Goal: Task Accomplishment & Management: Use online tool/utility

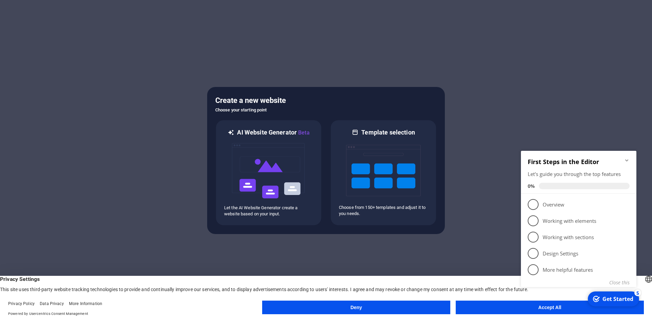
click at [628, 161] on icon "Minimize checklist" at bounding box center [627, 160] width 3 height 2
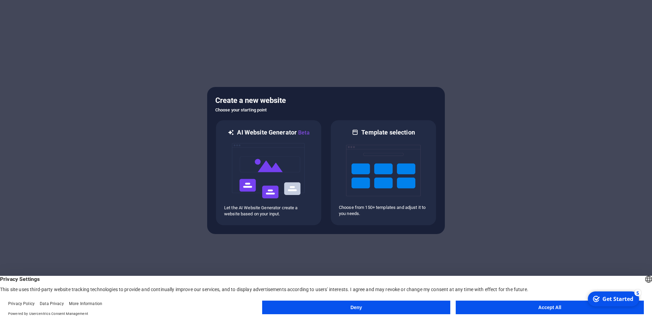
click at [546, 312] on button "Accept All" at bounding box center [550, 308] width 188 height 14
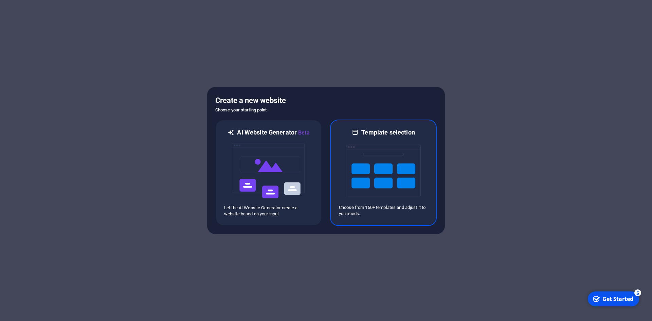
click at [349, 174] on img at bounding box center [383, 171] width 75 height 68
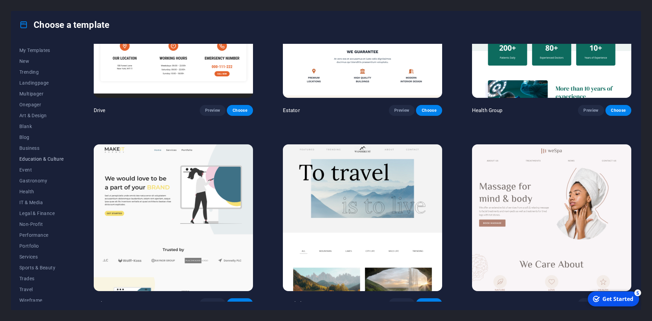
scroll to position [14, 0]
click at [34, 206] on button "Legal & Finance" at bounding box center [41, 209] width 45 height 11
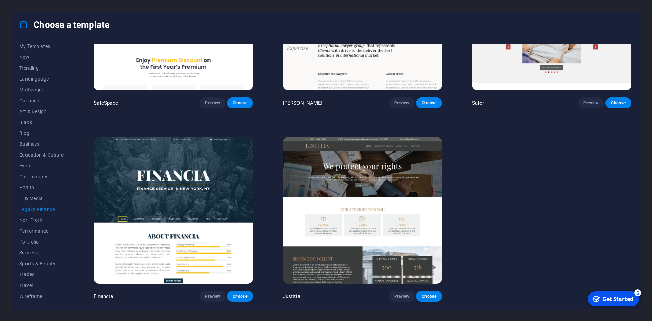
scroll to position [100, 0]
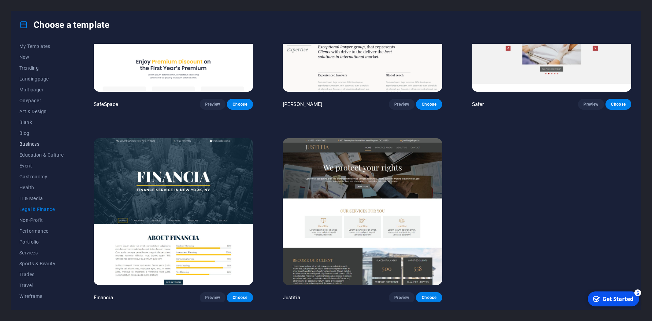
click at [28, 144] on span "Business" at bounding box center [41, 143] width 45 height 5
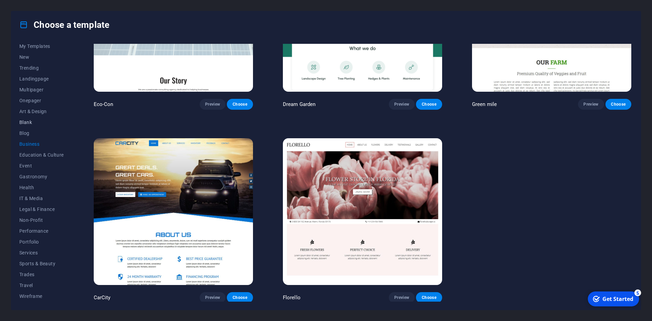
click at [22, 122] on span "Blank" at bounding box center [41, 122] width 45 height 5
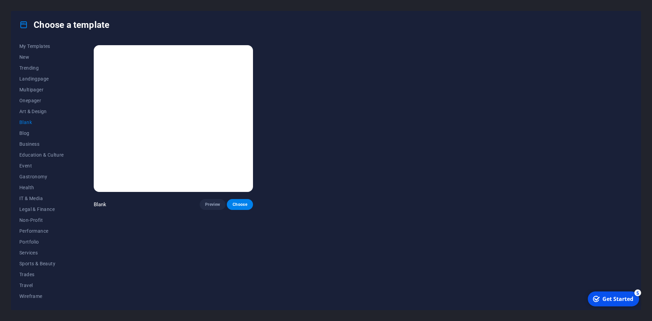
scroll to position [0, 0]
click at [27, 113] on span "Art & Design" at bounding box center [41, 111] width 45 height 5
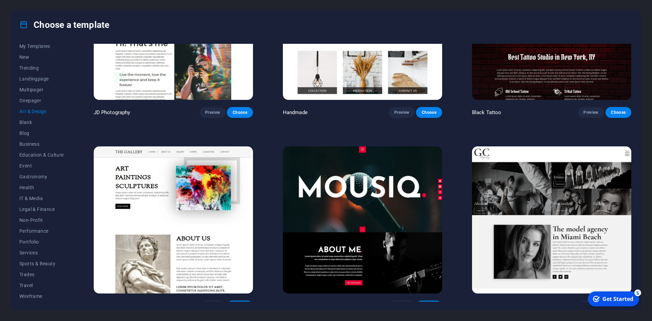
scroll to position [306, 0]
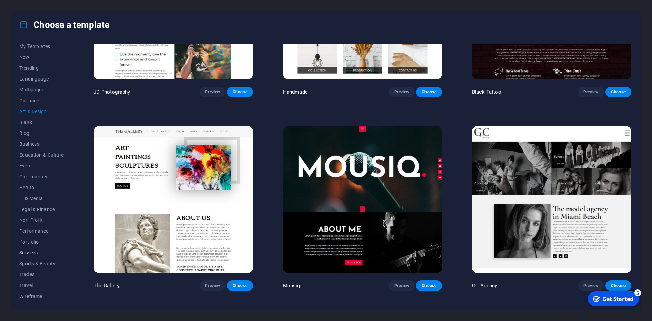
click at [36, 253] on span "Services" at bounding box center [41, 252] width 45 height 5
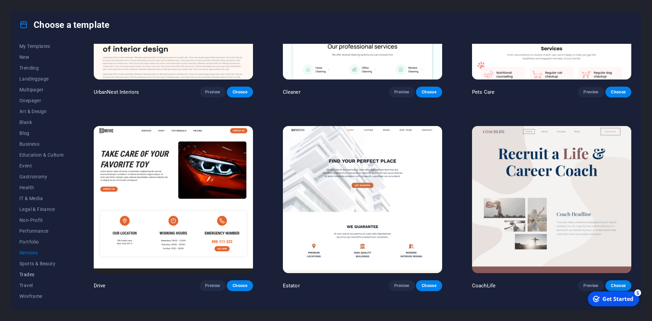
click at [30, 273] on span "Trades" at bounding box center [41, 274] width 45 height 5
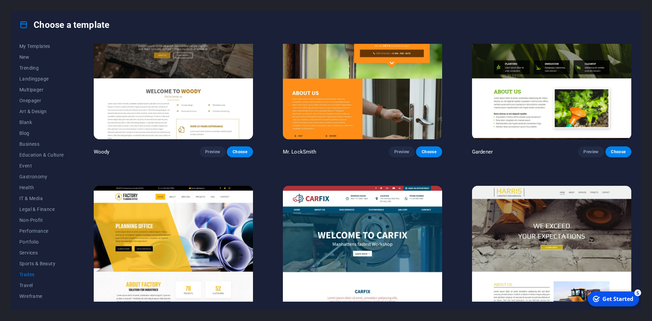
scroll to position [293, 0]
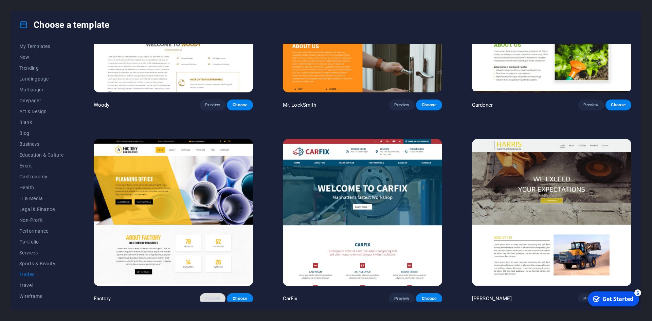
click at [210, 297] on span "Preview" at bounding box center [212, 298] width 15 height 5
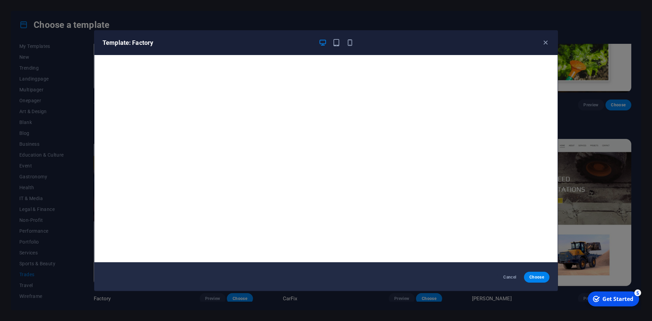
scroll to position [2, 0]
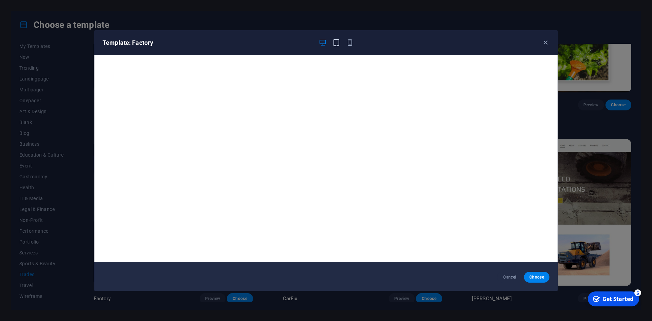
click at [335, 42] on icon "button" at bounding box center [337, 43] width 8 height 8
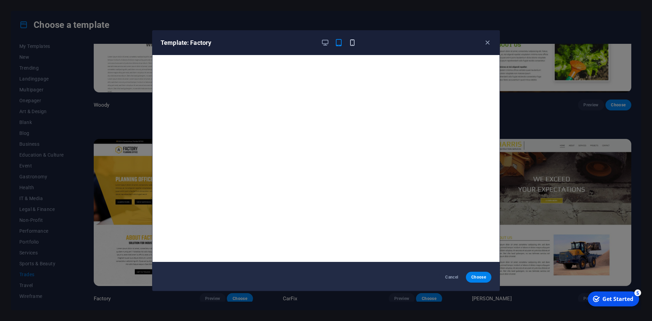
click at [355, 46] on icon "button" at bounding box center [353, 43] width 8 height 8
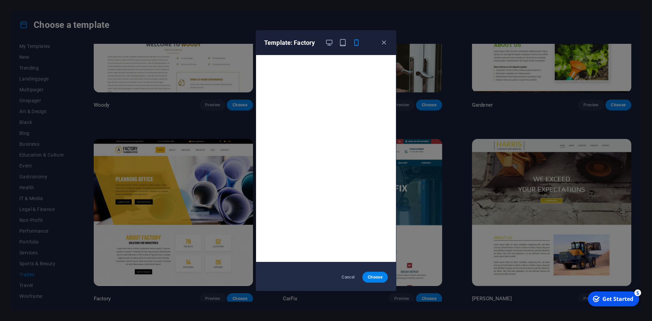
scroll to position [0, 0]
click at [386, 43] on icon "button" at bounding box center [384, 43] width 8 height 8
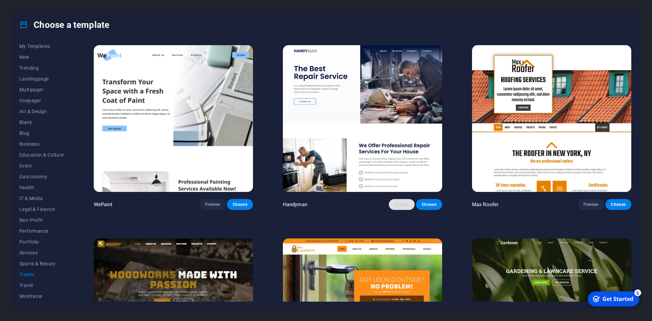
click at [400, 208] on button "Preview" at bounding box center [402, 204] width 26 height 11
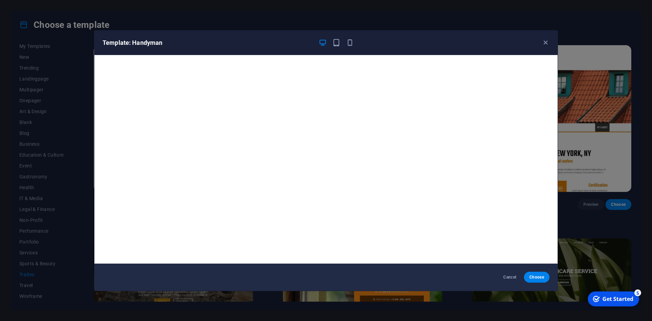
scroll to position [2, 0]
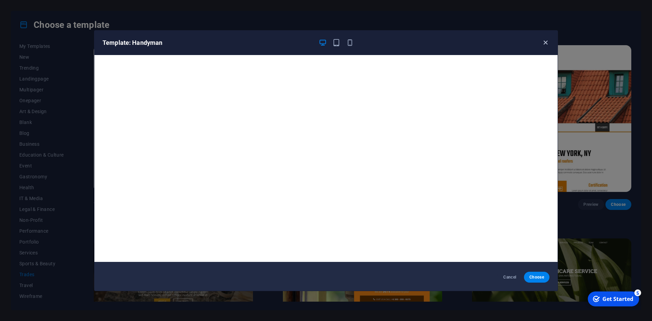
click at [547, 42] on icon "button" at bounding box center [546, 43] width 8 height 8
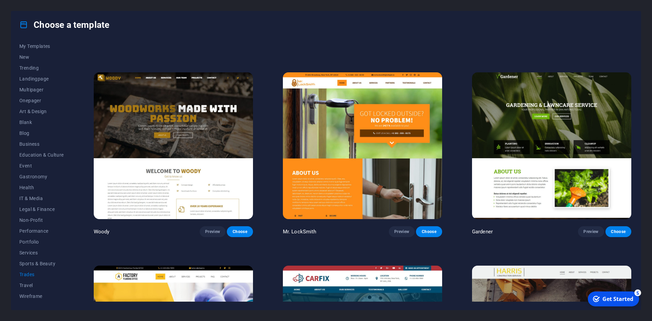
scroll to position [170, 0]
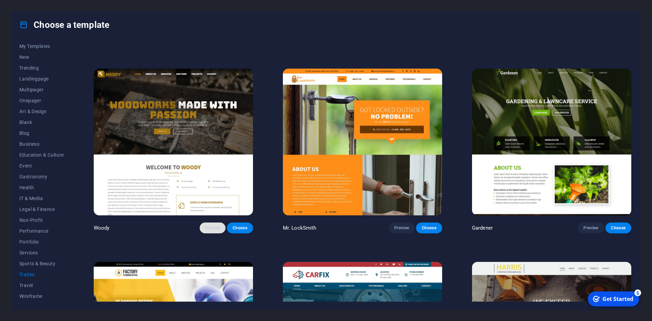
click at [212, 225] on span "Preview" at bounding box center [212, 227] width 15 height 5
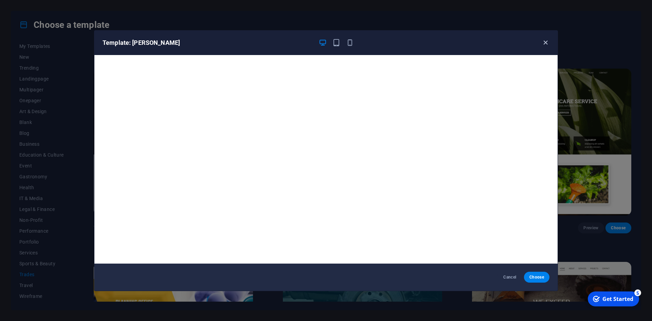
click at [543, 43] on icon "button" at bounding box center [546, 43] width 8 height 8
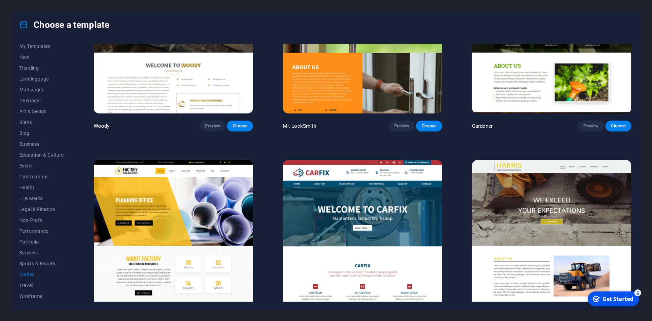
scroll to position [293, 0]
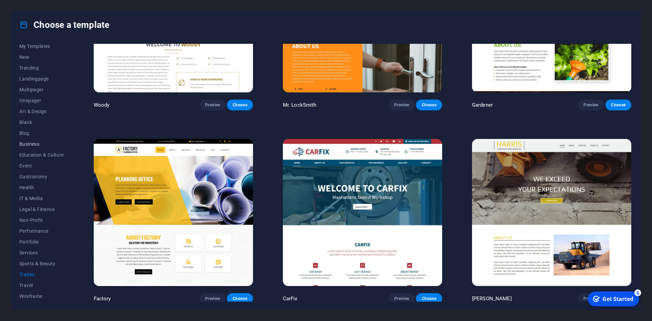
click at [26, 145] on span "Business" at bounding box center [41, 143] width 45 height 5
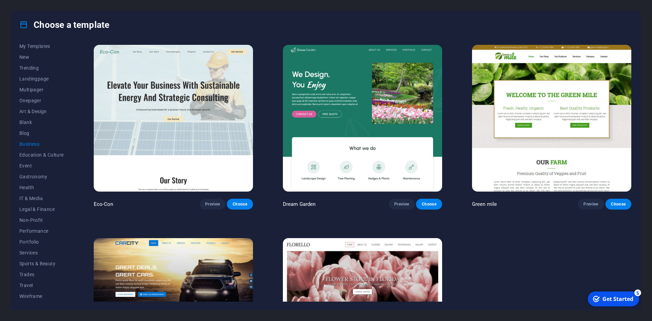
scroll to position [0, 0]
click at [211, 203] on span "Preview" at bounding box center [212, 204] width 15 height 5
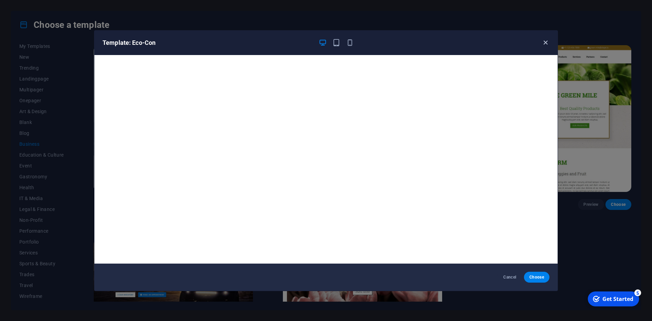
click at [547, 43] on icon "button" at bounding box center [546, 43] width 8 height 8
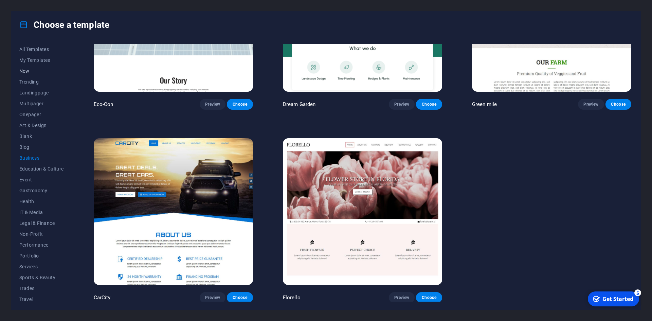
click at [25, 70] on span "New" at bounding box center [41, 70] width 45 height 5
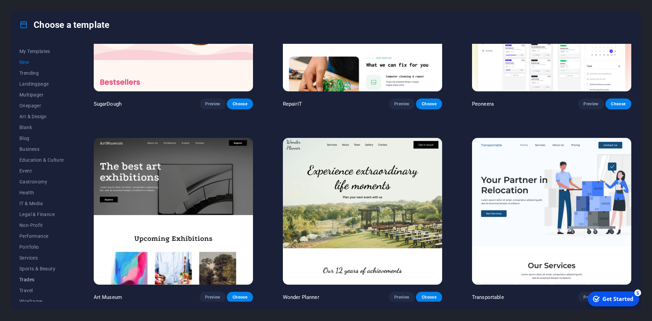
scroll to position [14, 0]
click at [32, 256] on button "Services" at bounding box center [41, 252] width 45 height 11
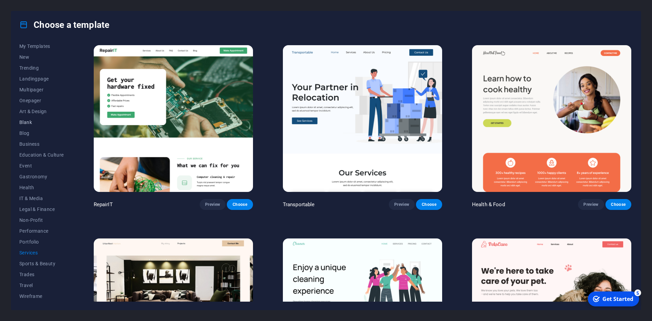
click at [29, 120] on span "Blank" at bounding box center [41, 122] width 45 height 5
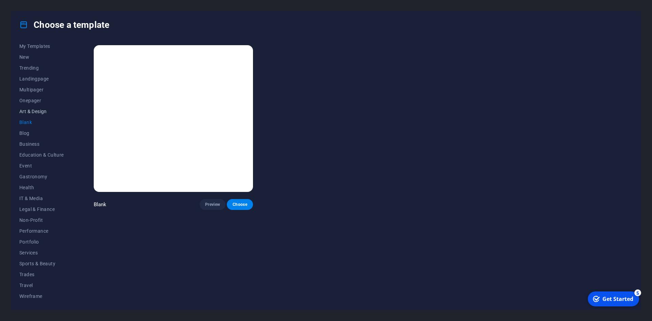
click at [23, 107] on button "Art & Design" at bounding box center [41, 111] width 45 height 11
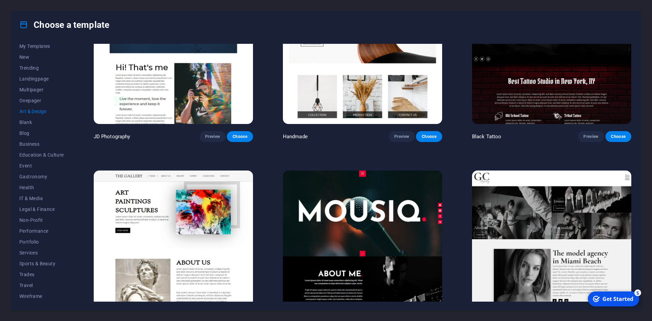
scroll to position [340, 0]
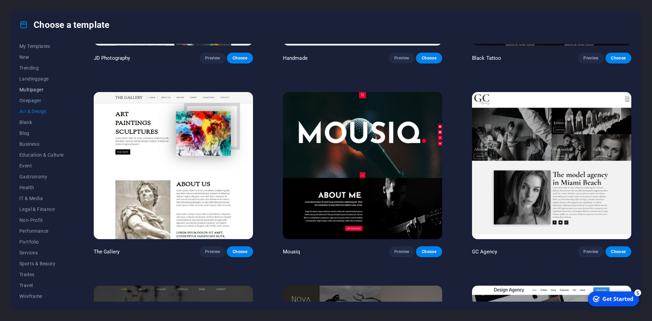
click at [32, 90] on span "Multipager" at bounding box center [41, 89] width 45 height 5
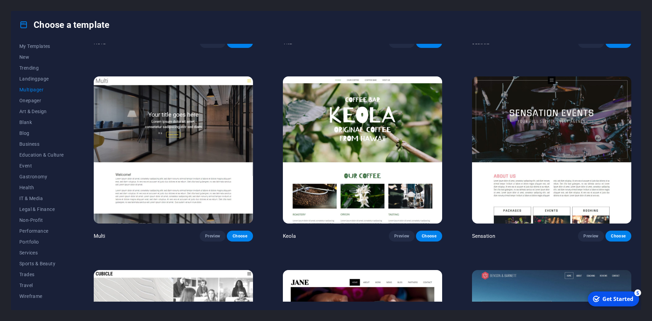
scroll to position [3953, 0]
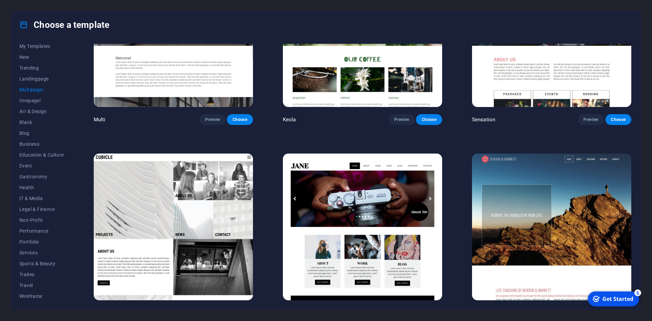
drag, startPoint x: 632, startPoint y: 97, endPoint x: 7, endPoint y: 1, distance: 632.6
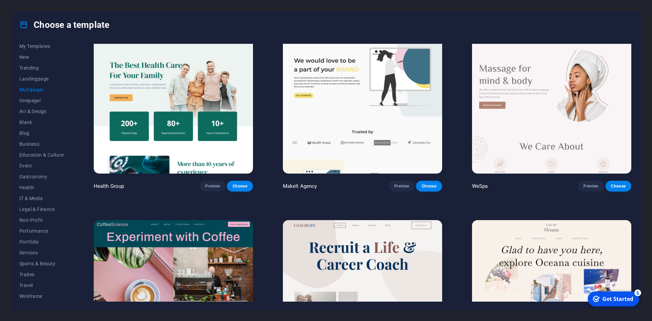
scroll to position [1167, 0]
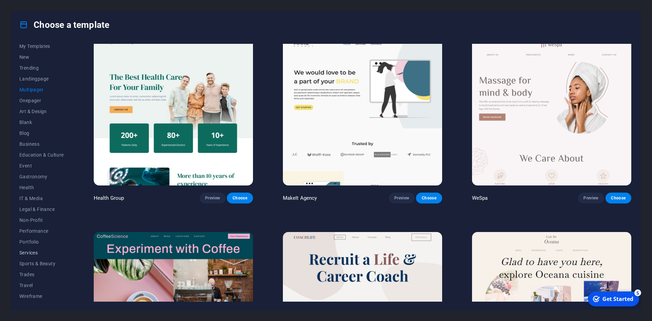
click at [31, 256] on button "Services" at bounding box center [41, 252] width 45 height 11
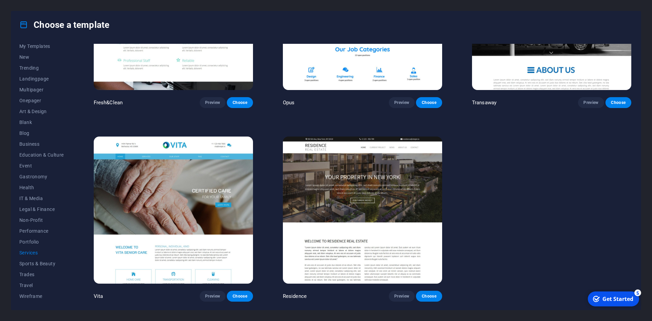
scroll to position [204, 0]
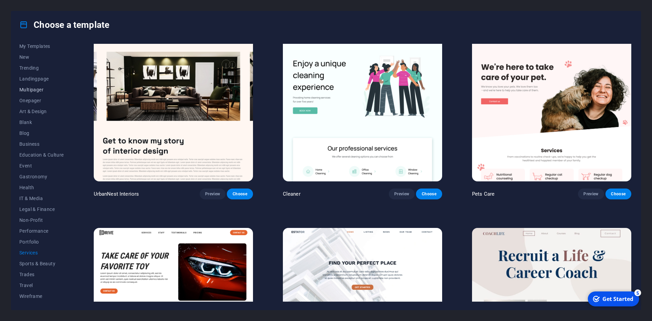
click at [38, 91] on span "Multipager" at bounding box center [41, 89] width 45 height 5
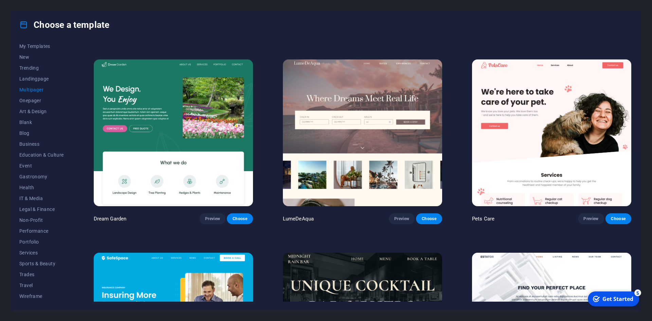
scroll to position [725, 0]
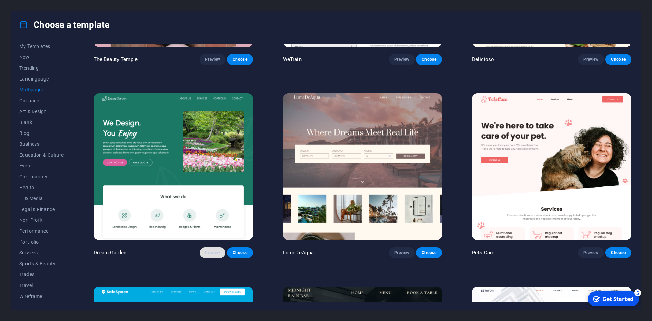
click at [207, 250] on span "Preview" at bounding box center [212, 252] width 15 height 5
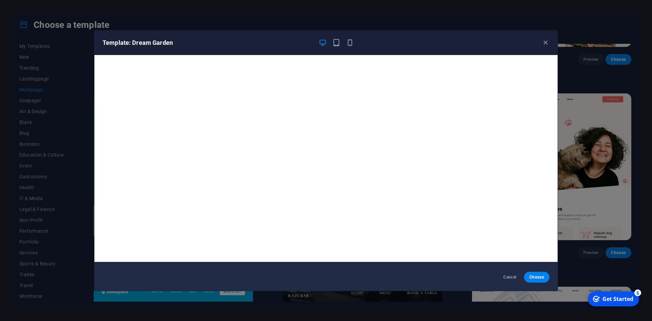
scroll to position [0, 0]
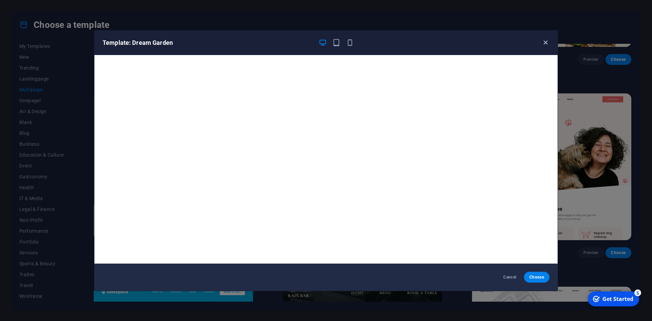
click at [547, 45] on icon "button" at bounding box center [546, 43] width 8 height 8
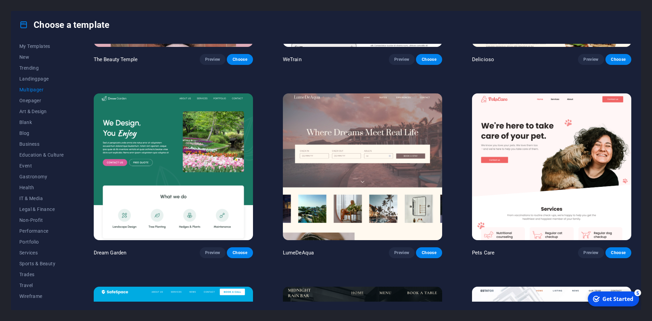
click at [91, 77] on div "All Templates My Templates New Trending Landingpage Multipager Onepager Art & D…" at bounding box center [326, 173] width 630 height 271
click at [26, 271] on button "Trades" at bounding box center [41, 274] width 45 height 11
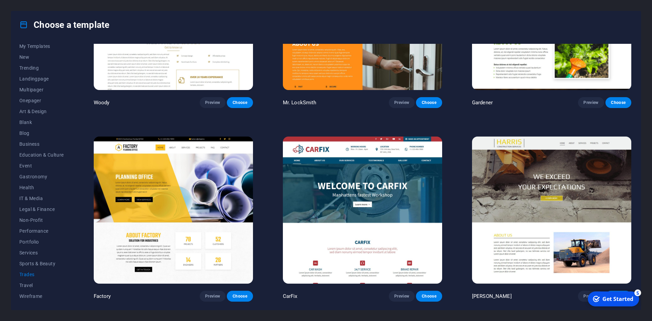
scroll to position [293, 0]
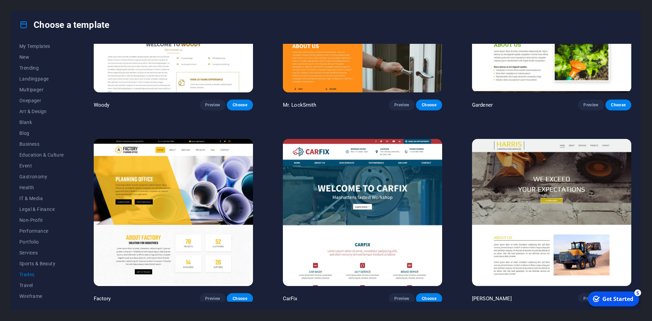
click at [188, 226] on img at bounding box center [173, 212] width 159 height 147
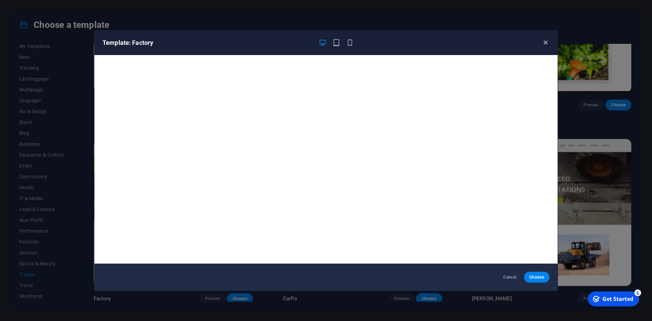
click at [548, 44] on icon "button" at bounding box center [546, 43] width 8 height 8
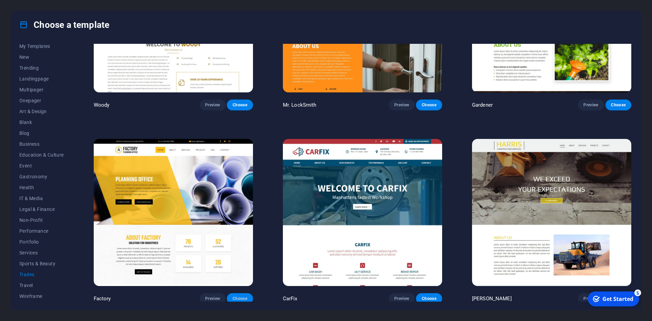
click at [243, 296] on span "Choose" at bounding box center [239, 298] width 15 height 5
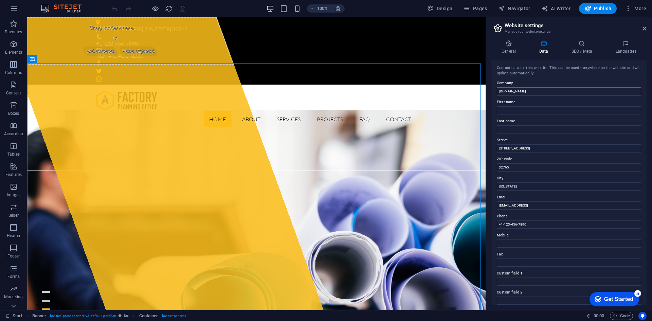
click at [524, 92] on input "[DOMAIN_NAME]" at bounding box center [569, 91] width 144 height 8
type input "m"
type input "MASTER METAL WORKS"
click at [530, 148] on input "353 N Central Ave" at bounding box center [569, 148] width 144 height 8
drag, startPoint x: 556, startPoint y: 168, endPoint x: 481, endPoint y: 152, distance: 76.8
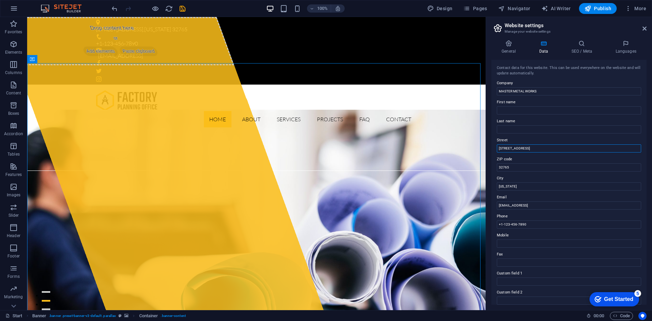
type input "u"
type input "Umm Al Thuoob"
drag, startPoint x: 539, startPoint y: 203, endPoint x: 476, endPoint y: 188, distance: 64.5
click at [516, 188] on input "Florida" at bounding box center [569, 186] width 144 height 8
type input "F"
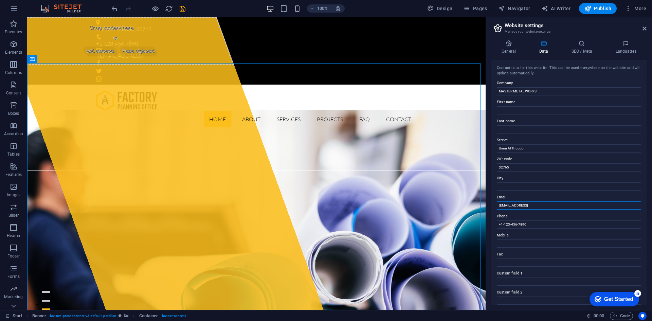
drag, startPoint x: 589, startPoint y: 206, endPoint x: 496, endPoint y: 206, distance: 92.1
click at [496, 206] on div "Contact data for this website. This can be used everywhere on the website and w…" at bounding box center [569, 182] width 155 height 245
type input "mastermetaluae@gmail.com"
click at [531, 225] on input "+1-123-456-7890" at bounding box center [569, 225] width 144 height 8
click at [578, 51] on h4 "SEO / Meta" at bounding box center [583, 47] width 44 height 14
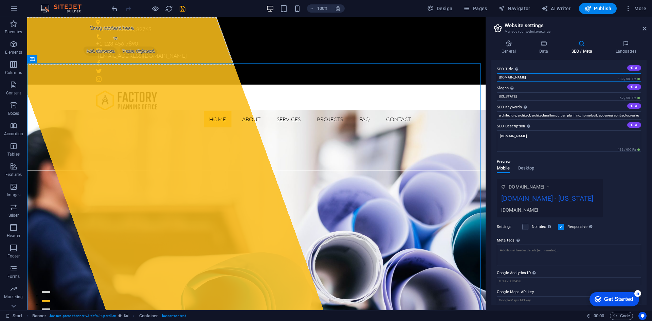
click at [536, 76] on input "[DOMAIN_NAME]" at bounding box center [569, 77] width 144 height 8
drag, startPoint x: 518, startPoint y: 75, endPoint x: 562, endPoint y: 75, distance: 43.8
click at [562, 75] on input "[DOMAIN_NAME]" at bounding box center [569, 77] width 144 height 8
type input "mastermetaworks"
drag, startPoint x: 513, startPoint y: 95, endPoint x: 490, endPoint y: 94, distance: 22.8
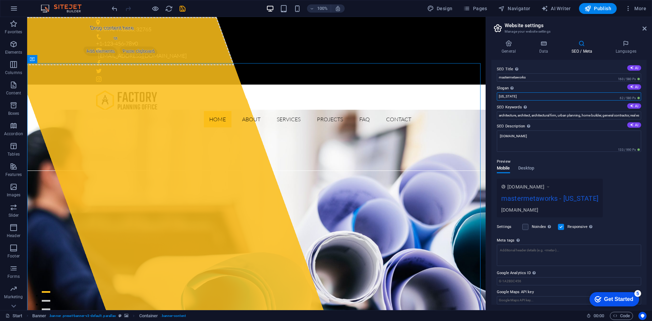
click at [490, 94] on div "General Data SEO / Meta Languages Website name mastermetaluae.com Logo Drag fil…" at bounding box center [569, 173] width 166 height 276
click at [548, 49] on h4 "Data" at bounding box center [545, 47] width 32 height 14
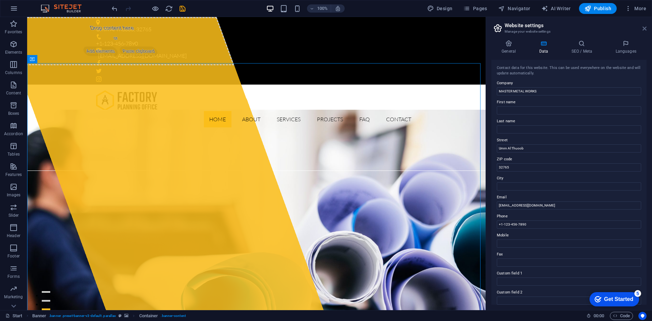
click at [643, 29] on icon at bounding box center [645, 28] width 4 height 5
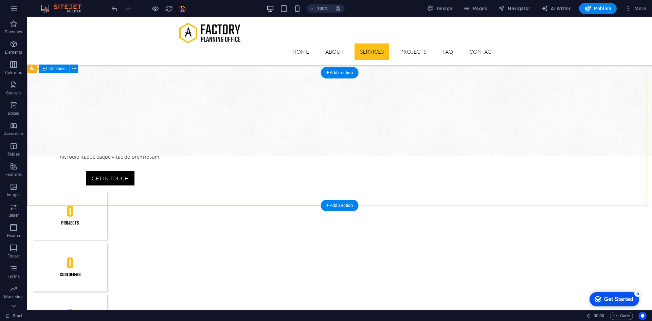
scroll to position [510, 0]
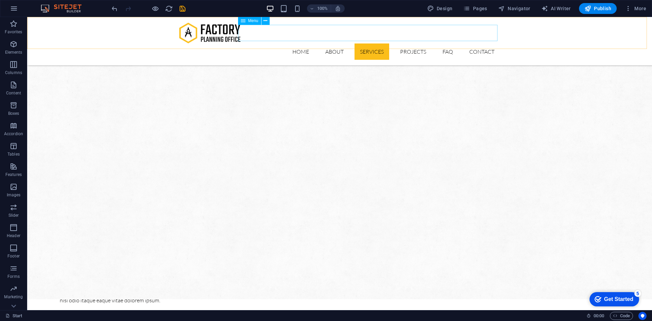
click at [371, 43] on nav "Home About Services Projects FAQ Contact" at bounding box center [339, 51] width 321 height 16
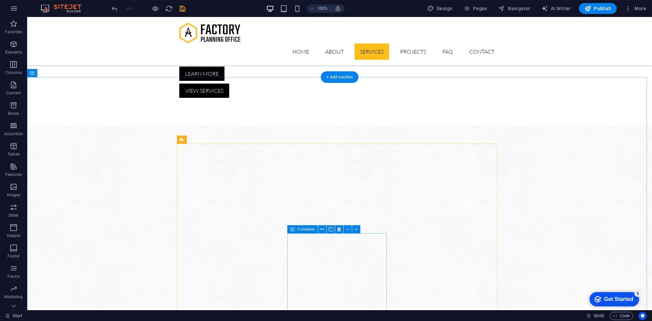
scroll to position [408, 0]
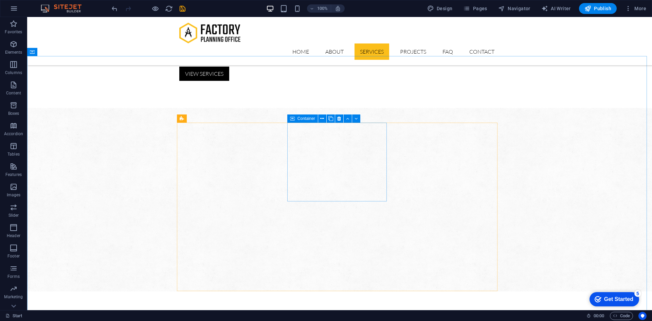
click at [303, 119] on span "Container" at bounding box center [307, 119] width 18 height 4
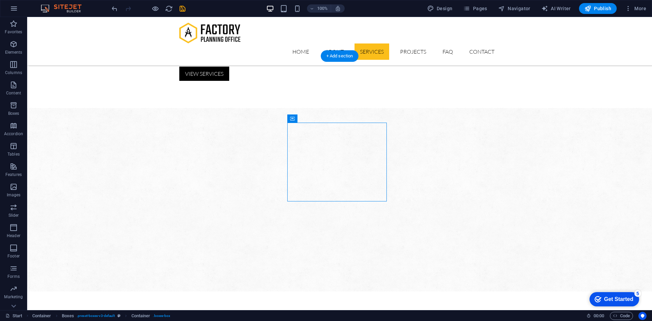
drag, startPoint x: 331, startPoint y: 136, endPoint x: 317, endPoint y: 142, distance: 15.0
drag, startPoint x: 311, startPoint y: 151, endPoint x: 311, endPoint y: 168, distance: 17.0
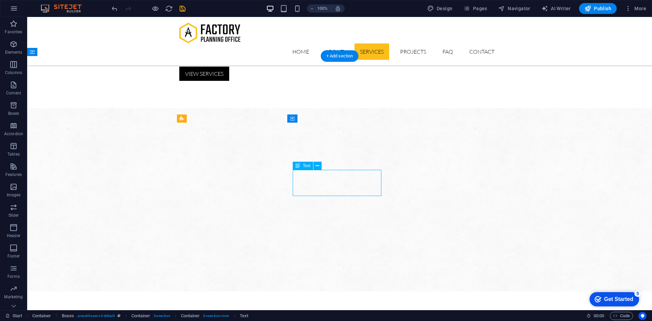
click at [11, 109] on span "Boxes" at bounding box center [13, 109] width 27 height 16
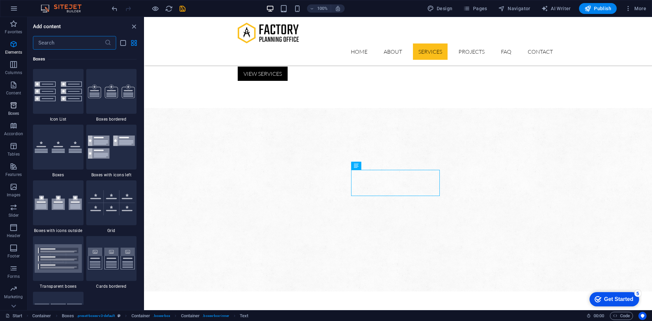
scroll to position [1874, 0]
click at [15, 106] on icon "button" at bounding box center [14, 105] width 8 height 8
click at [115, 104] on div at bounding box center [111, 91] width 51 height 45
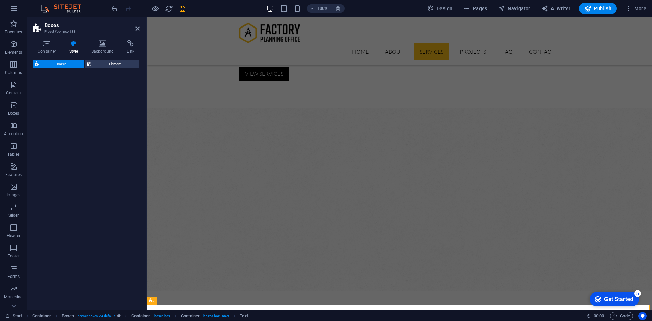
select select "rem"
select select "preset-boxes-v3-border"
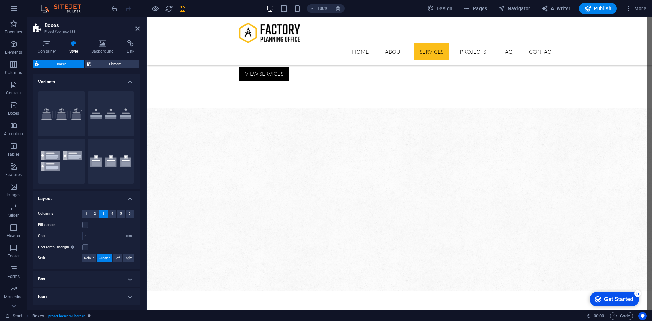
scroll to position [1098, 0]
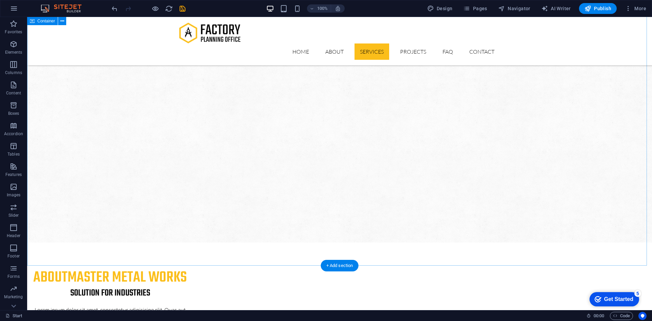
scroll to position [460, 0]
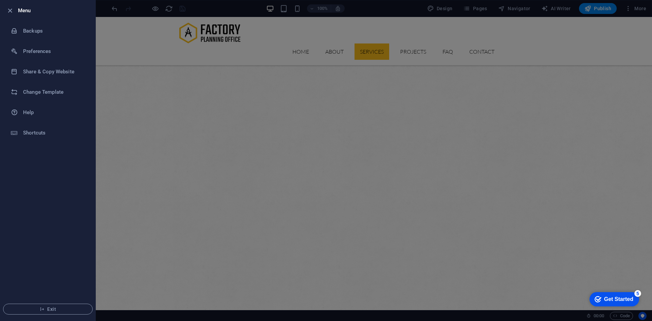
click at [123, 47] on div at bounding box center [326, 160] width 652 height 321
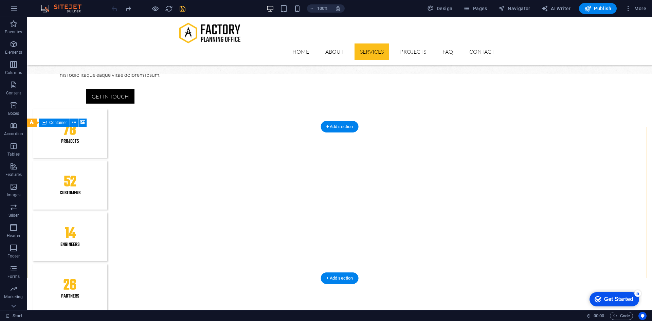
scroll to position [766, 0]
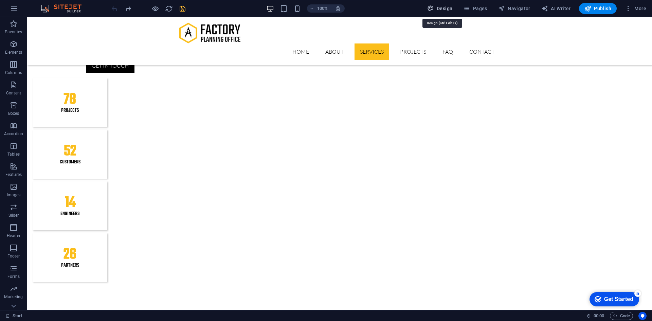
select select "px"
select select "300"
select select "px"
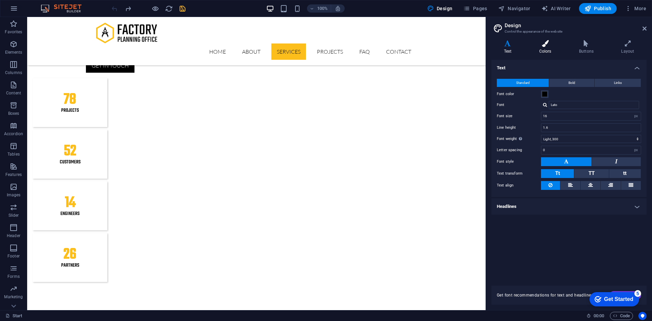
click at [546, 43] on icon at bounding box center [545, 43] width 37 height 7
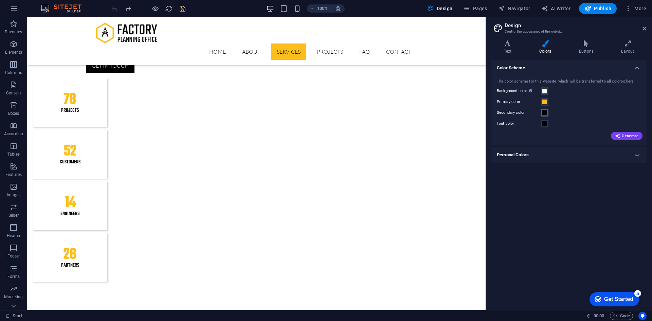
click at [545, 114] on span at bounding box center [544, 112] width 5 height 5
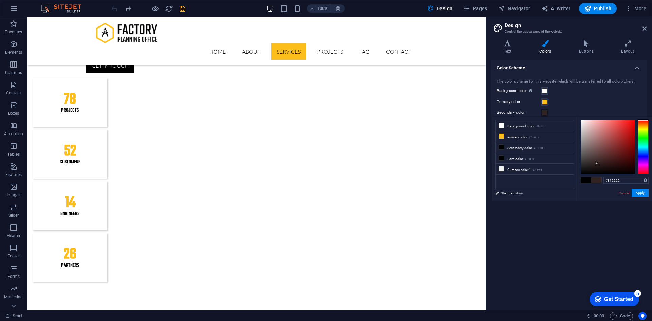
type input "#312323"
drag, startPoint x: 601, startPoint y: 157, endPoint x: 596, endPoint y: 163, distance: 8.0
click at [596, 163] on div at bounding box center [608, 147] width 54 height 54
click at [646, 27] on icon at bounding box center [645, 28] width 4 height 5
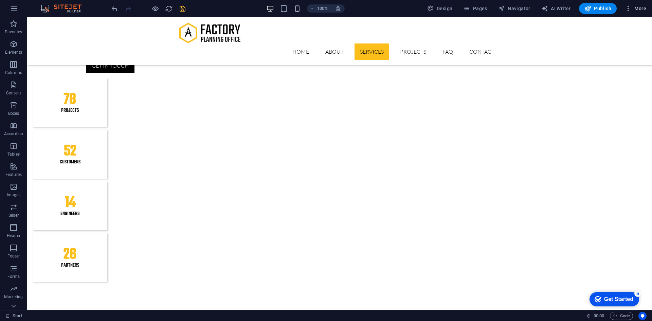
click at [629, 8] on icon "button" at bounding box center [628, 8] width 7 height 7
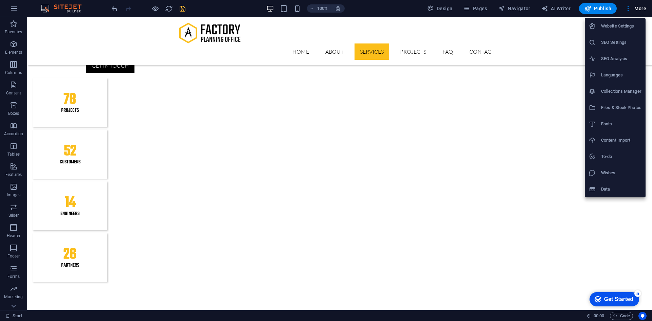
click at [516, 12] on div at bounding box center [326, 160] width 652 height 321
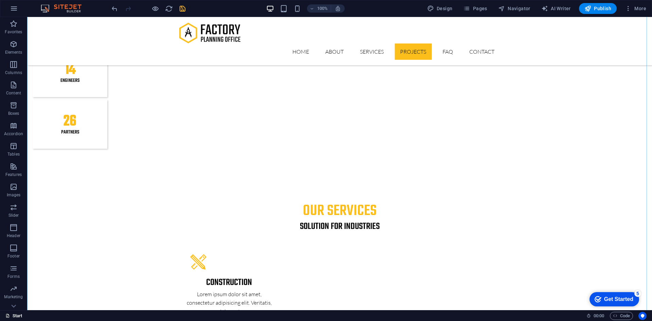
scroll to position [1038, 0]
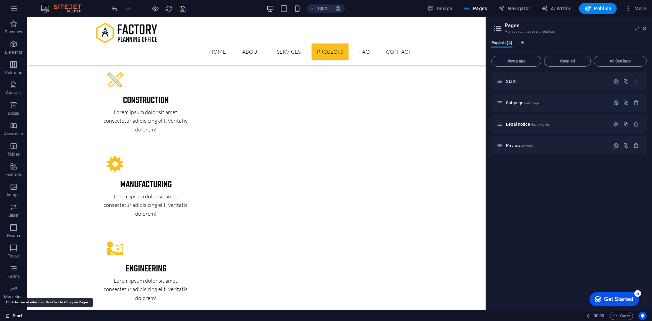
click at [519, 145] on span "Privacy /privacy" at bounding box center [519, 145] width 27 height 5
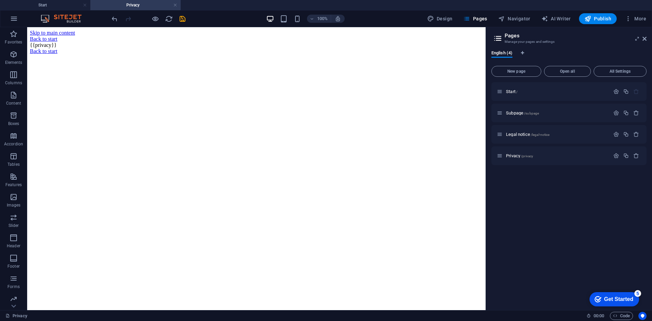
scroll to position [0, 0]
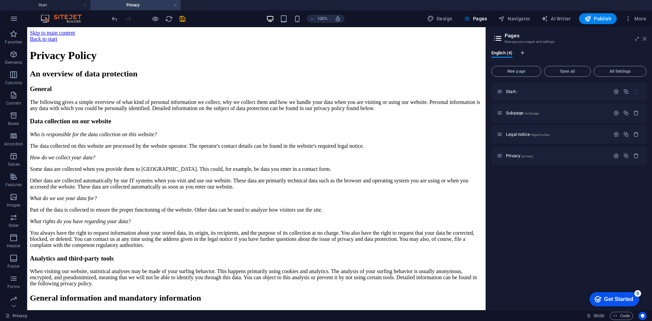
click at [645, 40] on icon at bounding box center [645, 38] width 4 height 5
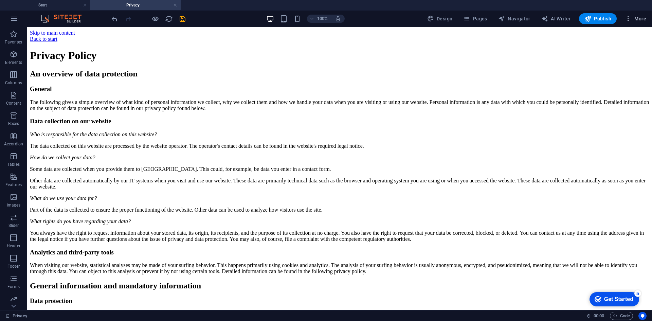
click at [641, 18] on span "More" at bounding box center [635, 18] width 21 height 7
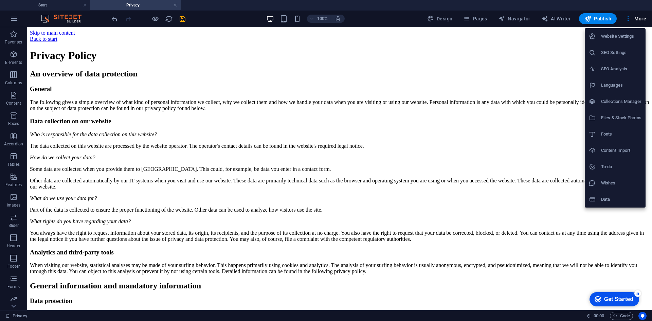
click at [545, 105] on div at bounding box center [326, 160] width 652 height 321
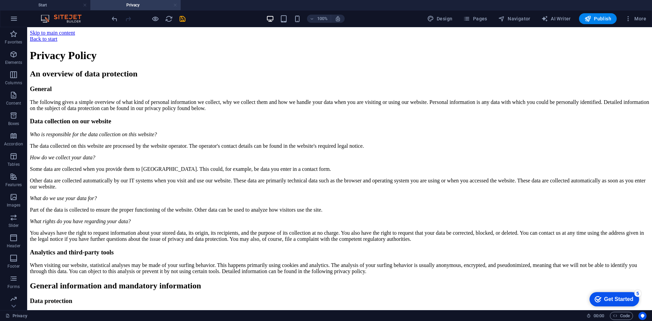
click at [175, 5] on link at bounding box center [175, 5] width 4 height 6
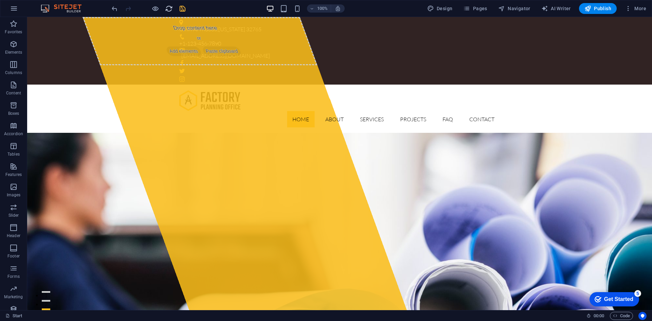
scroll to position [1096, 0]
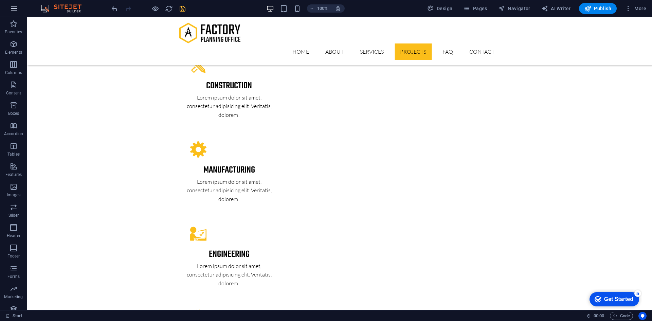
click at [163, 210] on icon "button" at bounding box center [171, 217] width 16 height 14
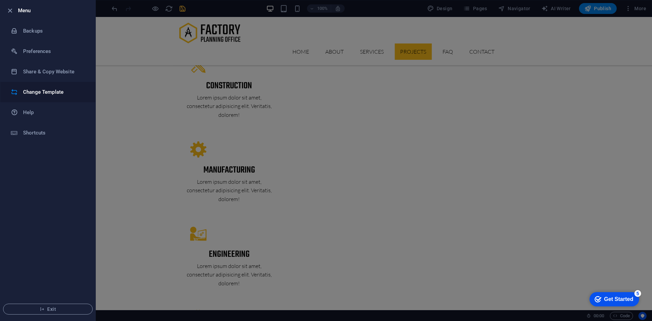
click at [39, 93] on h6 "Change Template" at bounding box center [54, 92] width 63 height 8
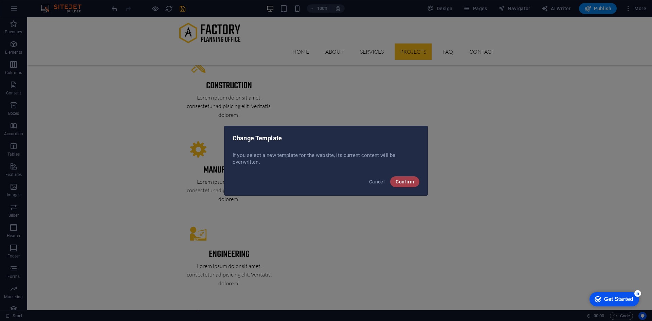
click at [410, 179] on span "Confirm" at bounding box center [405, 181] width 18 height 5
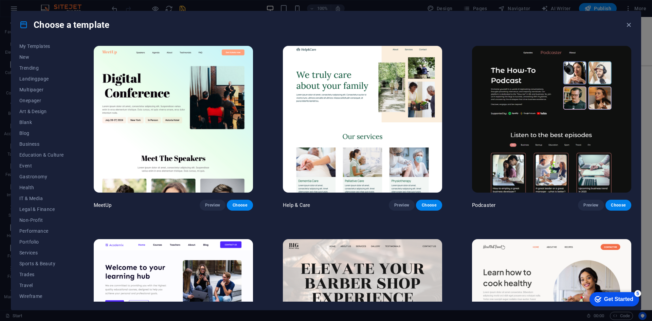
scroll to position [578, 0]
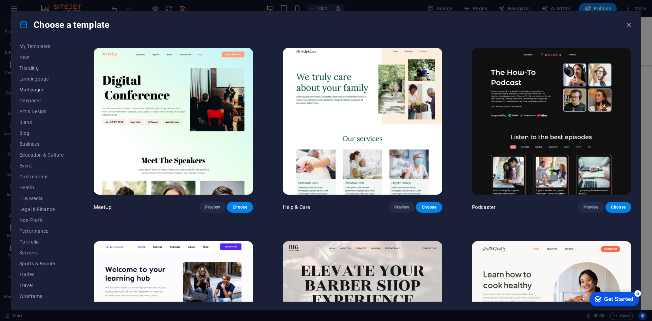
click at [35, 91] on span "Multipager" at bounding box center [41, 89] width 45 height 5
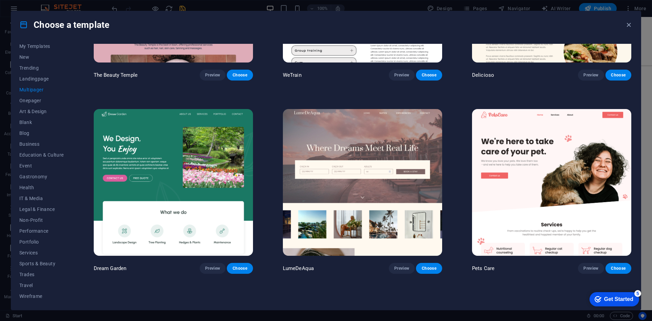
scroll to position [714, 0]
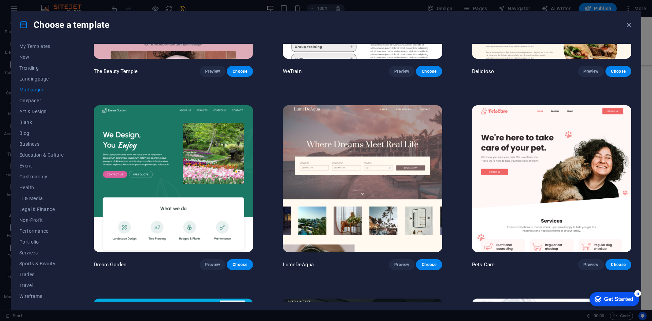
click at [513, 176] on img at bounding box center [551, 178] width 159 height 147
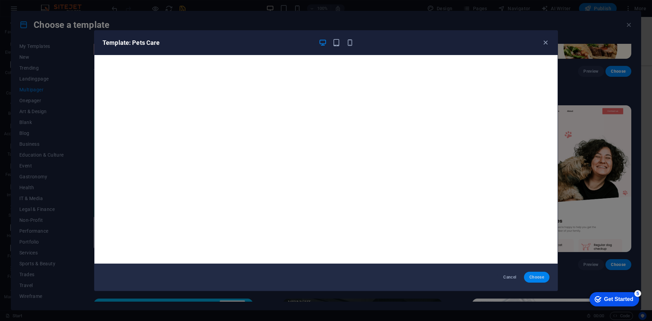
click at [538, 278] on span "Choose" at bounding box center [537, 277] width 15 height 5
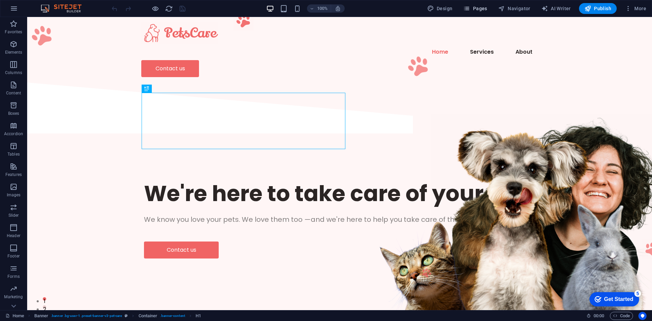
click at [0, 0] on span "Pages" at bounding box center [0, 0] width 0 height 0
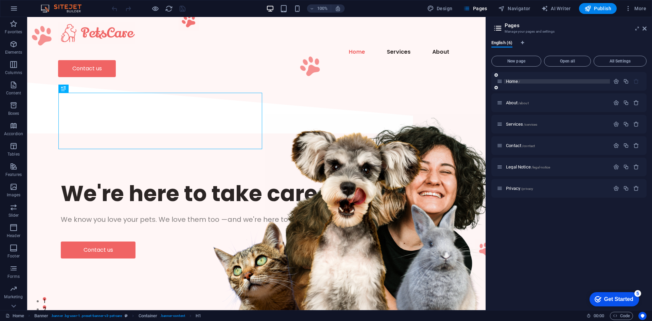
click at [0, 0] on icon "button" at bounding box center [0, 0] width 0 height 0
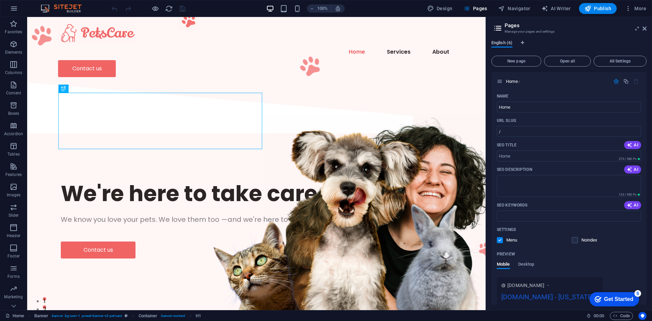
click at [505, 41] on span "English (6)" at bounding box center [502, 44] width 21 height 10
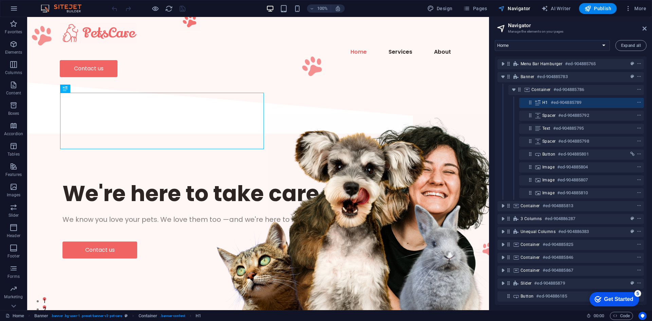
click at [0, 0] on span "Pages" at bounding box center [0, 0] width 0 height 0
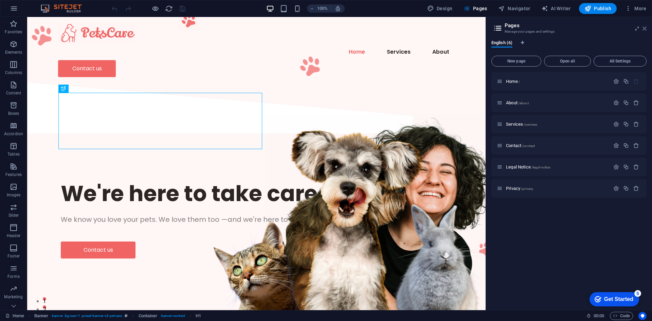
click at [645, 29] on icon at bounding box center [645, 28] width 4 height 5
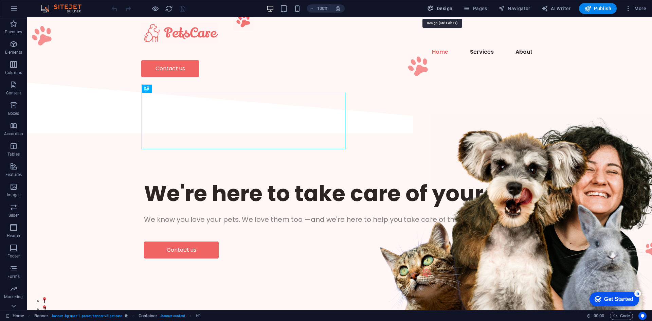
select select "px"
select select "400"
select select "px"
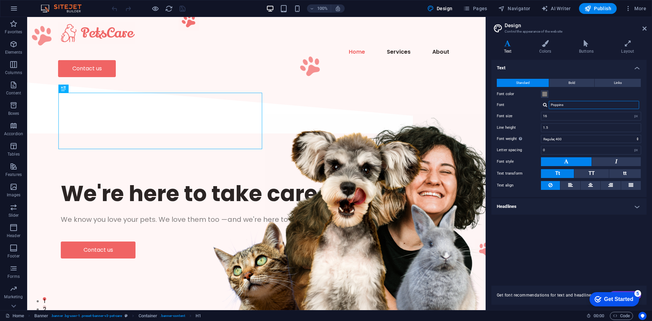
click at [566, 107] on input "Poppins" at bounding box center [594, 105] width 90 height 8
click at [544, 45] on icon at bounding box center [545, 43] width 37 height 7
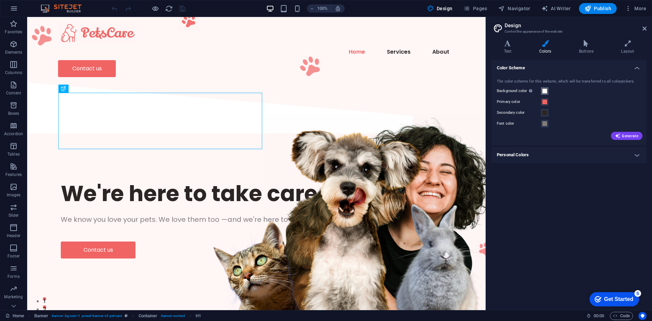
click at [543, 92] on span at bounding box center [544, 90] width 5 height 5
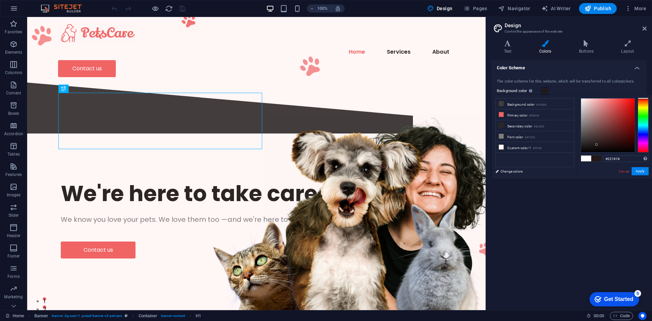
type input "#221717"
drag, startPoint x: 602, startPoint y: 136, endPoint x: 599, endPoint y: 145, distance: 9.7
click at [599, 145] on div at bounding box center [608, 126] width 54 height 54
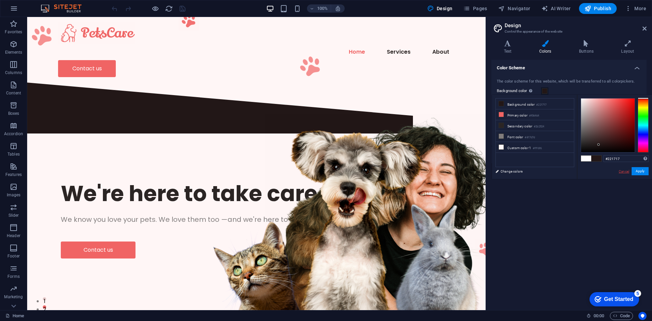
click at [623, 171] on link "Cancel" at bounding box center [624, 171] width 12 height 5
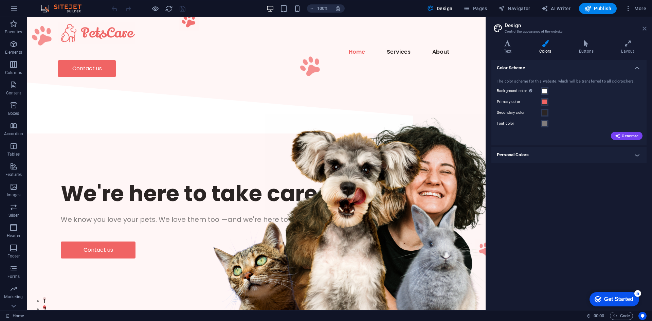
click at [644, 31] on icon at bounding box center [645, 28] width 4 height 5
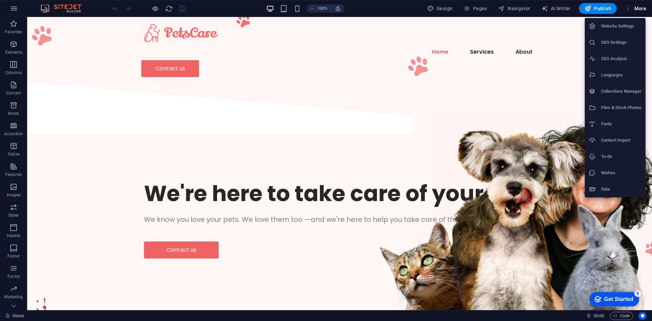
click at [541, 88] on div at bounding box center [326, 160] width 652 height 321
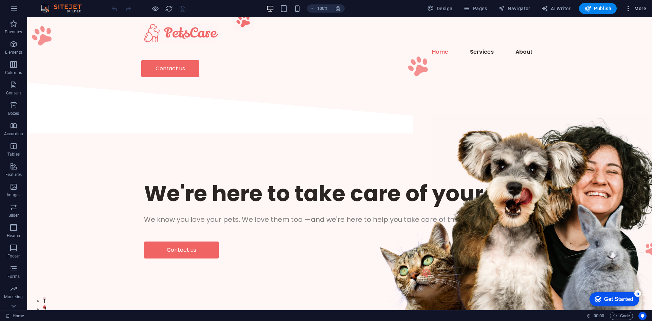
click at [628, 14] on button "More" at bounding box center [635, 8] width 27 height 11
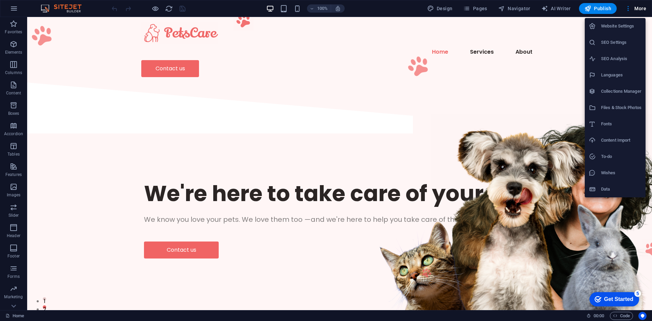
click at [540, 80] on div at bounding box center [326, 160] width 652 height 321
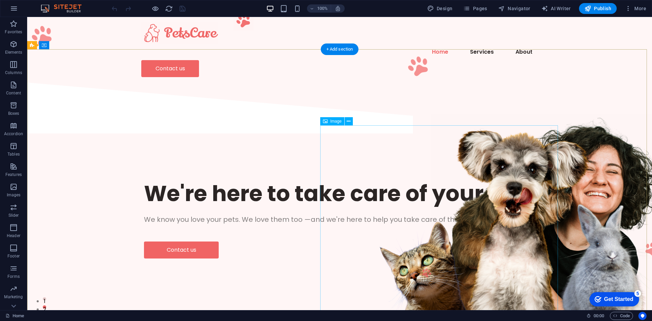
click at [473, 185] on figure at bounding box center [551, 213] width 238 height 196
click at [466, 136] on div "We're here to take care of your pet. We know you love your pets. We love them t…" at bounding box center [339, 219] width 625 height 166
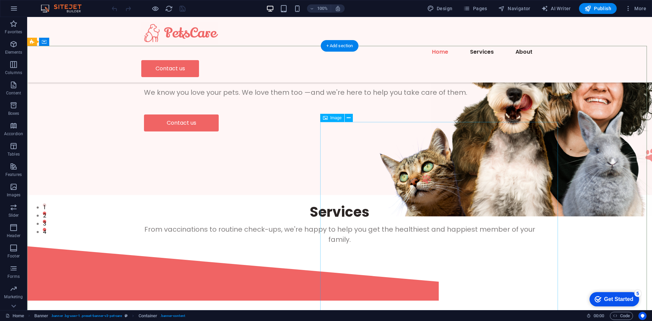
scroll to position [102, 0]
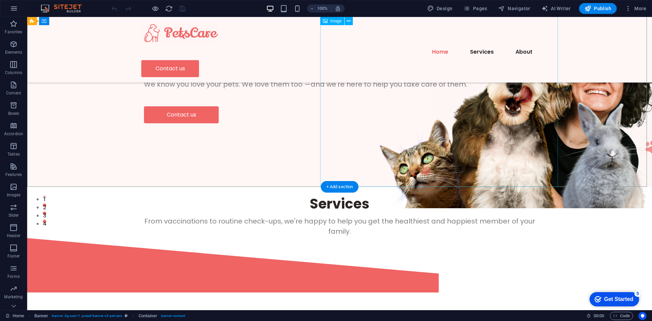
click at [478, 136] on figure at bounding box center [551, 111] width 238 height 196
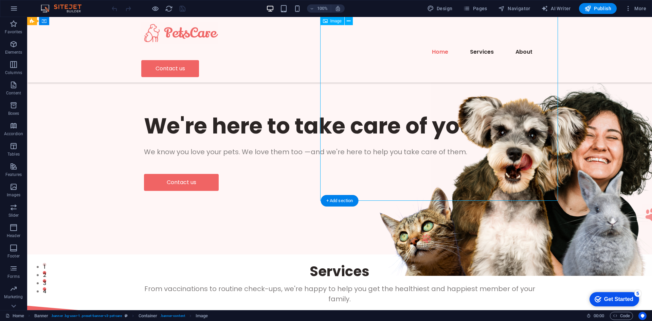
scroll to position [34, 0]
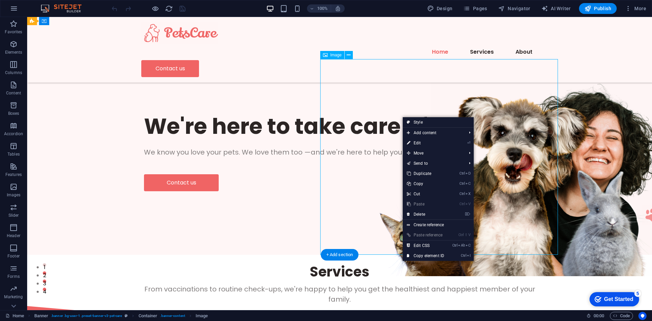
click at [432, 110] on figure at bounding box center [551, 179] width 238 height 196
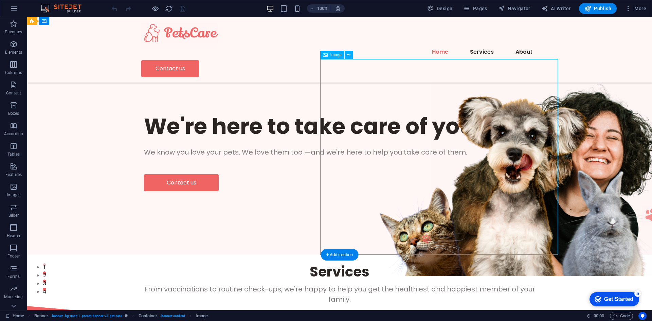
drag, startPoint x: 364, startPoint y: 113, endPoint x: 414, endPoint y: 136, distance: 55.2
click at [432, 136] on figure at bounding box center [551, 179] width 238 height 196
select select "px"
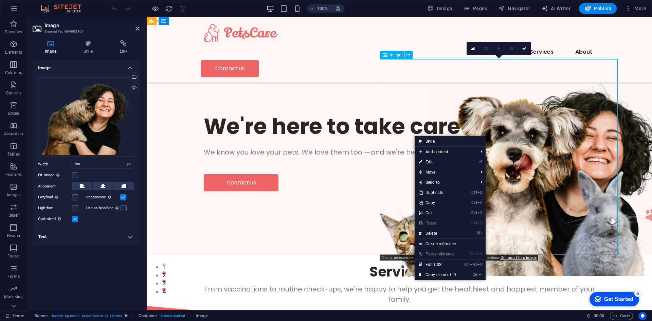
drag, startPoint x: 542, startPoint y: 152, endPoint x: 538, endPoint y: 174, distance: 22.5
click at [538, 174] on figure at bounding box center [551, 179] width 238 height 196
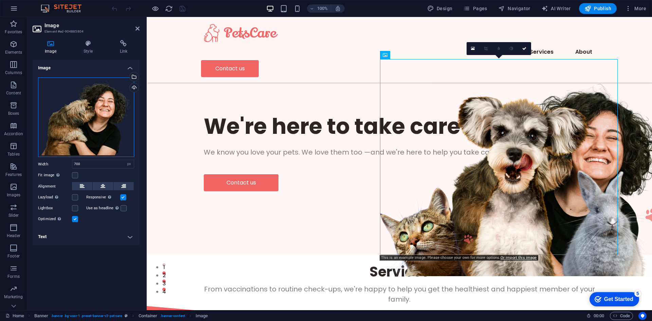
click at [89, 127] on div "Drag files here, click to choose files or select files from Files or our free s…" at bounding box center [86, 117] width 96 height 80
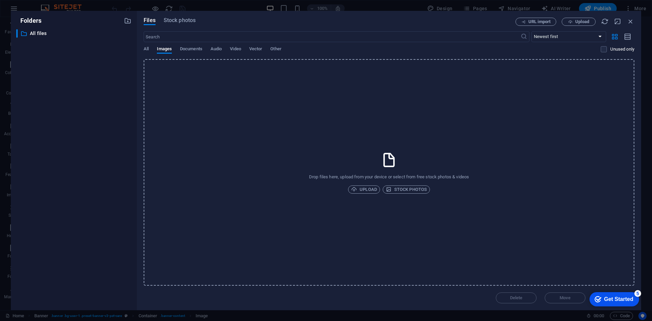
click at [89, 124] on div "​ All files All files" at bounding box center [73, 167] width 115 height 276
click at [629, 23] on icon "button" at bounding box center [630, 21] width 7 height 7
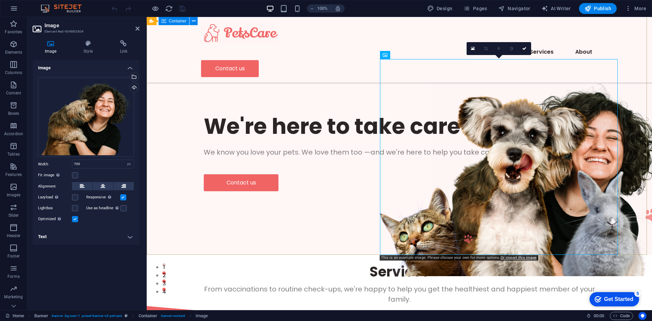
click at [323, 202] on div "We're here to take care of your pet. We know you love your pets. We love them t…" at bounding box center [400, 152] width 506 height 166
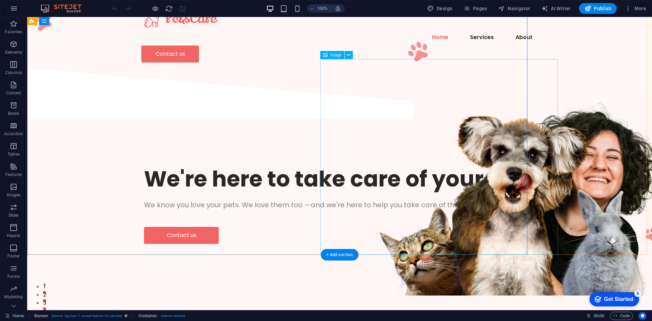
scroll to position [0, 0]
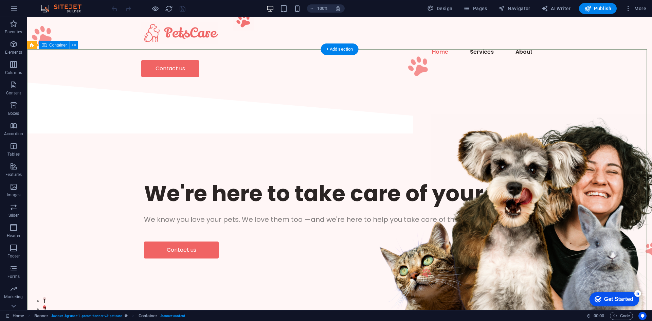
click at [577, 136] on div "We're here to take care of your pet. We know you love your pets. We love them t…" at bounding box center [339, 219] width 625 height 166
click at [0, 0] on span "Pages" at bounding box center [0, 0] width 0 height 0
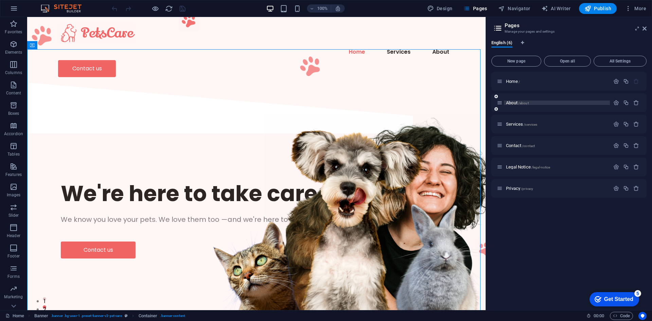
click at [516, 105] on span "About /about" at bounding box center [517, 102] width 23 height 5
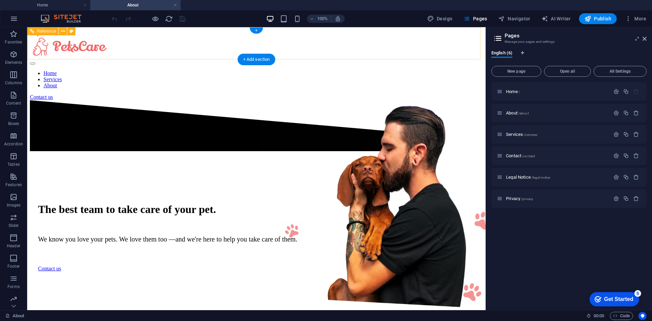
click at [264, 70] on nav "Home Services About" at bounding box center [256, 79] width 453 height 18
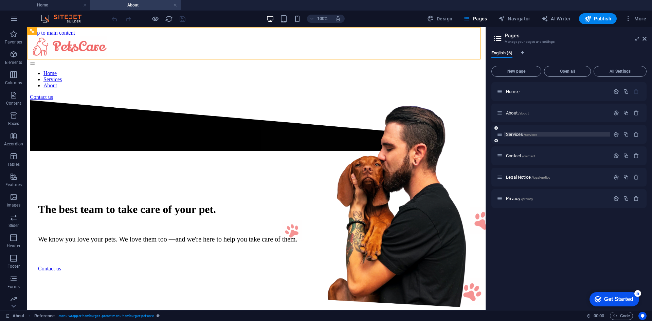
click at [521, 134] on span "Services /services" at bounding box center [521, 134] width 31 height 5
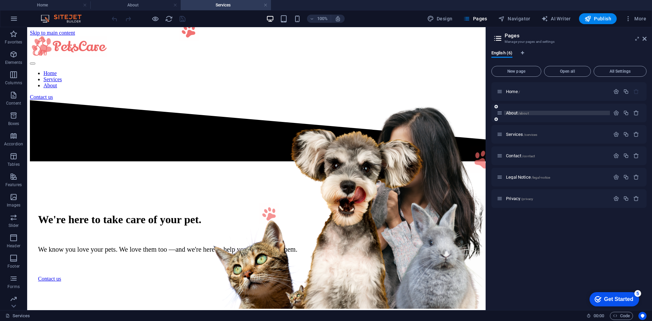
click at [510, 112] on span "About /about" at bounding box center [517, 112] width 23 height 5
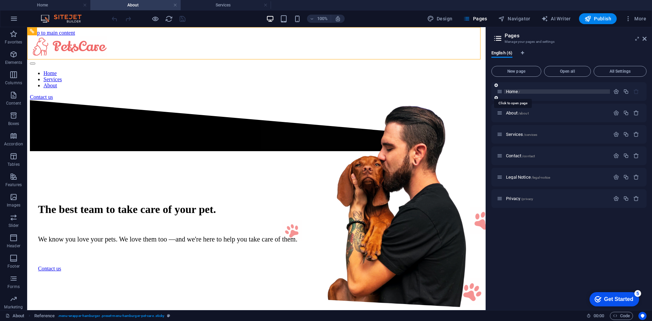
click at [512, 91] on span "Home /" at bounding box center [513, 91] width 14 height 5
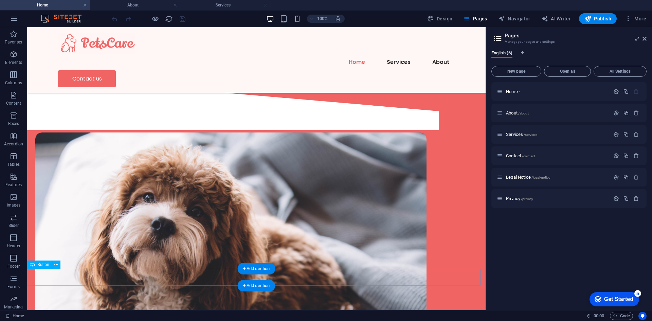
scroll to position [1189, 0]
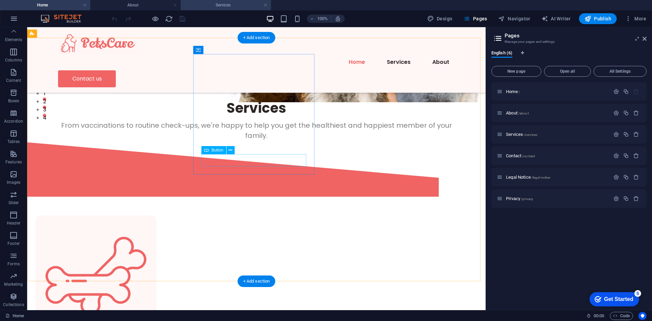
scroll to position [102, 0]
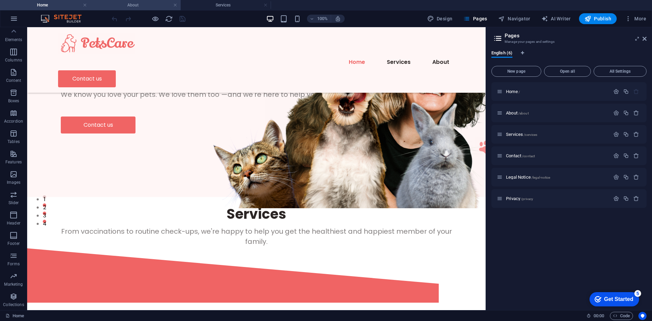
click at [152, 6] on h4 "About" at bounding box center [135, 4] width 90 height 7
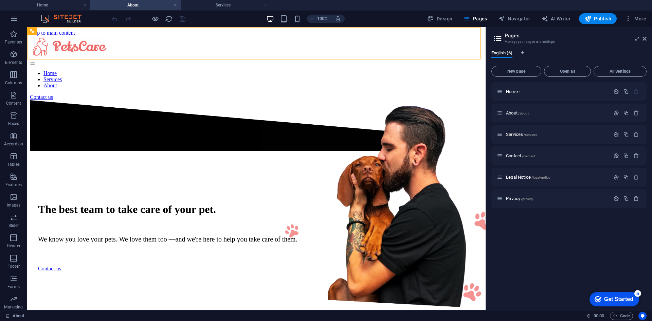
scroll to position [0, 0]
click at [204, 3] on h4 "Services" at bounding box center [226, 4] width 90 height 7
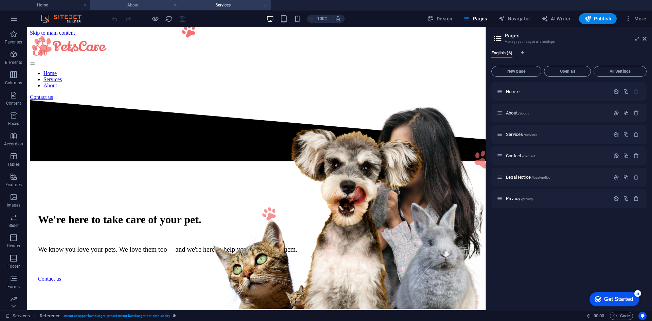
click at [144, 4] on h4 "About" at bounding box center [135, 4] width 90 height 7
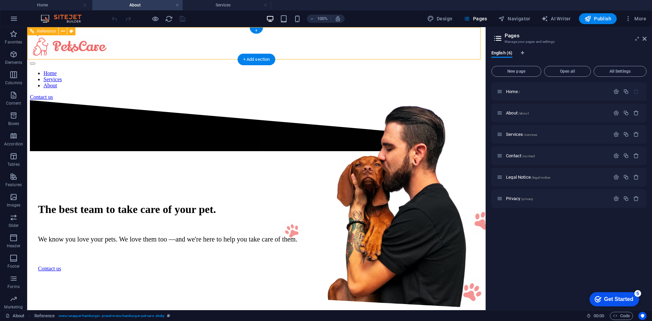
drag, startPoint x: 201, startPoint y: 32, endPoint x: 196, endPoint y: 75, distance: 43.5
click at [142, 3] on h4 "About" at bounding box center [135, 4] width 90 height 7
click at [150, 4] on h4 "About" at bounding box center [135, 4] width 90 height 7
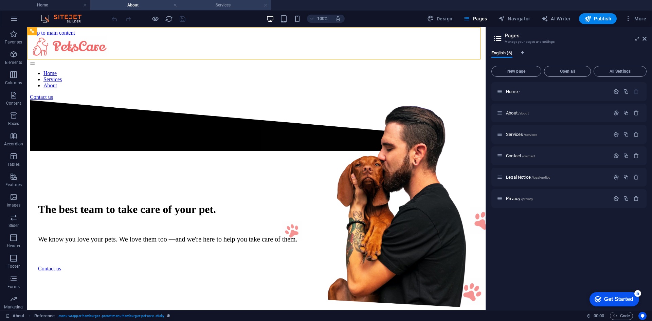
click at [199, 4] on h4 "Services" at bounding box center [226, 4] width 90 height 7
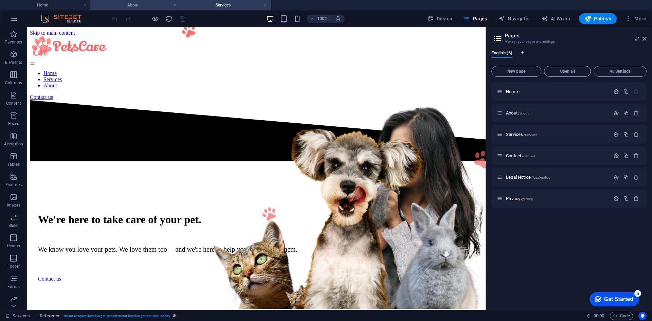
click at [143, 4] on h4 "About" at bounding box center [135, 4] width 90 height 7
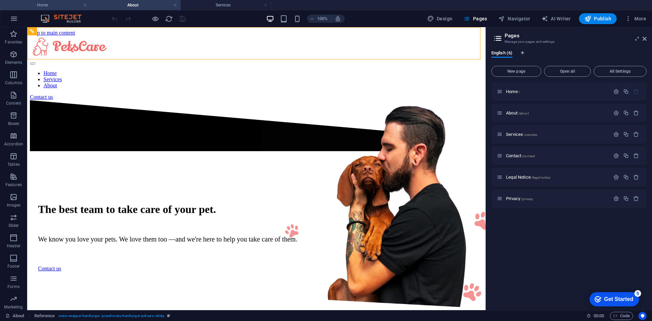
click at [63, 6] on h4 "Home" at bounding box center [45, 4] width 90 height 7
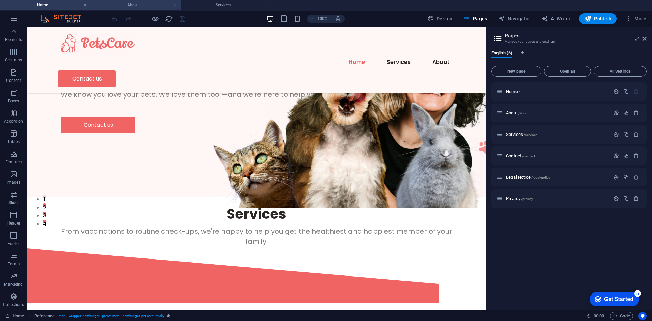
click at [127, 4] on h4 "About" at bounding box center [135, 4] width 90 height 7
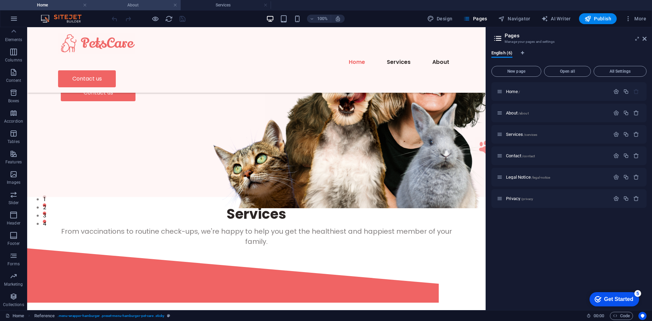
scroll to position [0, 0]
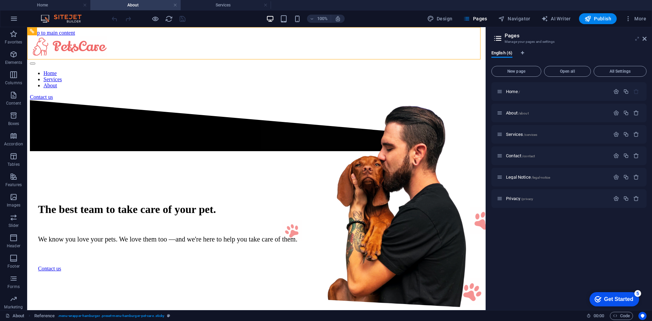
click at [637, 36] on icon at bounding box center [637, 38] width 0 height 5
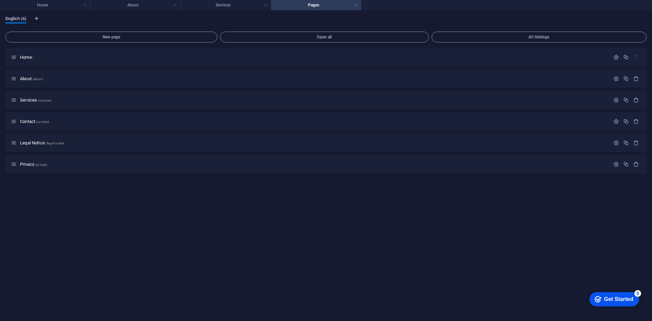
click at [17, 18] on span "English (6)" at bounding box center [15, 20] width 21 height 10
click at [231, 7] on h4 "Services" at bounding box center [226, 4] width 90 height 7
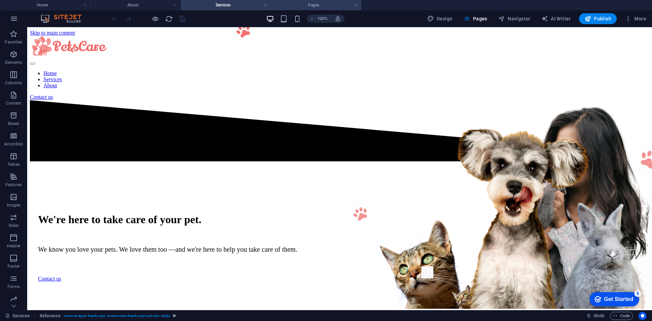
click at [299, 9] on li "Pages" at bounding box center [316, 5] width 90 height 10
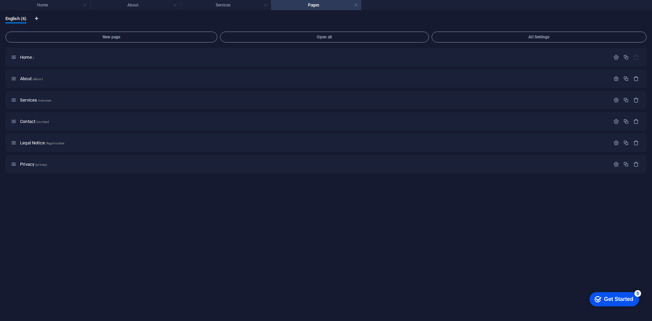
click at [37, 18] on icon "Language Tabs" at bounding box center [36, 19] width 3 height 4
select select "41"
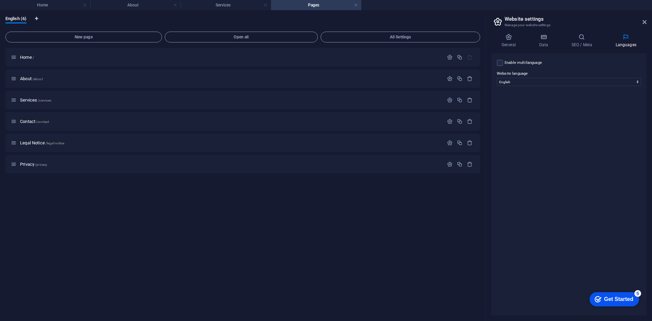
click at [37, 18] on icon "Language Tabs" at bounding box center [36, 19] width 3 height 4
click at [645, 22] on icon at bounding box center [645, 21] width 4 height 5
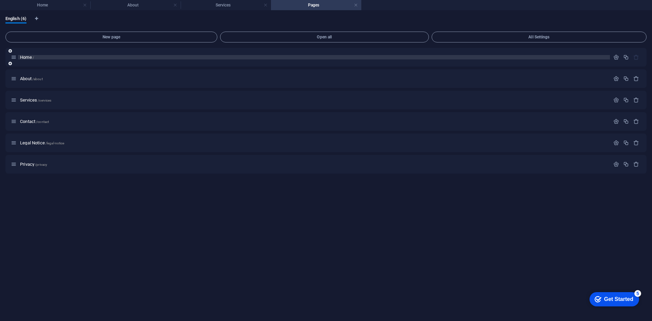
click at [26, 59] on span "Home /" at bounding box center [27, 57] width 14 height 5
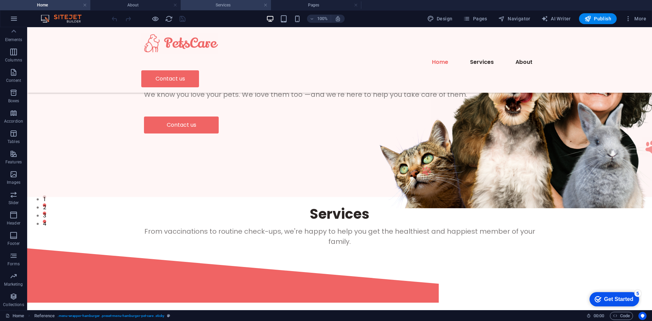
click at [222, 3] on h4 "Services" at bounding box center [226, 4] width 90 height 7
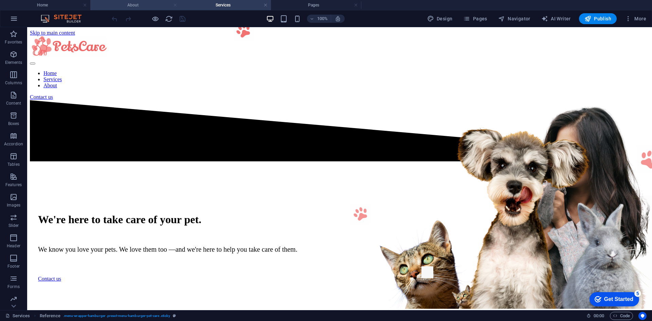
scroll to position [0, 0]
click at [154, 8] on h4 "About" at bounding box center [135, 4] width 90 height 7
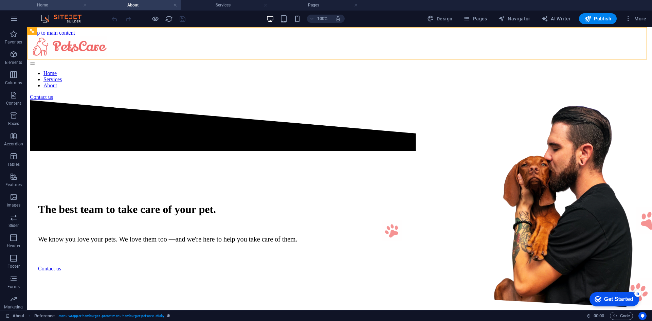
click at [85, 5] on link at bounding box center [85, 5] width 4 height 6
click at [175, 4] on link at bounding box center [175, 5] width 4 height 6
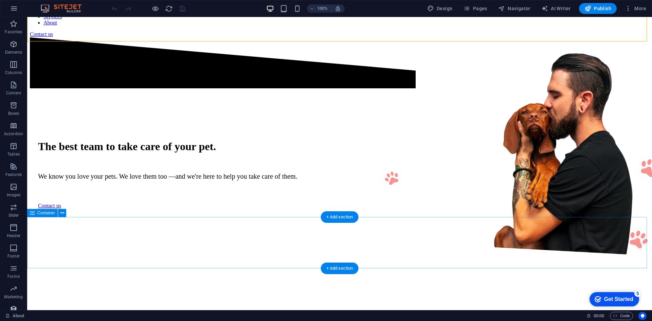
scroll to position [170, 0]
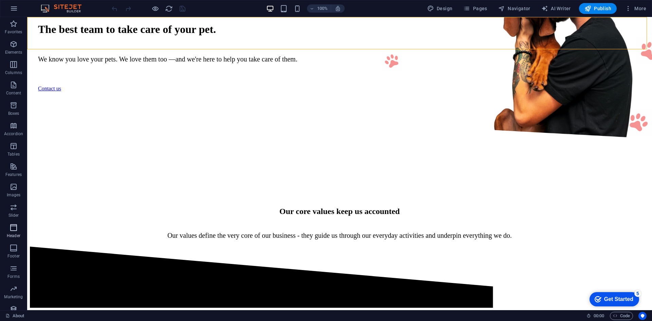
drag, startPoint x: 11, startPoint y: 286, endPoint x: 13, endPoint y: 230, distance: 55.8
click at [13, 230] on div "Favorites Elements Columns Content Boxes Accordion Tables Features Images Slide…" at bounding box center [13, 170] width 27 height 306
click at [15, 302] on span "Collections" at bounding box center [13, 301] width 27 height 16
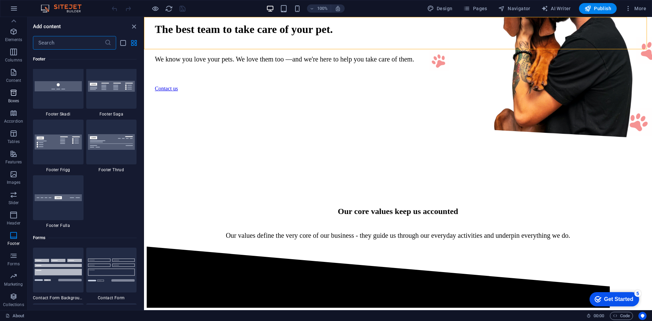
scroll to position [0, 0]
click at [14, 11] on icon "button" at bounding box center [14, 8] width 8 height 8
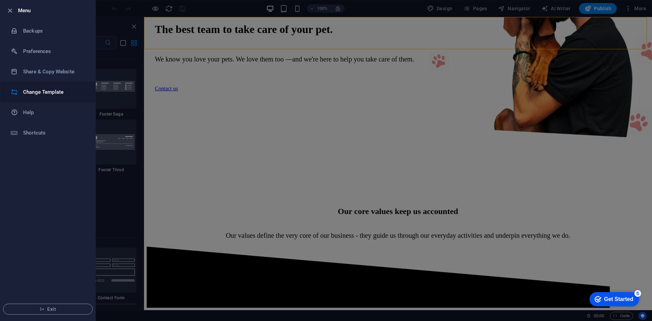
click at [34, 92] on h6 "Change Template" at bounding box center [54, 92] width 63 height 8
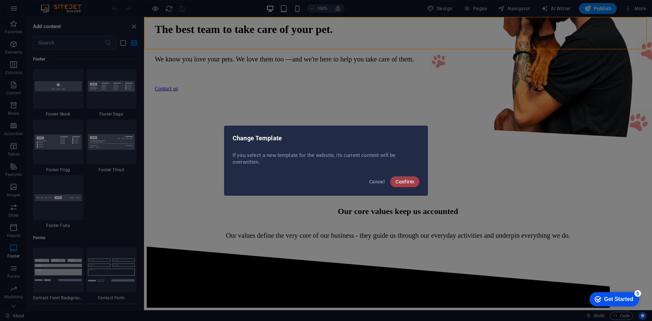
click at [396, 182] on span "Confirm" at bounding box center [405, 181] width 18 height 5
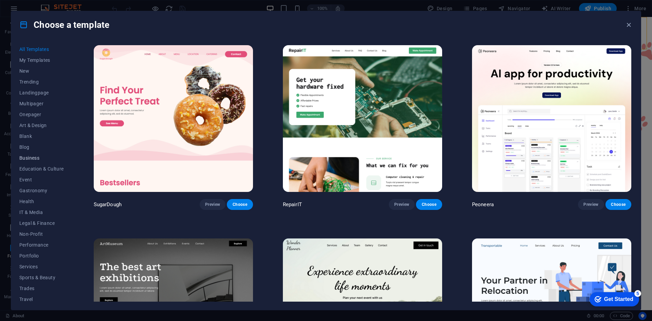
click at [34, 159] on span "Business" at bounding box center [41, 157] width 45 height 5
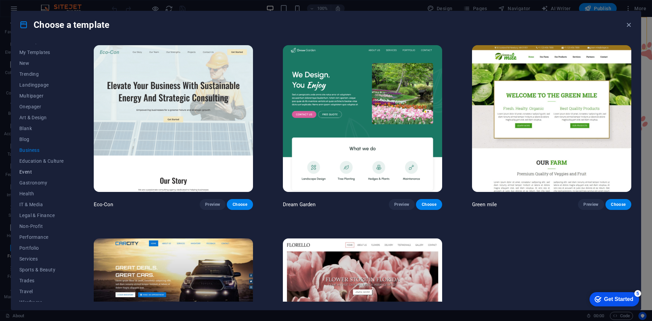
scroll to position [14, 0]
click at [35, 297] on span "Wireframe" at bounding box center [41, 296] width 45 height 5
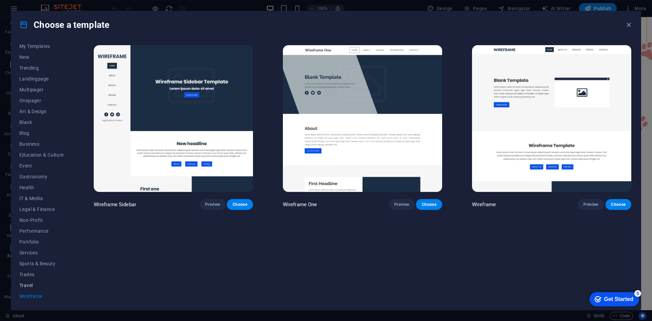
click at [26, 285] on span "Travel" at bounding box center [41, 285] width 45 height 5
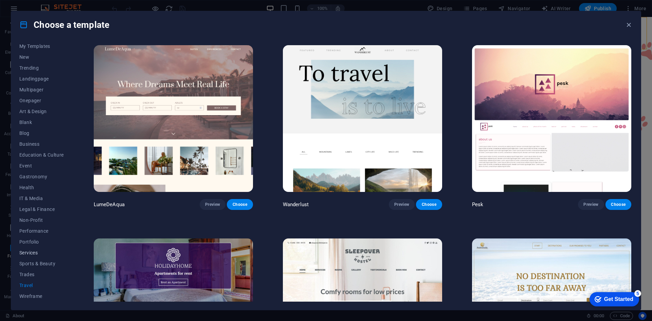
click at [33, 251] on span "Services" at bounding box center [41, 252] width 45 height 5
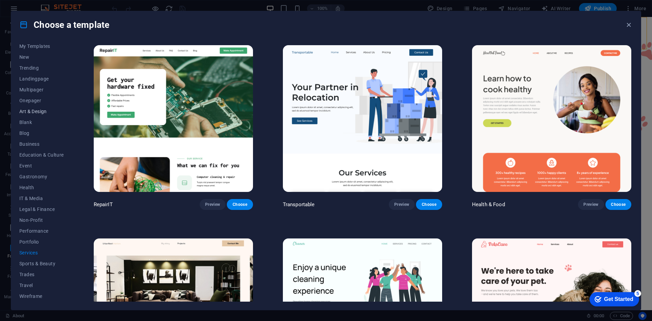
click at [32, 106] on button "Art & Design" at bounding box center [41, 111] width 45 height 11
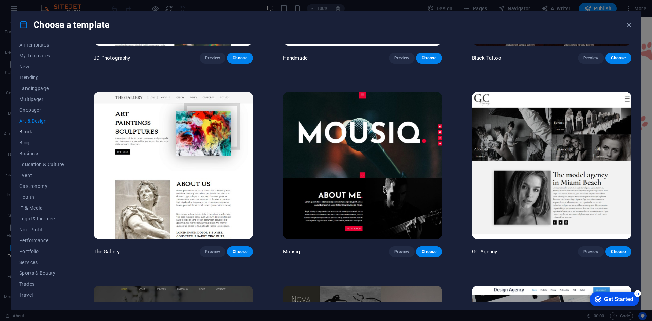
scroll to position [0, 0]
click at [37, 107] on button "Multipager" at bounding box center [41, 103] width 45 height 11
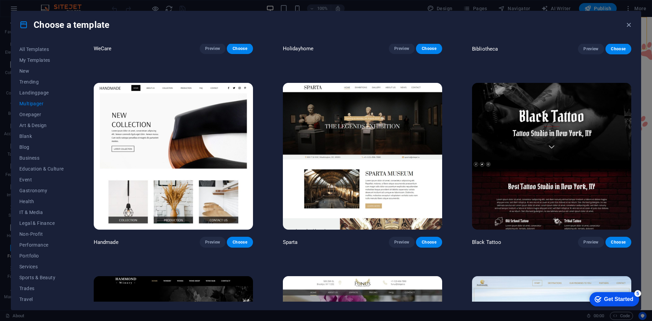
scroll to position [3093, 0]
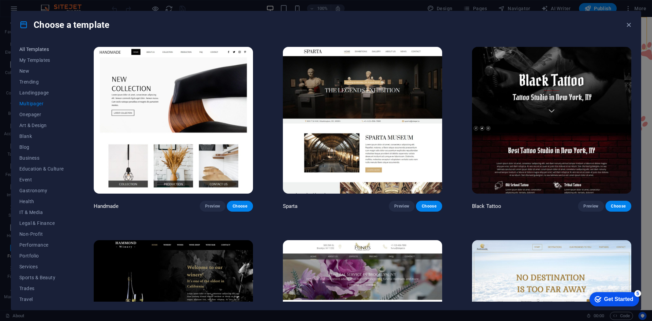
click at [32, 47] on span "All Templates" at bounding box center [41, 49] width 45 height 5
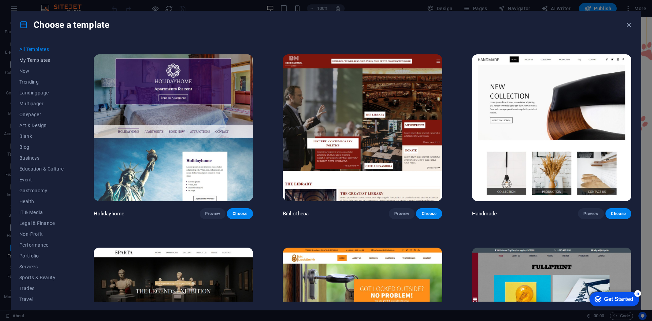
click at [35, 58] on span "My Templates" at bounding box center [41, 59] width 45 height 5
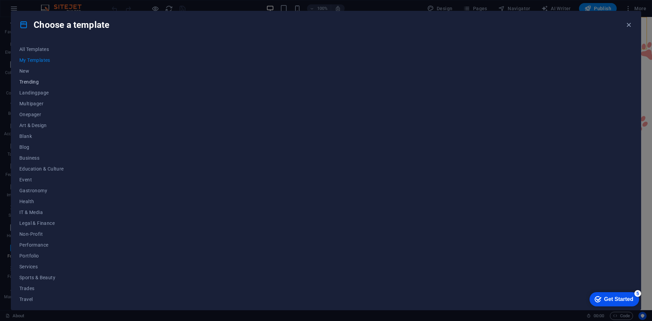
click at [29, 80] on span "Trending" at bounding box center [41, 81] width 45 height 5
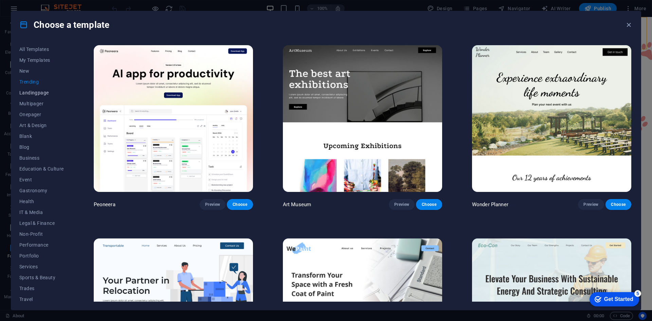
click at [34, 89] on button "Landingpage" at bounding box center [41, 92] width 45 height 11
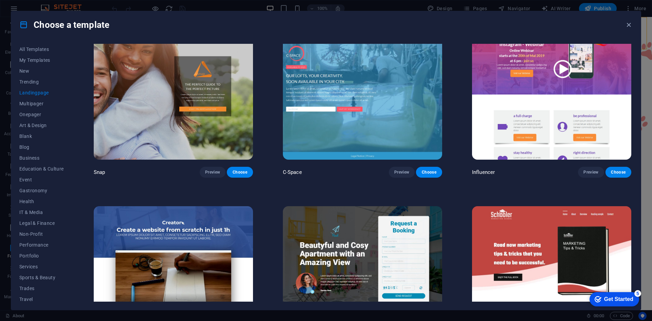
scroll to position [803, 0]
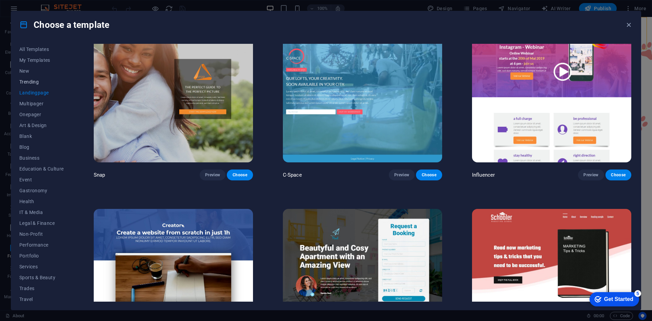
click at [32, 83] on span "Trending" at bounding box center [41, 81] width 45 height 5
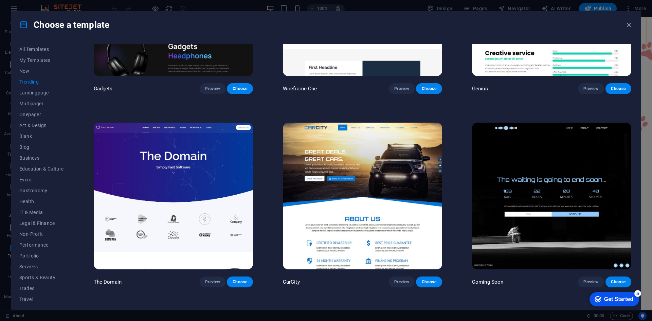
scroll to position [701, 0]
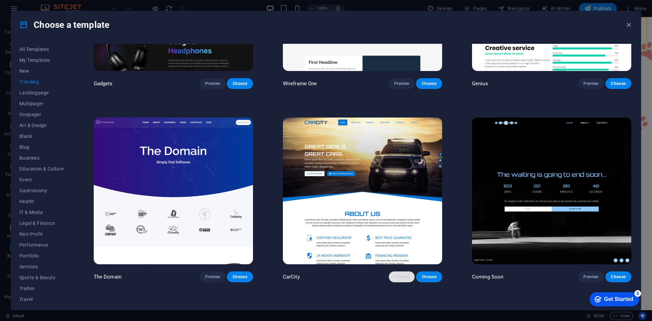
click at [403, 274] on span "Preview" at bounding box center [401, 276] width 15 height 5
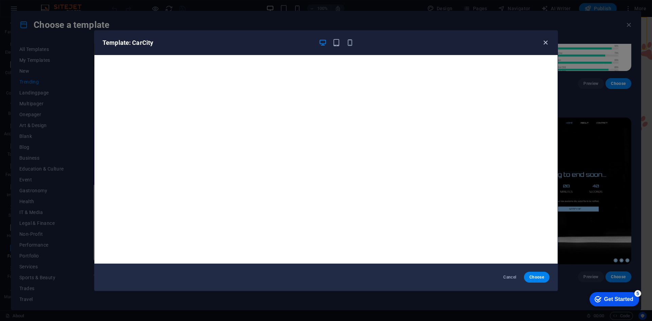
click at [547, 44] on icon "button" at bounding box center [546, 43] width 8 height 8
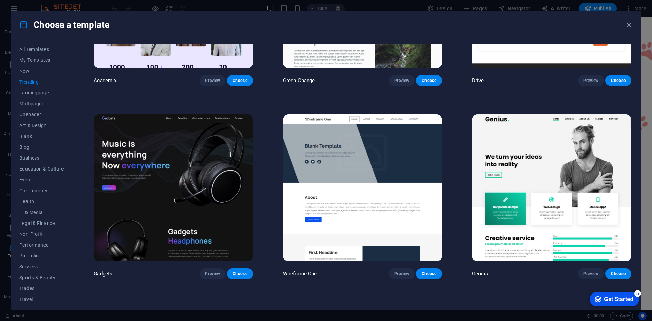
scroll to position [497, 0]
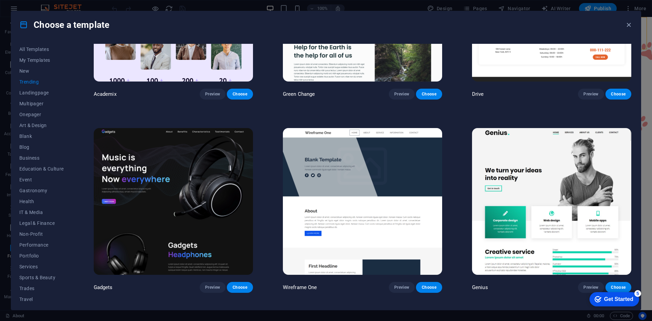
click at [196, 229] on img at bounding box center [173, 201] width 159 height 147
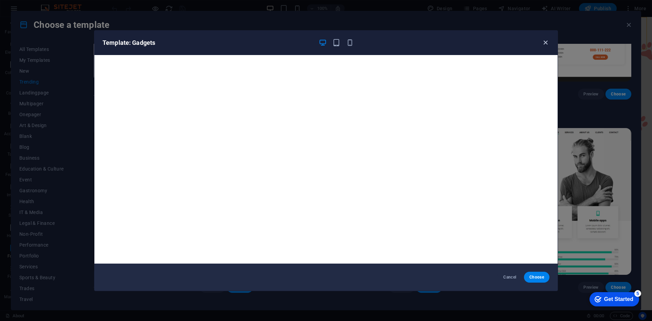
click at [548, 45] on icon "button" at bounding box center [546, 43] width 8 height 8
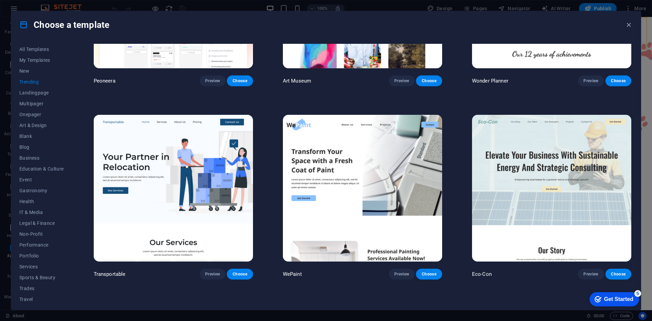
scroll to position [158, 0]
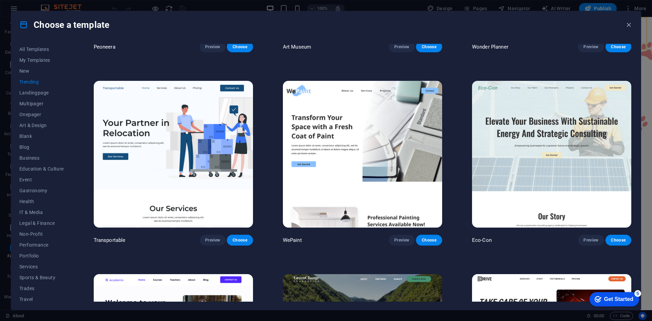
click at [570, 209] on img at bounding box center [551, 154] width 159 height 147
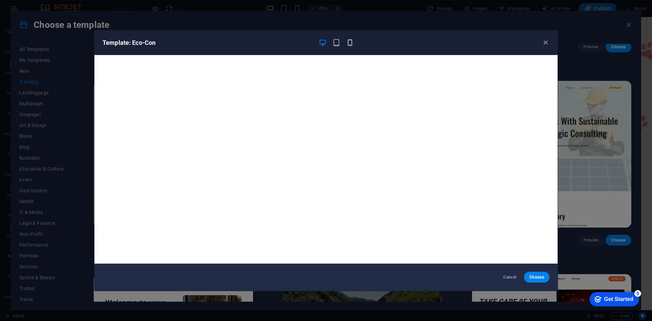
click at [350, 46] on icon "button" at bounding box center [350, 43] width 8 height 8
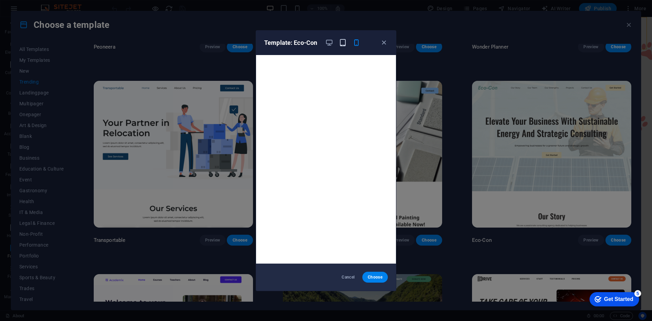
click at [344, 47] on button "button" at bounding box center [343, 43] width 8 height 8
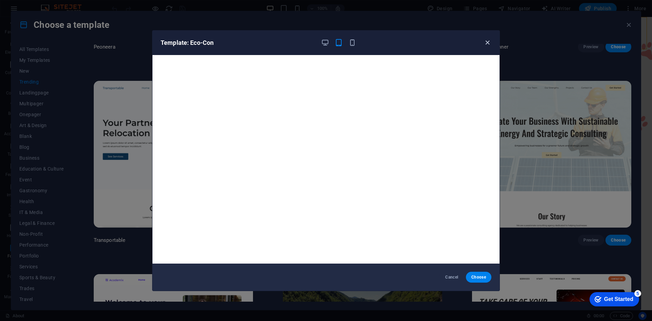
click at [490, 41] on icon "button" at bounding box center [488, 43] width 8 height 8
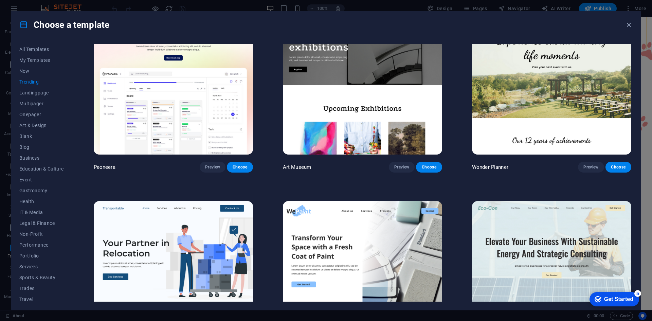
scroll to position [0, 0]
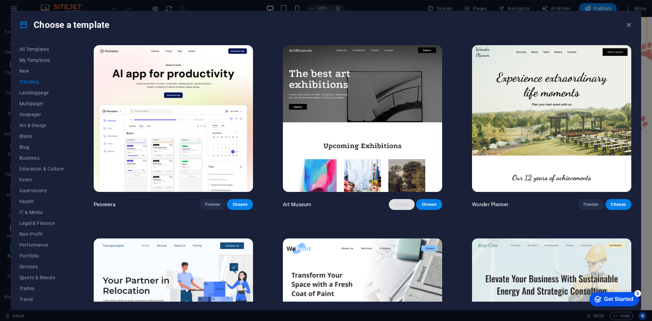
click at [407, 205] on span "Preview" at bounding box center [401, 204] width 15 height 5
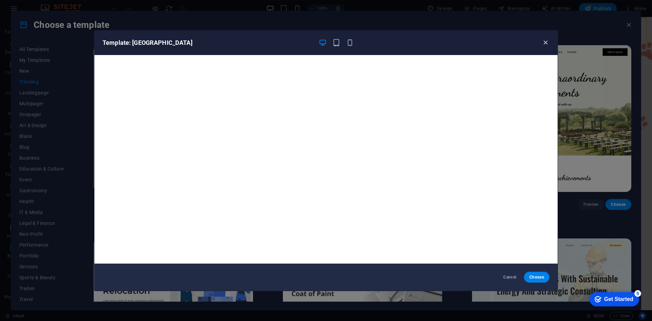
click at [543, 42] on icon "button" at bounding box center [546, 43] width 8 height 8
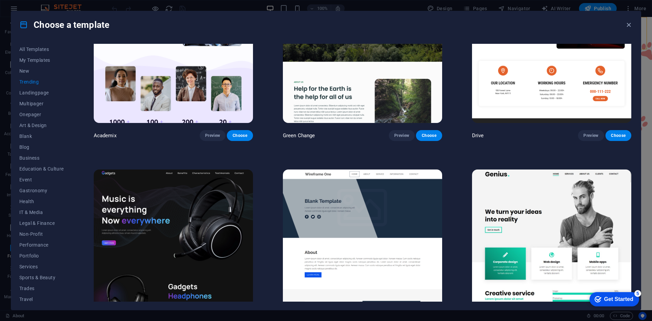
scroll to position [510, 0]
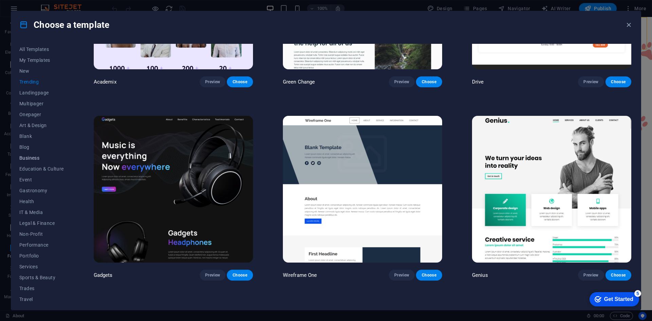
click at [29, 157] on span "Business" at bounding box center [41, 157] width 45 height 5
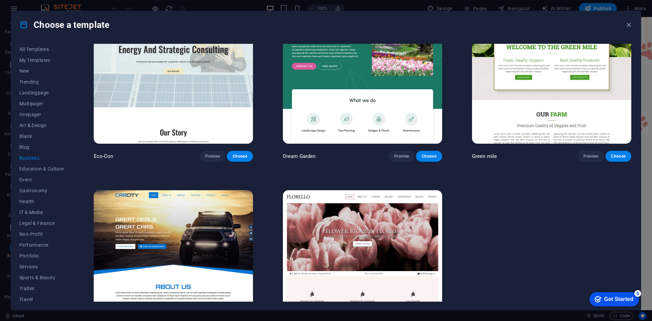
scroll to position [0, 0]
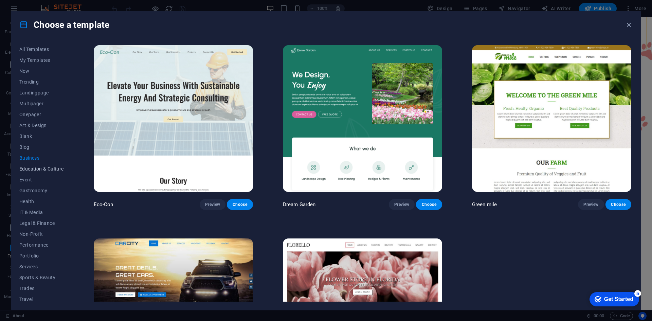
click at [50, 166] on span "Education & Culture" at bounding box center [41, 168] width 45 height 5
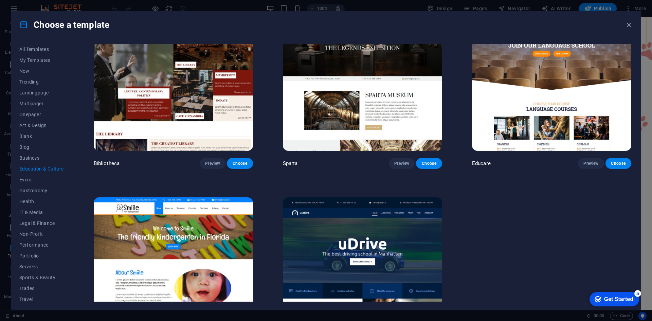
scroll to position [293, 0]
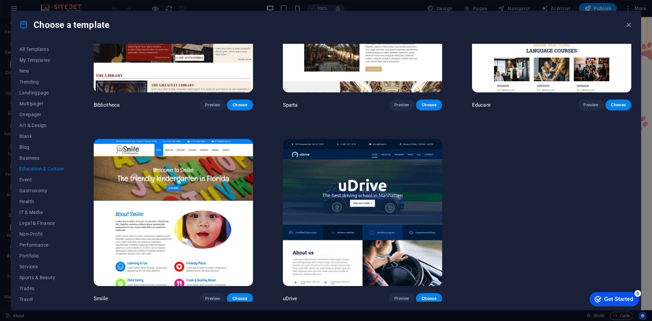
click at [347, 189] on img at bounding box center [362, 212] width 159 height 147
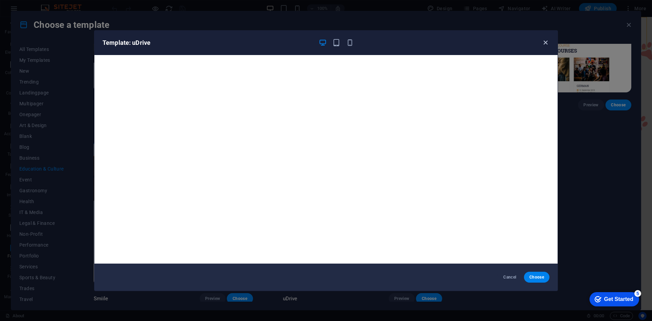
click at [545, 44] on icon "button" at bounding box center [546, 43] width 8 height 8
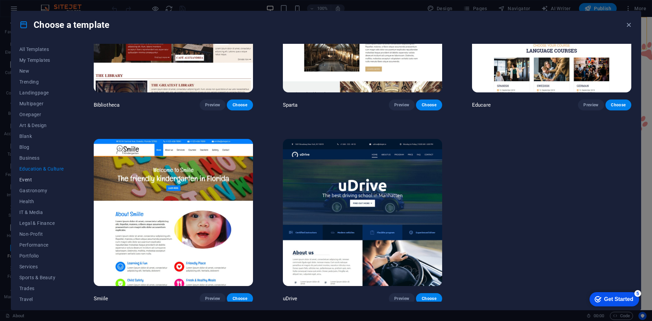
click at [28, 177] on span "Event" at bounding box center [41, 179] width 45 height 5
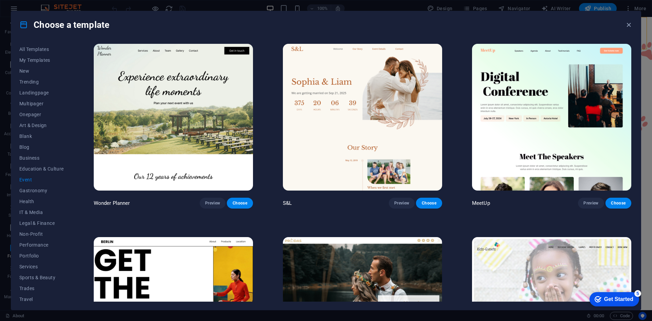
scroll to position [0, 0]
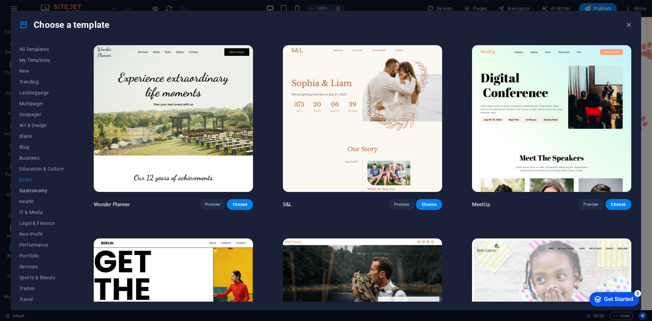
click at [37, 191] on span "Gastronomy" at bounding box center [41, 190] width 45 height 5
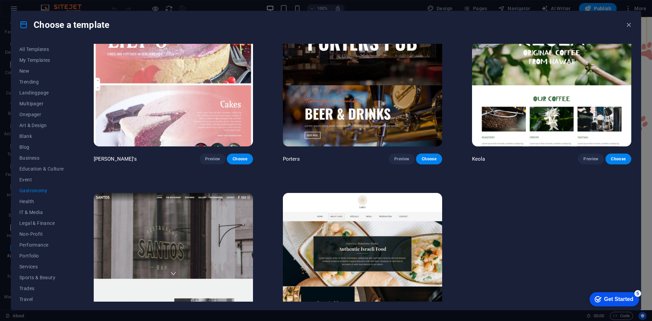
scroll to position [871, 0]
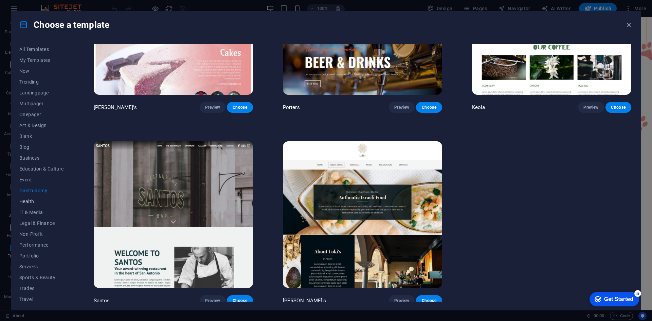
click at [30, 204] on span "Health" at bounding box center [41, 201] width 45 height 5
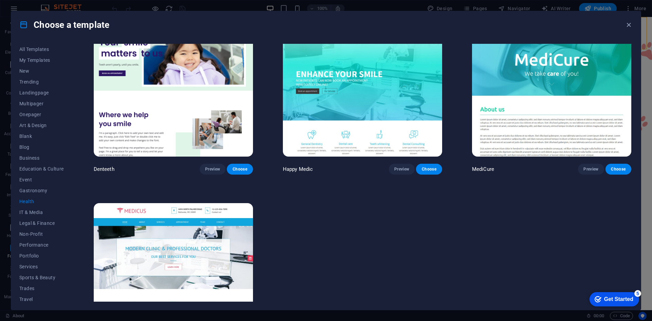
scroll to position [293, 0]
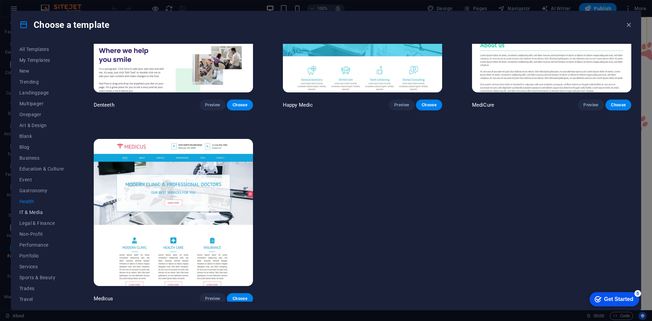
click at [26, 209] on button "IT & Media" at bounding box center [41, 212] width 45 height 11
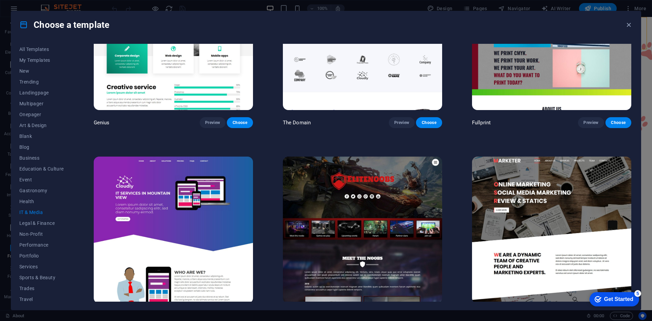
scroll to position [486, 0]
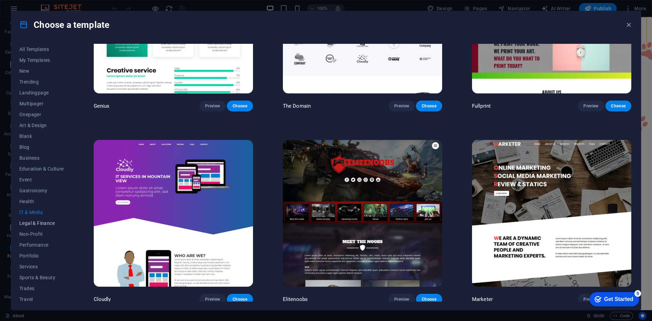
click at [50, 223] on span "Legal & Finance" at bounding box center [41, 223] width 45 height 5
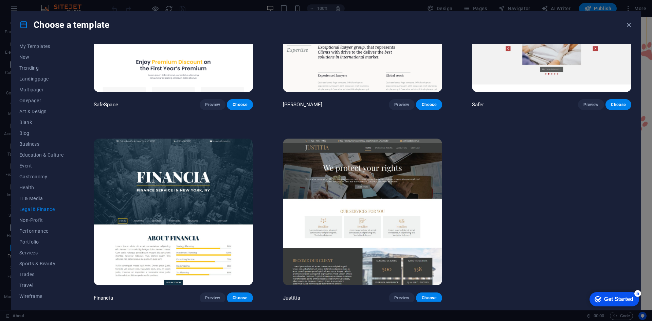
scroll to position [100, 0]
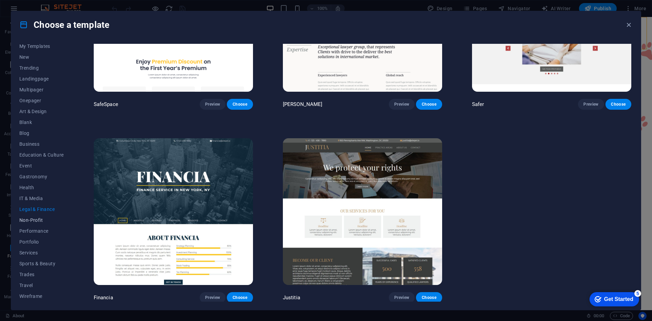
click at [38, 216] on button "Non-Profit" at bounding box center [41, 220] width 45 height 11
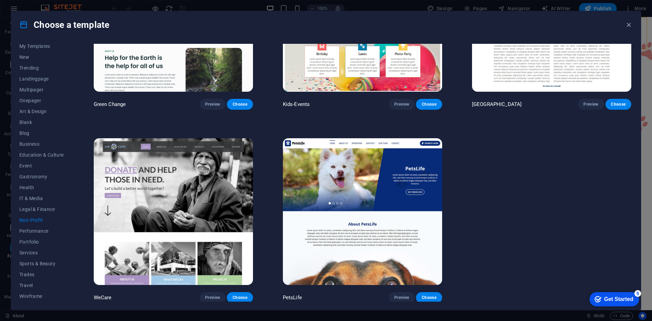
click at [209, 249] on img at bounding box center [173, 211] width 159 height 147
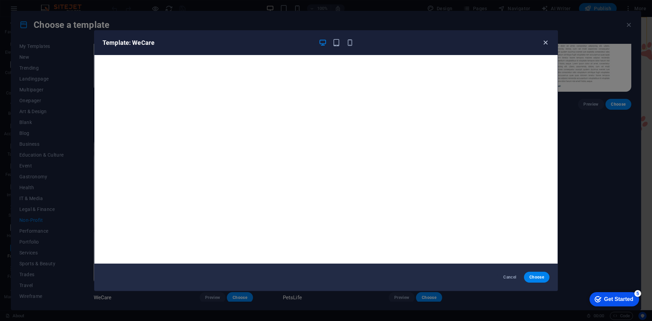
click at [544, 45] on icon "button" at bounding box center [546, 43] width 8 height 8
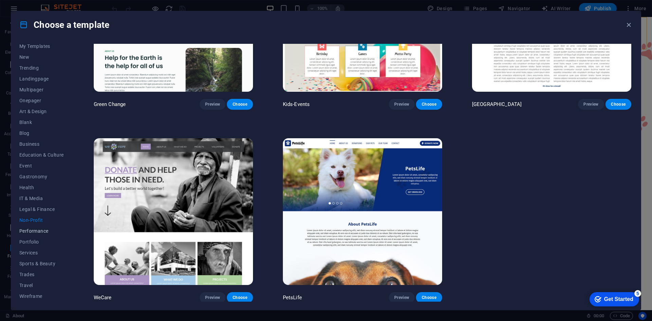
click at [29, 228] on span "Performance" at bounding box center [41, 230] width 45 height 5
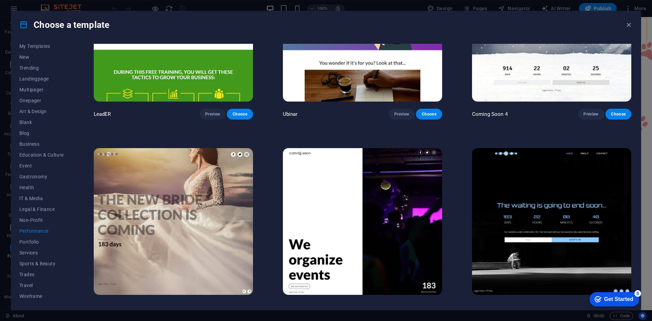
scroll to position [871, 0]
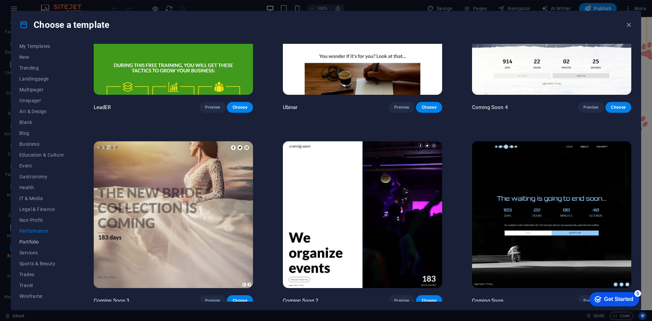
click at [25, 241] on span "Portfolio" at bounding box center [41, 241] width 45 height 5
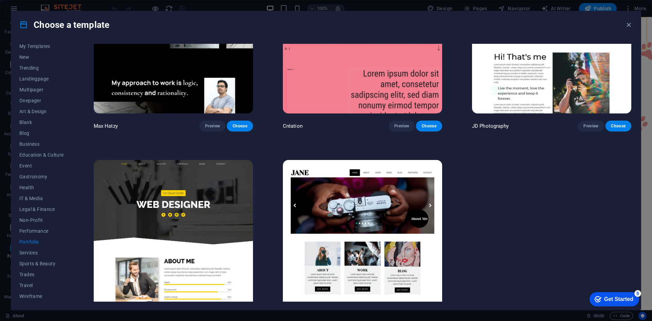
scroll to position [293, 0]
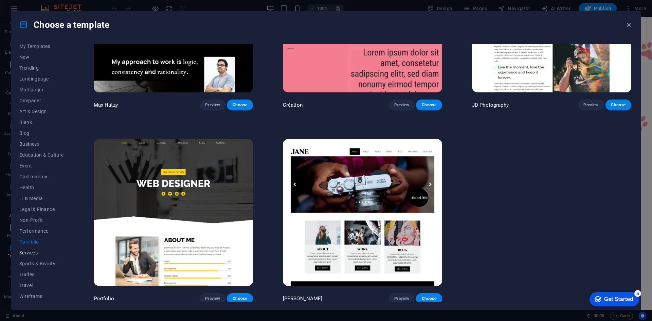
click at [23, 250] on span "Services" at bounding box center [41, 252] width 45 height 5
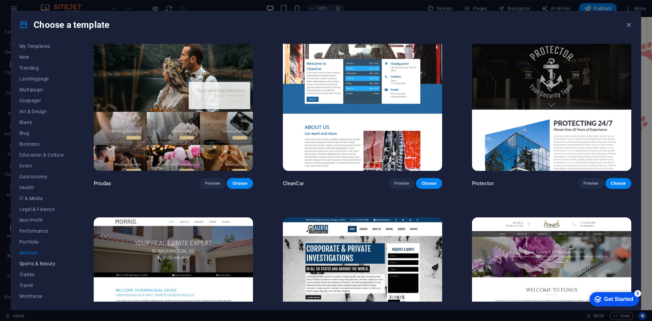
scroll to position [714, 0]
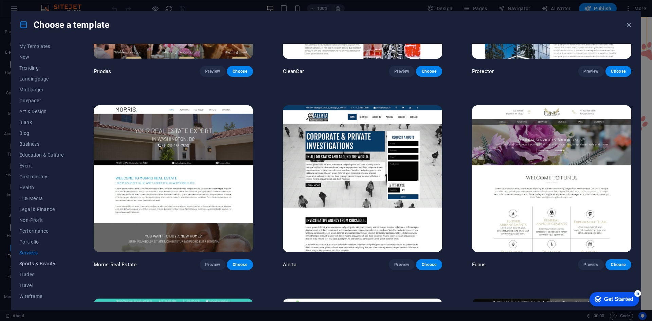
click at [30, 263] on span "Sports & Beauty" at bounding box center [41, 263] width 45 height 5
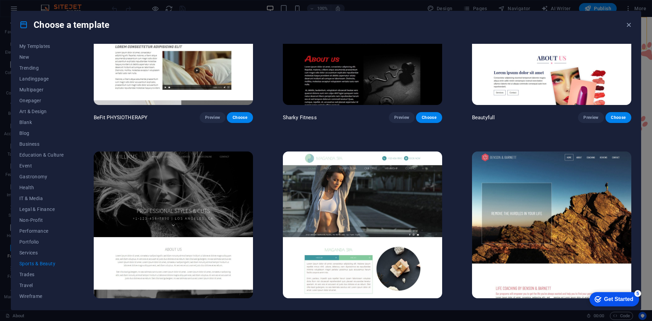
scroll to position [678, 0]
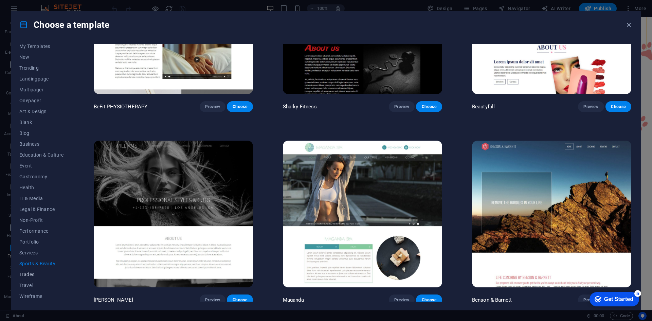
click at [24, 271] on button "Trades" at bounding box center [41, 274] width 45 height 11
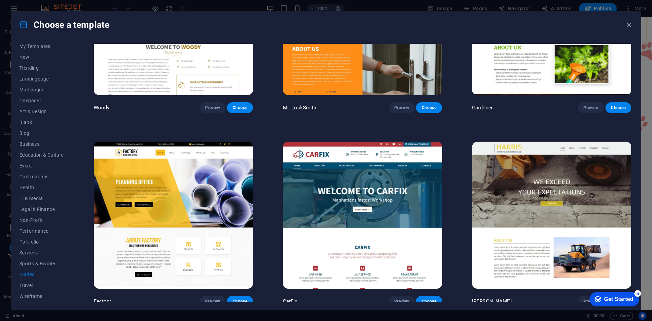
scroll to position [293, 0]
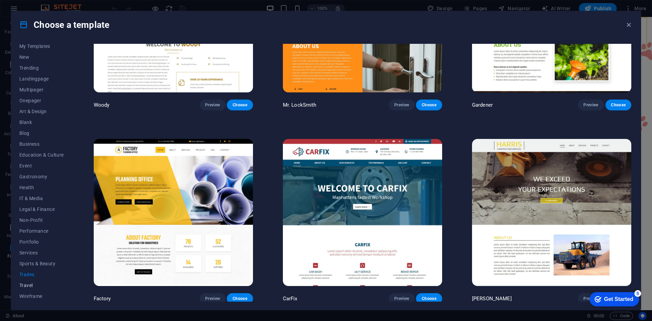
click at [25, 286] on span "Travel" at bounding box center [41, 285] width 45 height 5
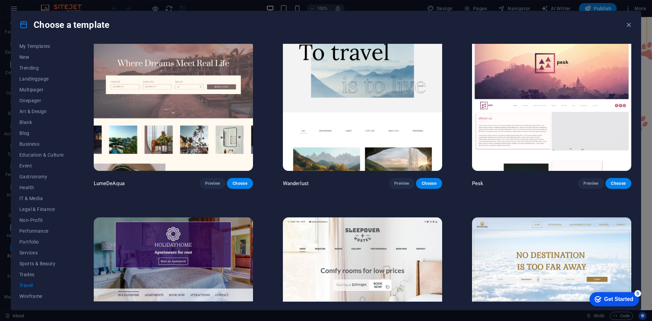
scroll to position [0, 0]
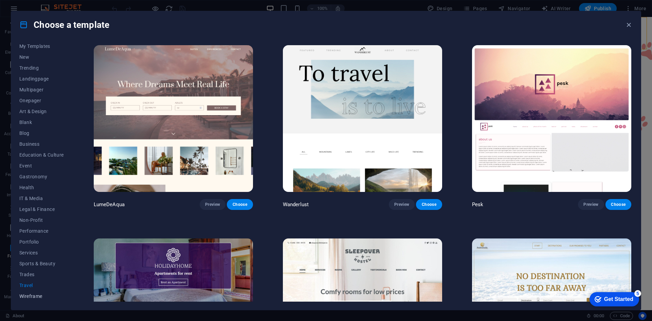
click at [41, 295] on span "Wireframe" at bounding box center [41, 296] width 45 height 5
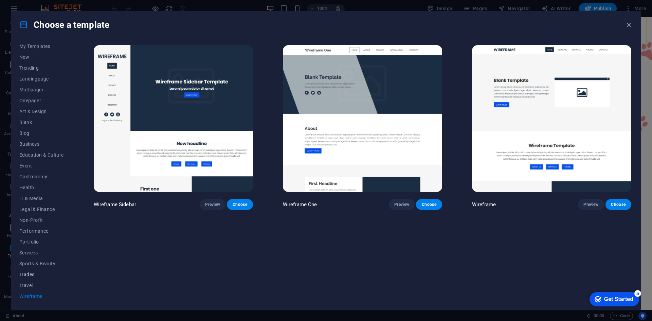
click at [27, 274] on span "Trades" at bounding box center [41, 274] width 45 height 5
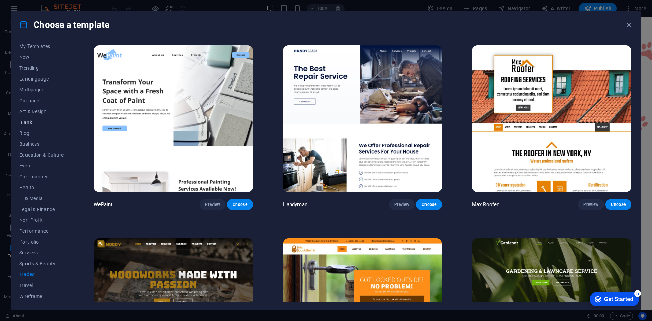
click at [30, 121] on span "Blank" at bounding box center [41, 122] width 45 height 5
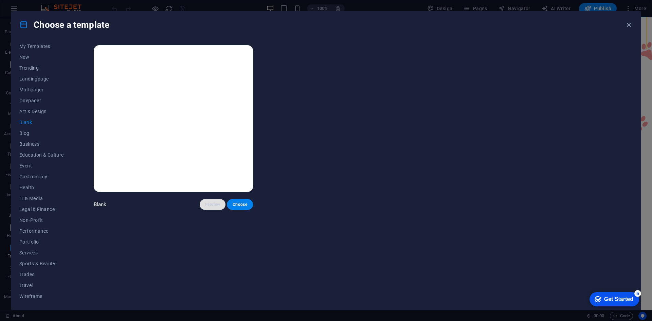
click at [211, 206] on span "Preview" at bounding box center [212, 204] width 15 height 5
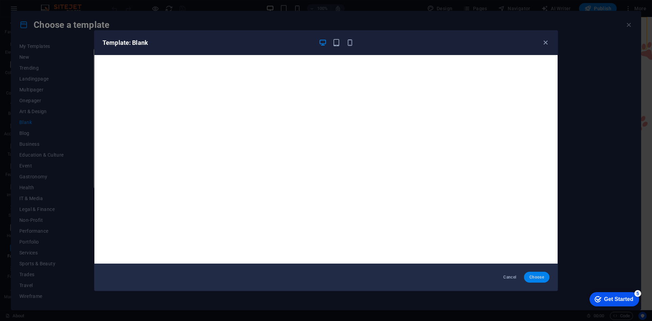
click at [540, 279] on span "Choose" at bounding box center [537, 277] width 15 height 5
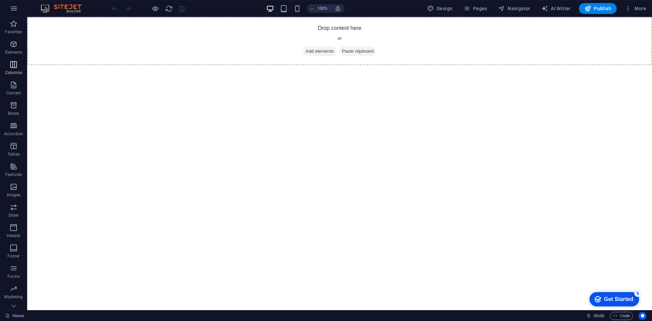
click at [16, 68] on icon "button" at bounding box center [14, 64] width 8 height 8
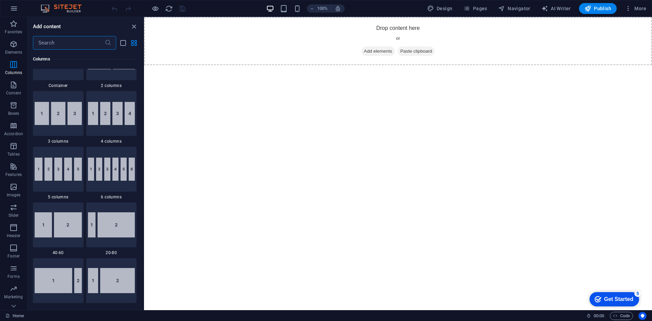
scroll to position [438, 0]
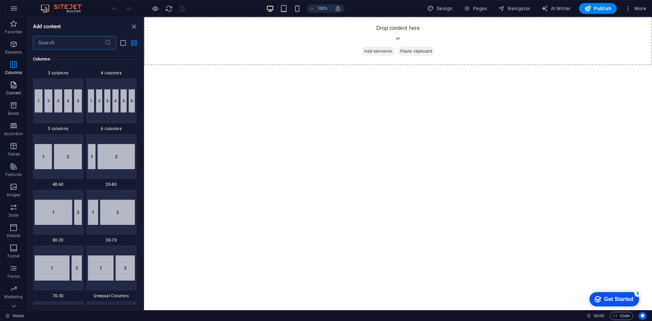
click at [10, 93] on p "Content" at bounding box center [13, 92] width 15 height 5
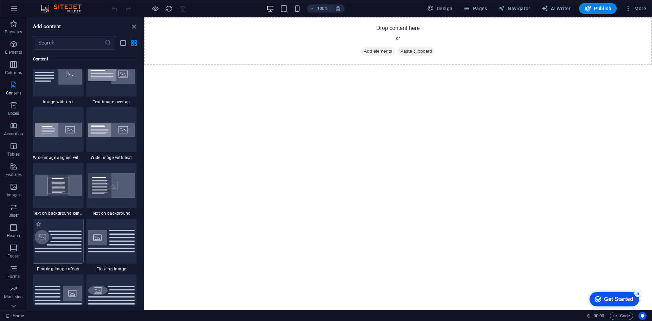
scroll to position [1325, 0]
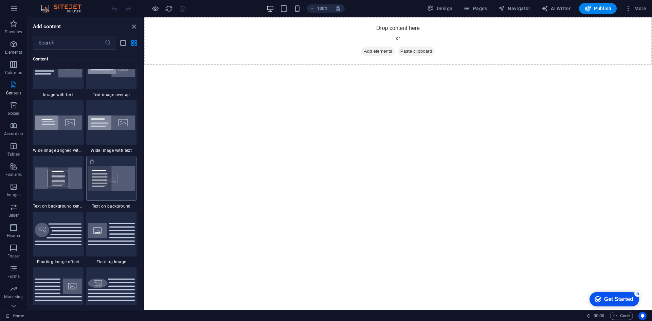
click at [104, 193] on div at bounding box center [111, 178] width 51 height 45
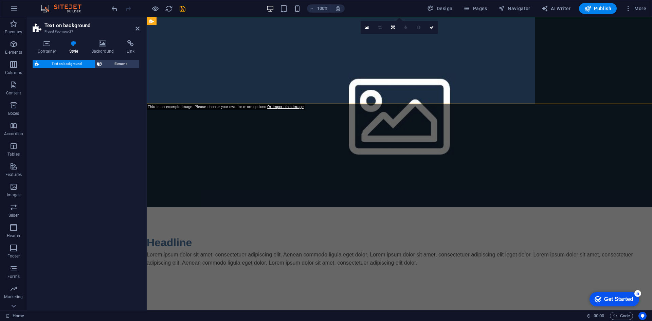
select select "%"
select select "rem"
select select "px"
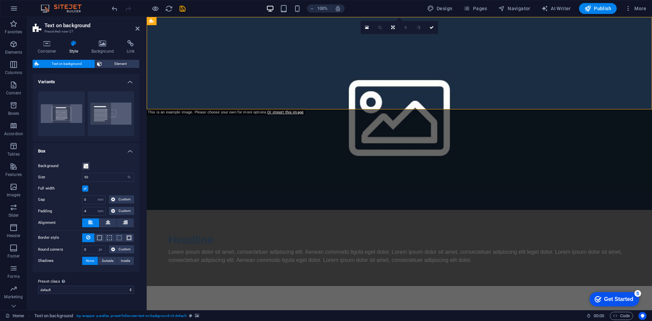
click at [291, 150] on html "Skip to main content Headline Lorem ipsum dolor sit amet, consectetuer adipisci…" at bounding box center [400, 151] width 506 height 269
click at [368, 28] on icon at bounding box center [367, 27] width 4 height 5
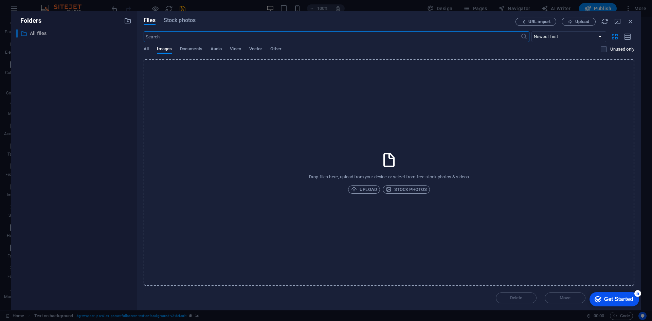
click at [35, 36] on p "All files" at bounding box center [74, 34] width 89 height 8
click at [37, 33] on p "All files" at bounding box center [74, 34] width 89 height 8
click at [130, 20] on icon "button" at bounding box center [127, 20] width 7 height 7
click at [47, 78] on div "​ All files All files" at bounding box center [73, 167] width 115 height 276
click at [366, 191] on span "Upload" at bounding box center [364, 190] width 26 height 8
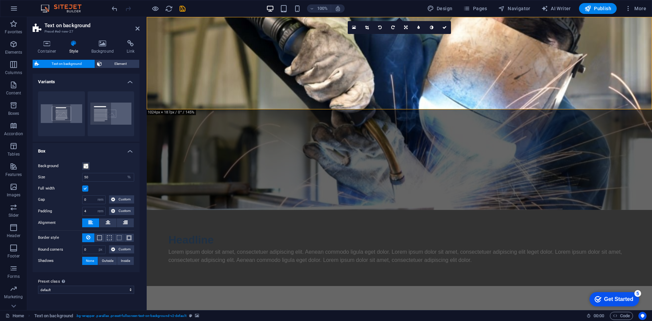
click at [407, 95] on figure at bounding box center [400, 113] width 506 height 193
click at [67, 123] on button "Centered" at bounding box center [61, 113] width 47 height 45
click at [106, 117] on button "Default" at bounding box center [111, 113] width 47 height 45
click at [110, 66] on span "Element" at bounding box center [121, 64] width 34 height 8
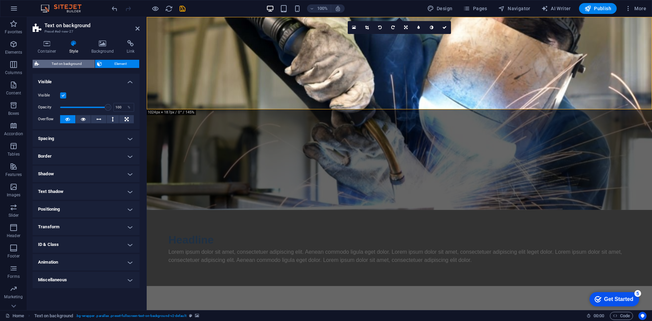
click at [46, 66] on span "Text on background" at bounding box center [67, 64] width 52 height 8
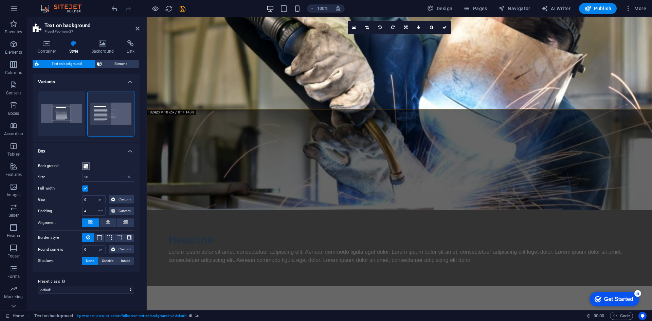
click at [87, 166] on span at bounding box center [85, 165] width 5 height 5
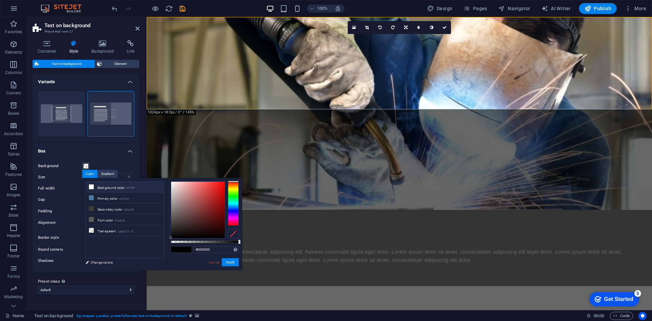
click at [91, 187] on icon at bounding box center [91, 187] width 5 height 5
click at [89, 196] on icon at bounding box center [91, 197] width 5 height 5
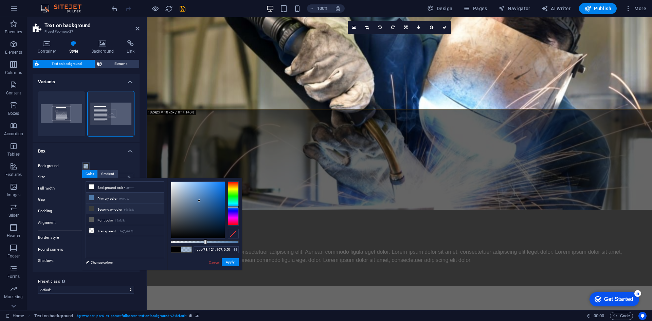
click at [90, 206] on icon at bounding box center [91, 208] width 5 height 5
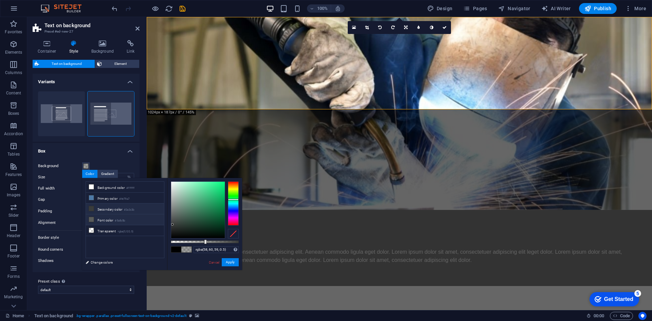
click at [89, 219] on icon at bounding box center [91, 219] width 5 height 5
click at [91, 229] on icon at bounding box center [91, 230] width 5 height 5
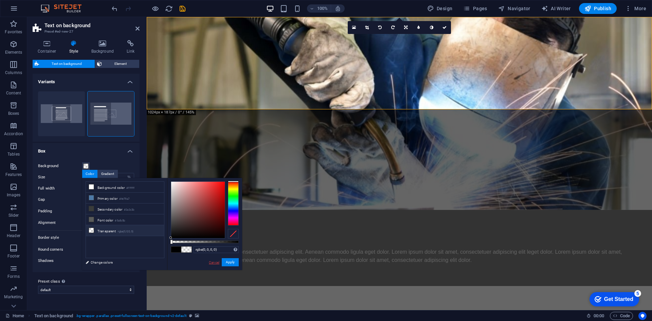
click at [211, 261] on link "Cancel" at bounding box center [214, 262] width 12 height 5
type input "#000000"
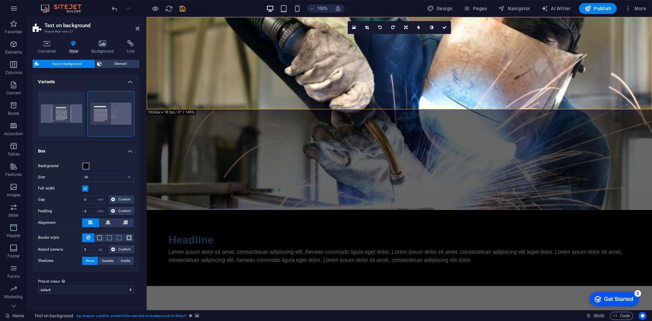
click at [86, 169] on button "Background" at bounding box center [85, 165] width 7 height 7
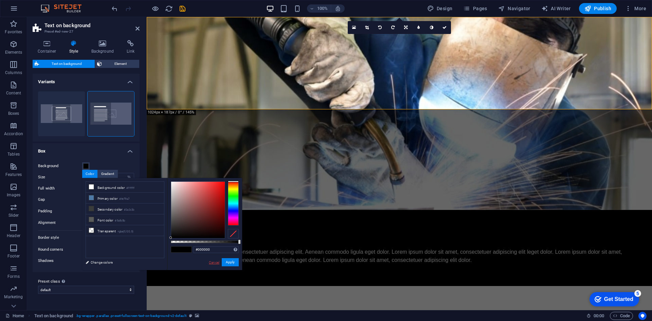
click at [217, 263] on link "Cancel" at bounding box center [214, 262] width 12 height 5
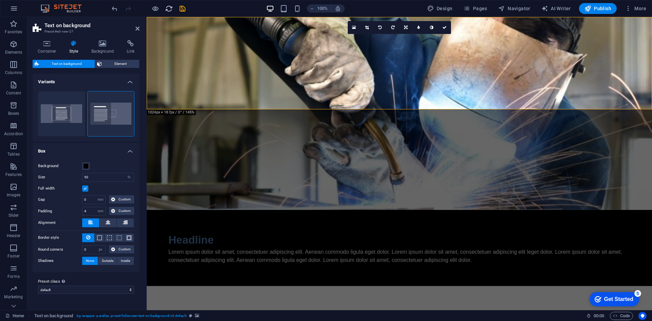
drag, startPoint x: 168, startPoint y: 6, endPoint x: 337, endPoint y: 21, distance: 169.2
click at [168, 6] on icon "reload" at bounding box center [169, 9] width 8 height 8
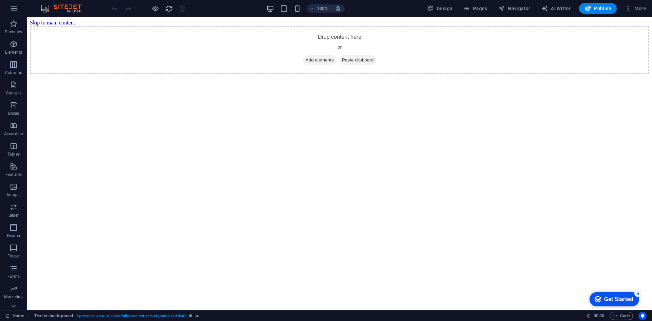
scroll to position [0, 0]
click at [288, 77] on html "Skip to main content Drop content here or Add elements Paste clipboard" at bounding box center [339, 47] width 625 height 60
drag, startPoint x: 78, startPoint y: 6, endPoint x: 71, endPoint y: 9, distance: 7.2
click at [78, 7] on img at bounding box center [64, 8] width 51 height 8
click at [6, 9] on button "button" at bounding box center [14, 8] width 16 height 16
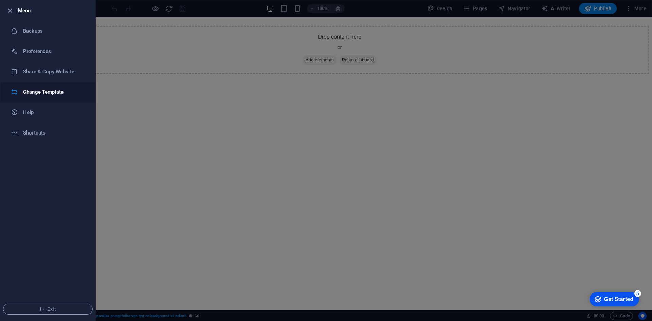
click at [50, 91] on h6 "Change Template" at bounding box center [54, 92] width 63 height 8
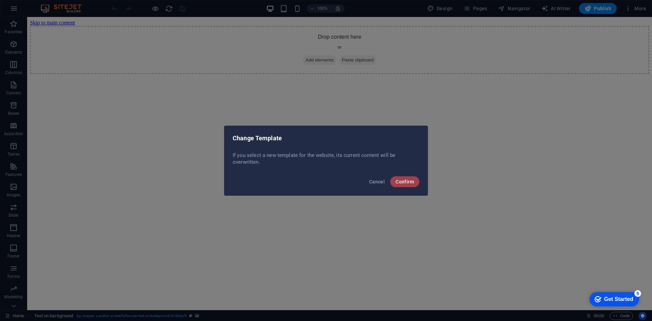
click at [397, 179] on span "Confirm" at bounding box center [405, 181] width 18 height 5
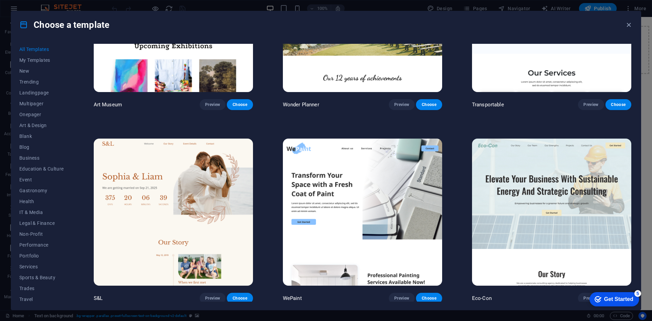
scroll to position [306, 0]
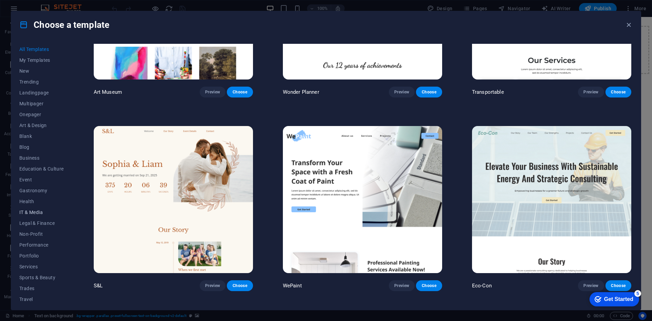
click at [40, 208] on button "IT & Media" at bounding box center [41, 212] width 45 height 11
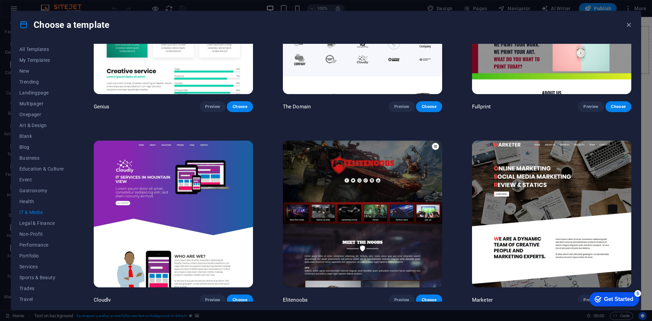
scroll to position [486, 0]
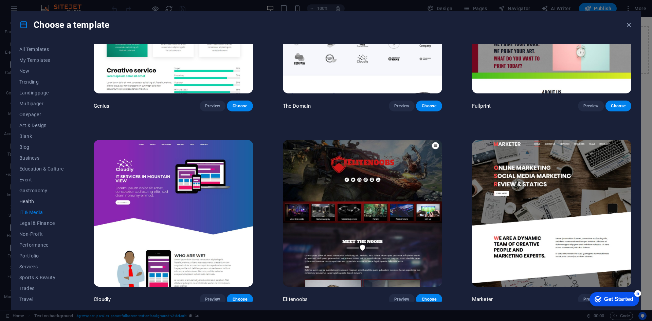
click at [22, 196] on button "Health" at bounding box center [41, 201] width 45 height 11
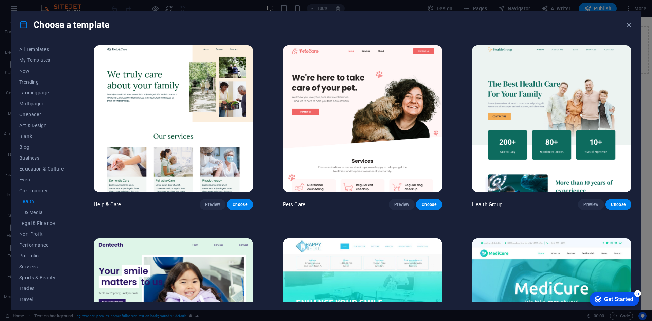
click at [353, 121] on img at bounding box center [362, 118] width 159 height 147
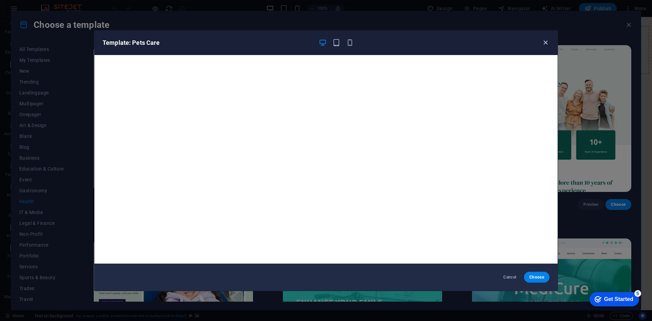
click at [546, 41] on icon "button" at bounding box center [546, 43] width 8 height 8
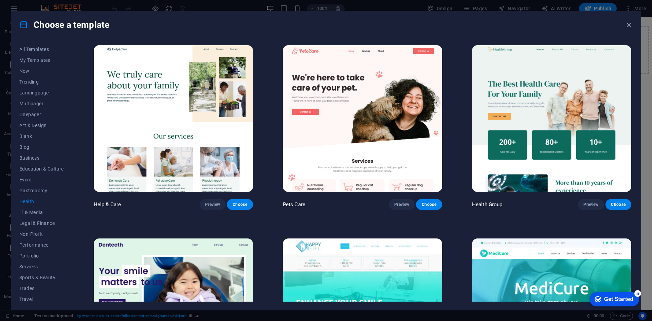
click at [321, 153] on img at bounding box center [362, 118] width 159 height 147
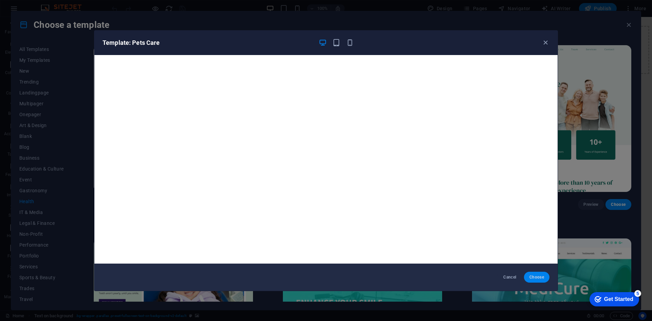
click at [538, 276] on span "Choose" at bounding box center [537, 277] width 15 height 5
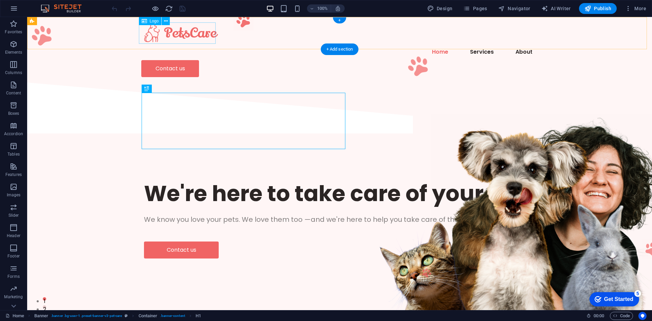
click at [174, 33] on div at bounding box center [339, 32] width 397 height 21
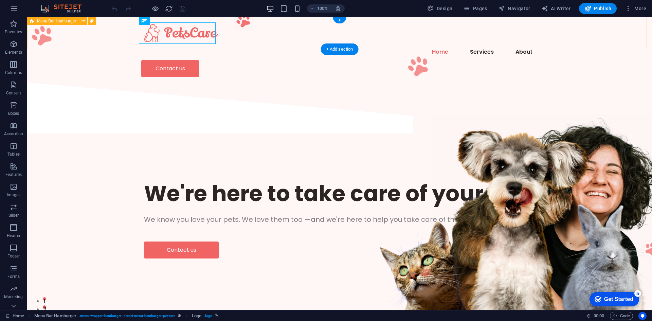
click at [428, 32] on div "Home Services About Contact us" at bounding box center [339, 50] width 625 height 66
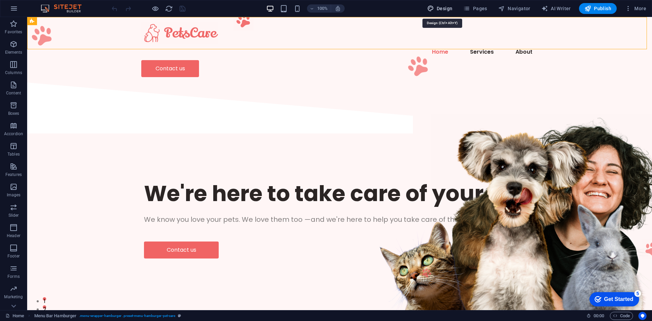
select select "px"
select select "400"
select select "px"
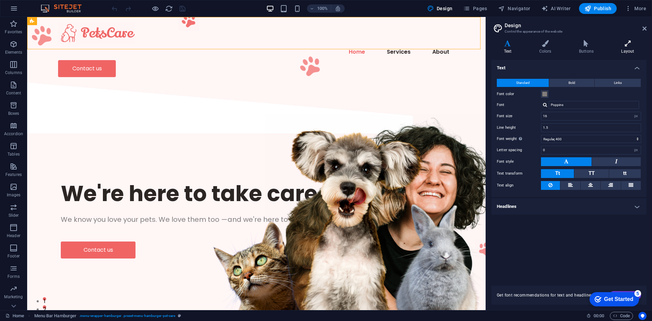
click at [635, 48] on h4 "Layout" at bounding box center [628, 47] width 38 height 14
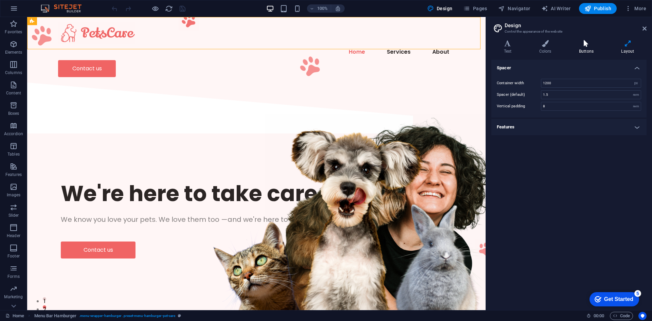
click at [584, 44] on icon at bounding box center [586, 43] width 39 height 7
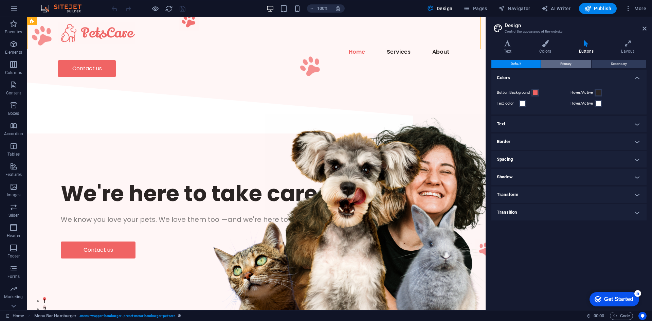
click at [570, 63] on span "Primary" at bounding box center [566, 64] width 11 height 8
click at [609, 63] on button "Secondary" at bounding box center [619, 64] width 55 height 8
click at [522, 64] on button "Default" at bounding box center [516, 64] width 49 height 8
click at [533, 93] on span at bounding box center [535, 92] width 5 height 5
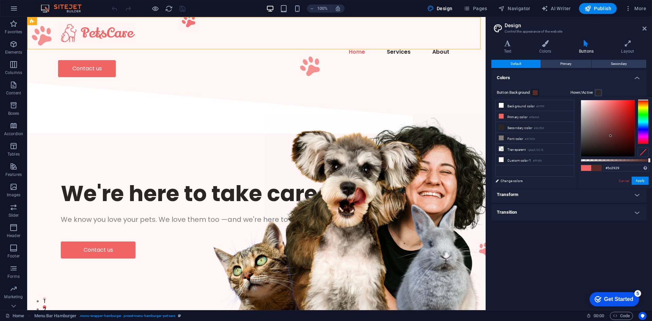
click at [611, 136] on div at bounding box center [608, 128] width 54 height 56
click at [613, 141] on div at bounding box center [608, 128] width 54 height 56
click at [599, 140] on div at bounding box center [608, 128] width 54 height 56
click at [601, 144] on div at bounding box center [608, 128] width 54 height 56
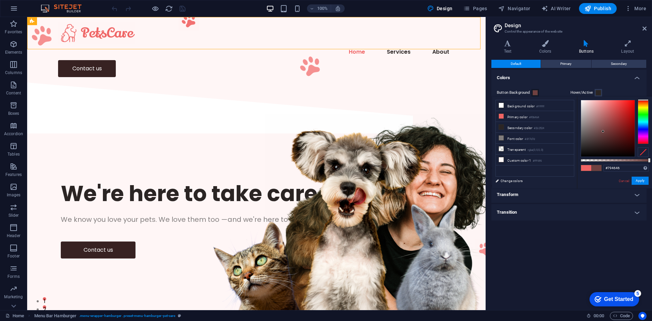
drag, startPoint x: 601, startPoint y: 144, endPoint x: 604, endPoint y: 129, distance: 15.1
click at [604, 130] on div at bounding box center [603, 131] width 2 height 2
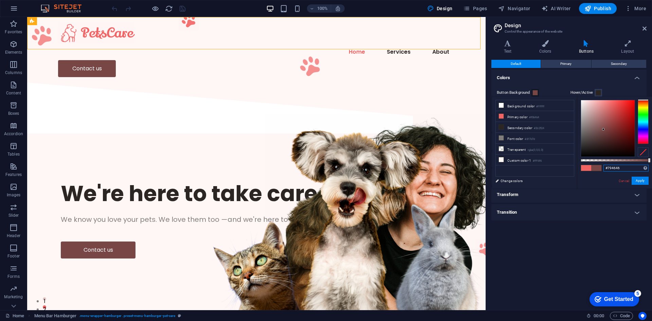
drag, startPoint x: 624, startPoint y: 168, endPoint x: 607, endPoint y: 168, distance: 16.3
click at [607, 168] on input "#794646" at bounding box center [626, 168] width 45 height 7
type input "#808080"
click at [634, 182] on button "Apply" at bounding box center [640, 181] width 17 height 8
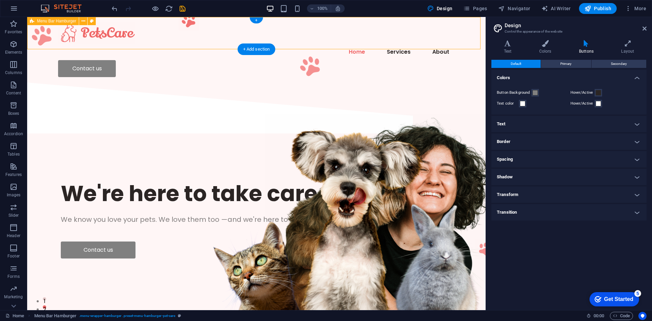
click at [373, 30] on div "Home Services About Contact us" at bounding box center [256, 50] width 459 height 66
click at [520, 122] on h4 "Text" at bounding box center [569, 124] width 155 height 16
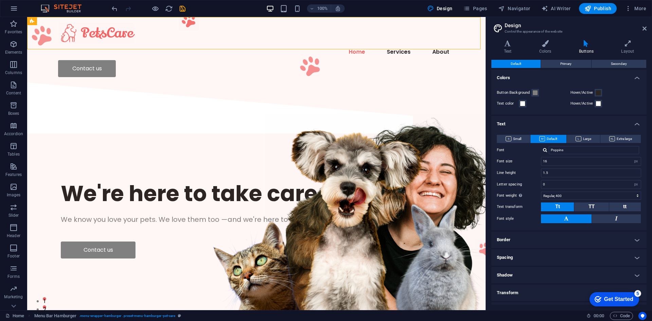
click at [520, 122] on h4 "Text" at bounding box center [569, 122] width 155 height 12
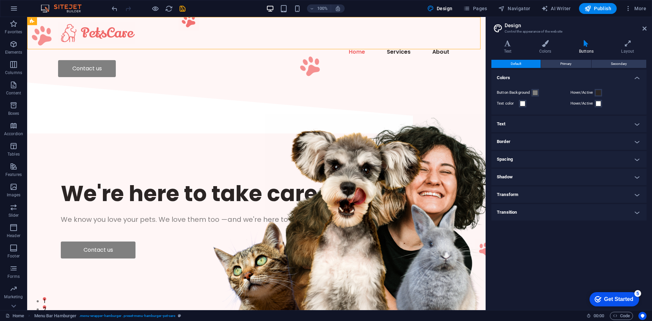
click at [518, 146] on h4 "Border" at bounding box center [569, 142] width 155 height 16
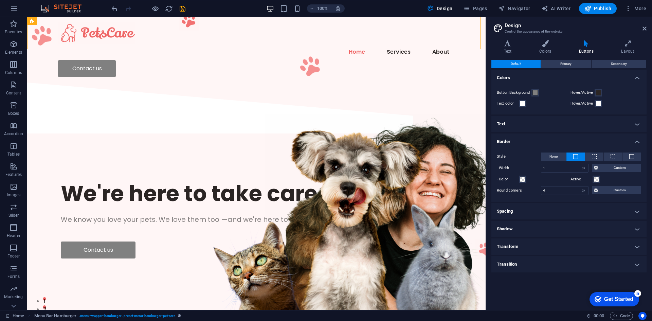
click at [519, 144] on h4 "Border" at bounding box center [569, 140] width 155 height 12
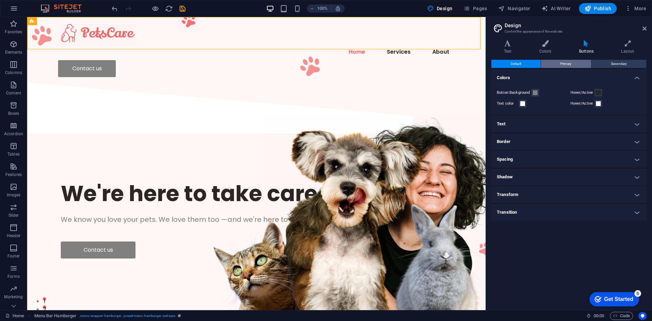
click at [564, 62] on span "Primary" at bounding box center [566, 64] width 11 height 8
click at [630, 47] on icon at bounding box center [628, 43] width 38 height 7
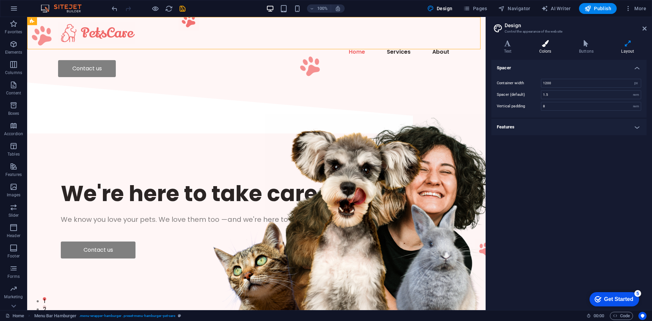
click at [551, 48] on h4 "Colors" at bounding box center [547, 47] width 40 height 14
click at [545, 90] on span at bounding box center [544, 90] width 5 height 5
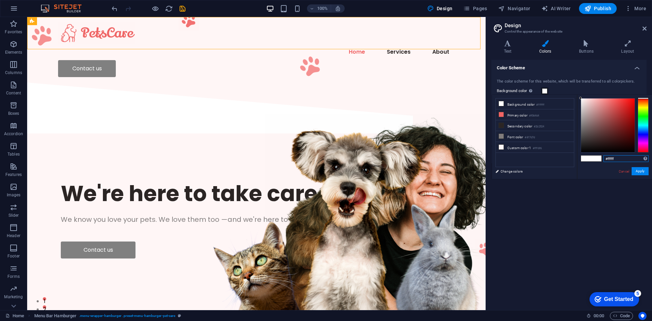
drag, startPoint x: 619, startPoint y: 157, endPoint x: 608, endPoint y: 159, distance: 11.4
type input "#48494b"
click at [0, 0] on button "Apply" at bounding box center [0, 0] width 0 height 0
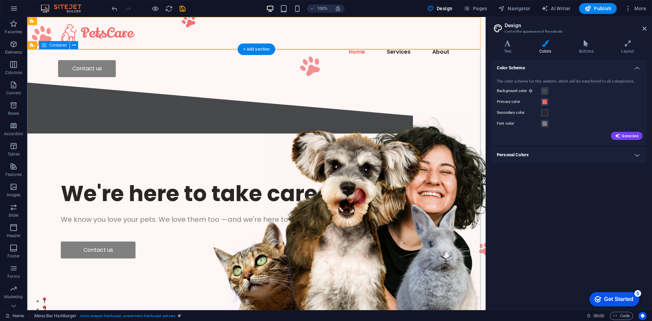
click at [197, 136] on div "We're here to take care of your pet. We know you love your pets. We love them t…" at bounding box center [256, 219] width 459 height 166
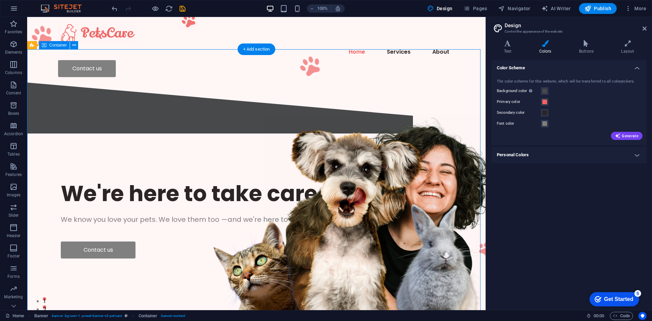
drag, startPoint x: 187, startPoint y: 68, endPoint x: 188, endPoint y: 73, distance: 5.9
click at [188, 136] on div "We're here to take care of your pet. We know you love your pets. We love them t…" at bounding box center [256, 219] width 459 height 166
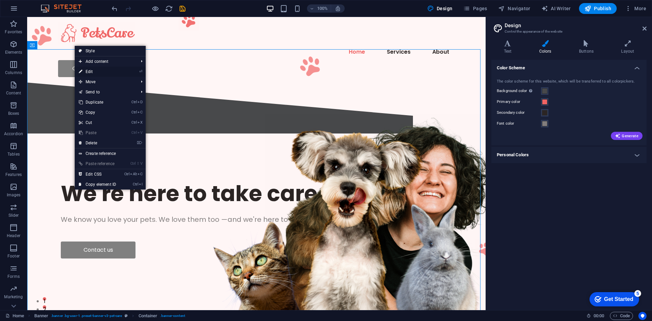
click at [102, 74] on link "⏎ Edit" at bounding box center [98, 72] width 46 height 10
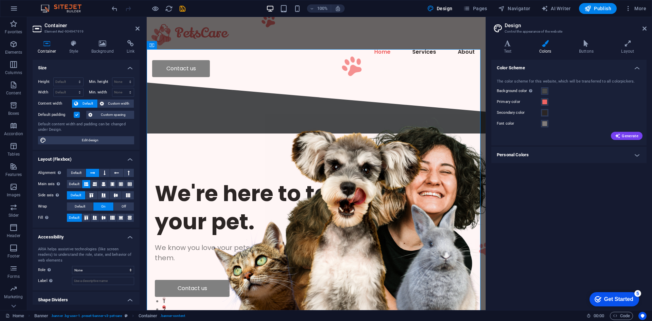
scroll to position [18, 0]
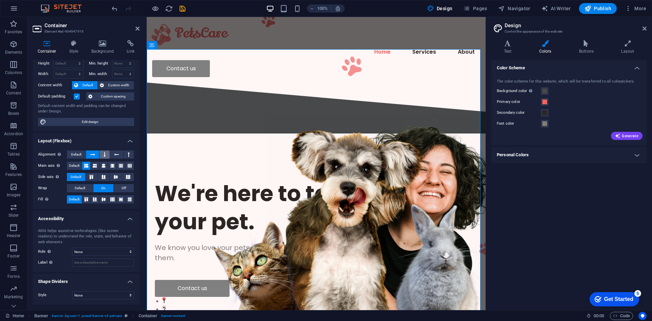
click at [104, 155] on icon at bounding box center [105, 155] width 2 height 8
click at [93, 154] on icon at bounding box center [92, 155] width 5 height 8
click at [104, 154] on icon at bounding box center [105, 155] width 2 height 8
click at [94, 153] on icon at bounding box center [92, 155] width 5 height 8
click at [111, 153] on button at bounding box center [116, 155] width 13 height 8
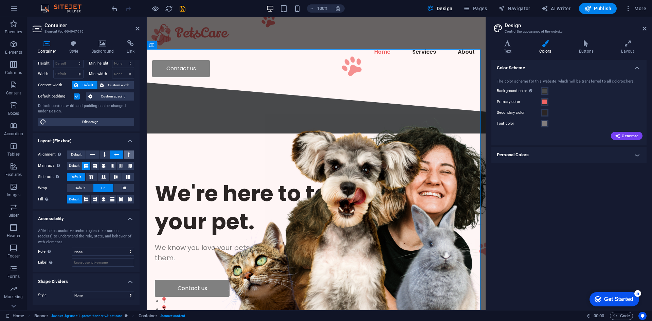
click at [126, 154] on button at bounding box center [129, 155] width 10 height 8
click at [120, 154] on button at bounding box center [116, 155] width 13 height 8
click at [107, 154] on button at bounding box center [105, 155] width 10 height 8
click at [96, 154] on button at bounding box center [92, 155] width 13 height 8
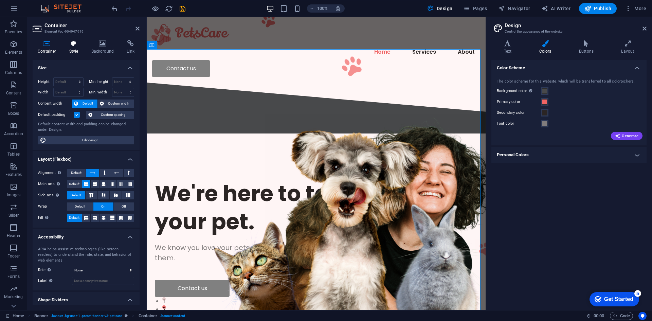
click at [73, 43] on icon at bounding box center [73, 43] width 19 height 7
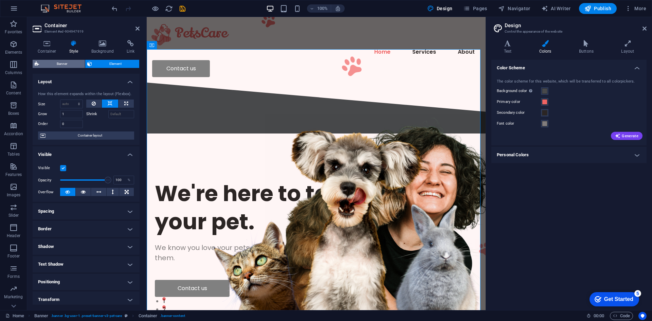
click at [67, 64] on span "Banner" at bounding box center [62, 64] width 42 height 8
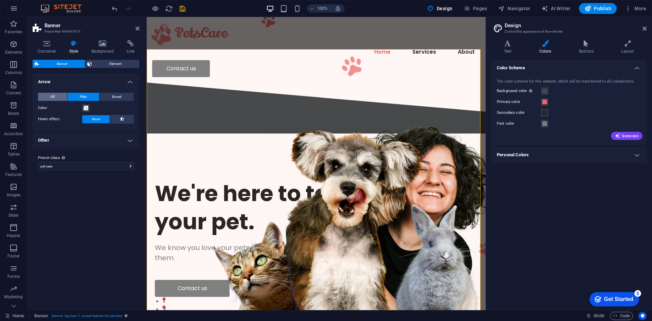
click at [55, 96] on button "Off" at bounding box center [52, 97] width 29 height 8
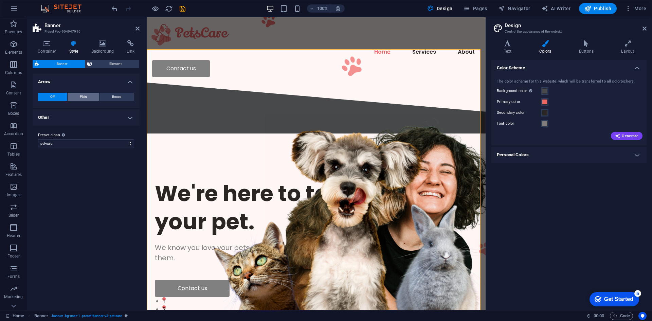
click at [80, 94] on span "Plain" at bounding box center [83, 97] width 7 height 8
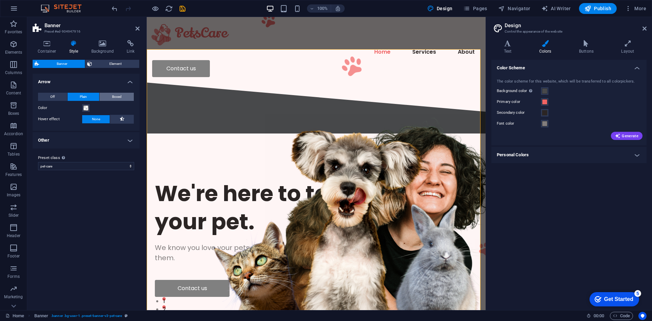
click at [108, 96] on button "Boxed" at bounding box center [117, 97] width 34 height 8
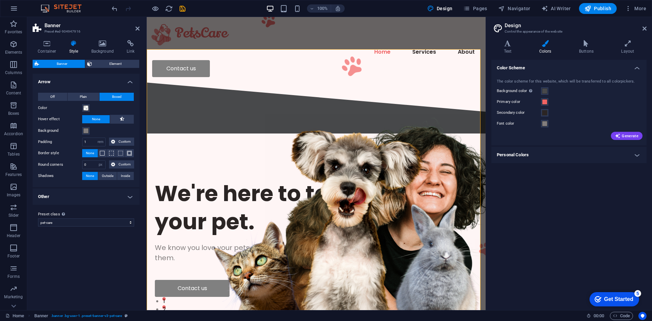
click at [108, 96] on button "Boxed" at bounding box center [117, 97] width 34 height 8
click at [93, 97] on button "Plain" at bounding box center [84, 97] width 32 height 8
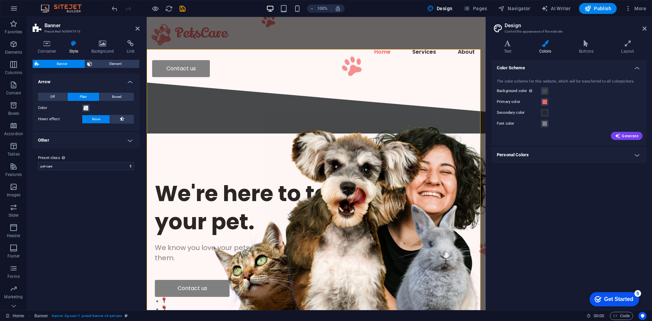
click at [128, 83] on h4 "Arrow" at bounding box center [86, 80] width 107 height 12
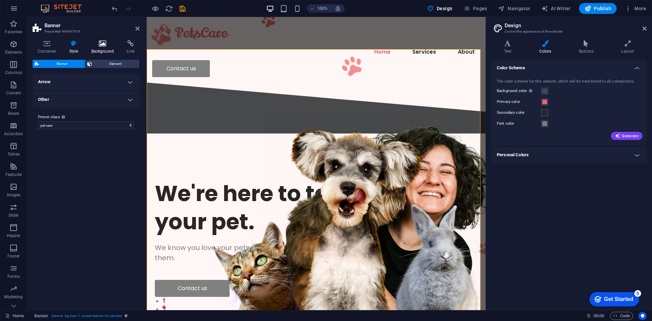
click at [109, 46] on icon at bounding box center [102, 43] width 33 height 7
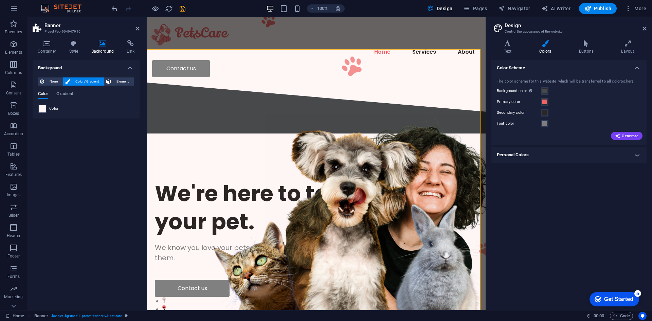
click at [45, 109] on span at bounding box center [42, 108] width 7 height 7
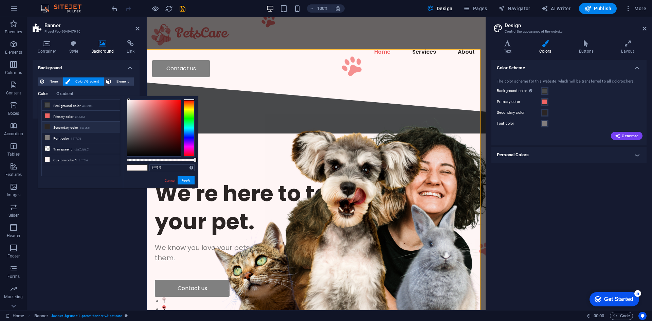
click at [61, 128] on li "Secondary color #2b2524" at bounding box center [81, 127] width 78 height 11
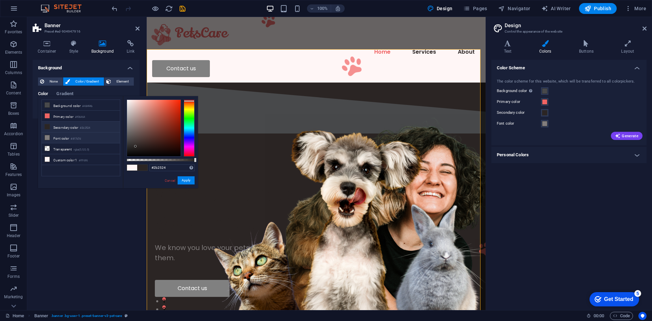
click at [64, 140] on li "Font color #817d7d" at bounding box center [81, 138] width 78 height 11
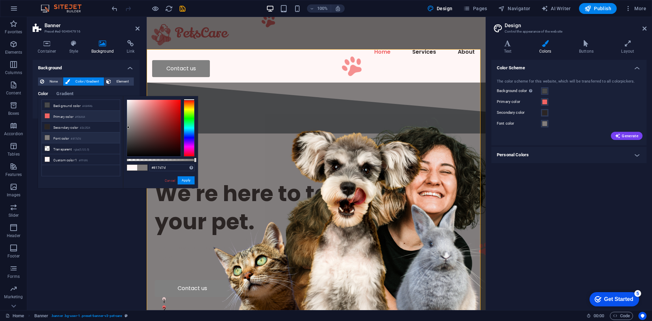
click at [64, 117] on li "Primary color #f06464" at bounding box center [81, 116] width 78 height 11
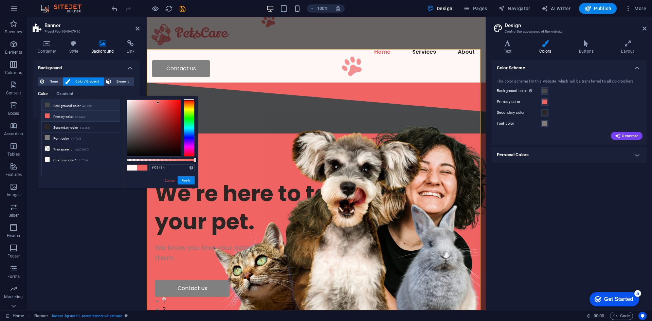
click at [65, 107] on li "Background color #48494b" at bounding box center [81, 105] width 78 height 11
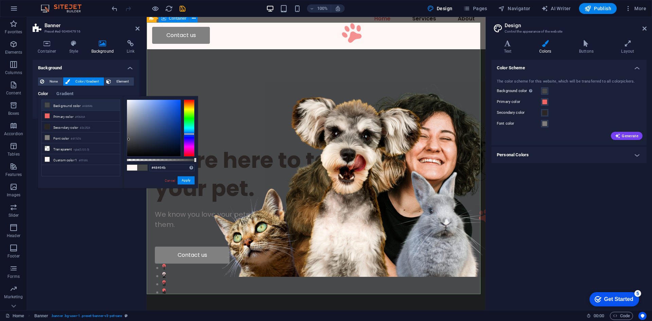
scroll to position [34, 0]
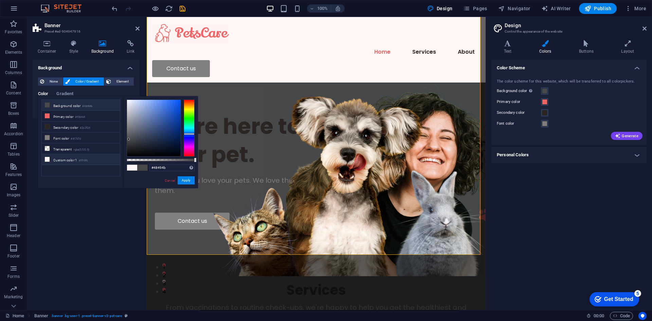
click at [70, 158] on li "Custom color 1 #fff6f6" at bounding box center [81, 159] width 78 height 11
type input "#fff6f6"
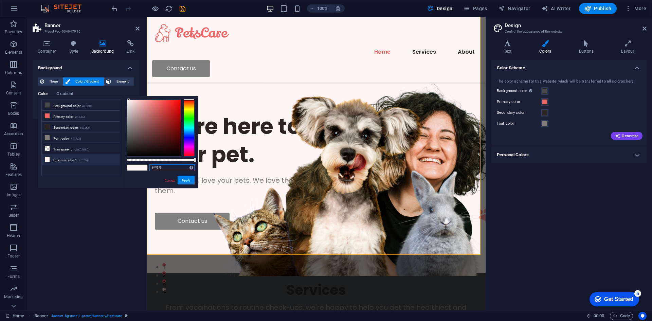
drag, startPoint x: 157, startPoint y: 168, endPoint x: 142, endPoint y: 168, distance: 15.3
click at [142, 168] on div "#fff6f6 Supported formats #0852ed rgb(8, 82, 237) rgba(8, 82, 237, 90%) hsv(221…" at bounding box center [160, 191] width 75 height 191
type input "#828282"
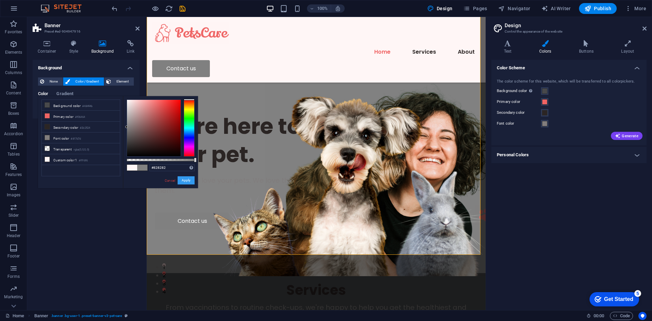
click at [186, 178] on button "Apply" at bounding box center [186, 180] width 17 height 8
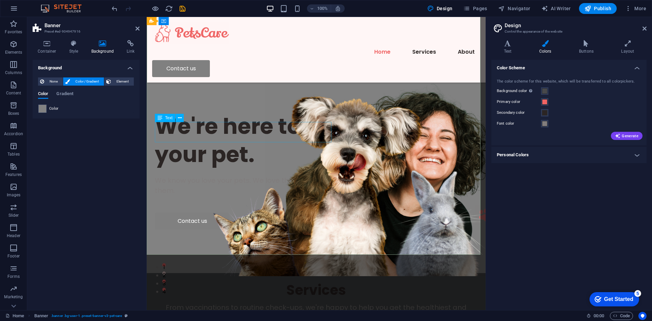
click at [234, 175] on div "We know you love your pets. We love them too —and we're here to help you take c…" at bounding box center [316, 185] width 323 height 20
click at [392, 186] on figure at bounding box center [384, 179] width 238 height 196
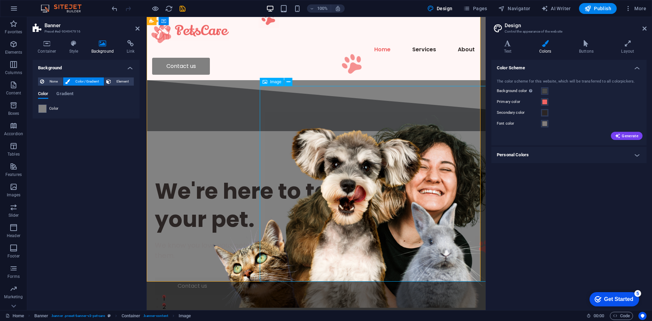
scroll to position [0, 0]
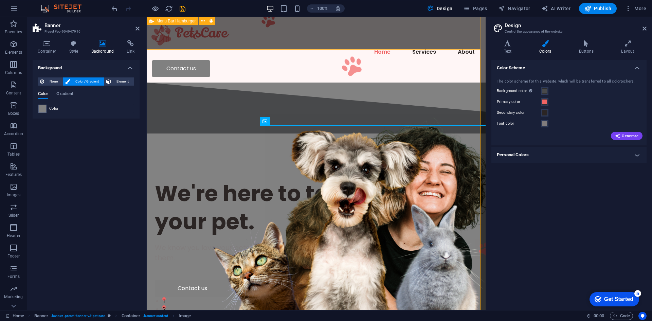
click at [245, 34] on div "Home Services About Contact us" at bounding box center [316, 50] width 339 height 66
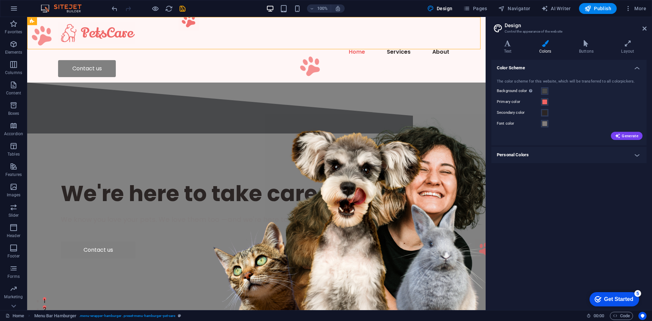
click at [511, 234] on div "Color Scheme The color scheme for this website, which will be transferred to al…" at bounding box center [569, 182] width 155 height 245
click at [645, 28] on icon at bounding box center [645, 28] width 4 height 5
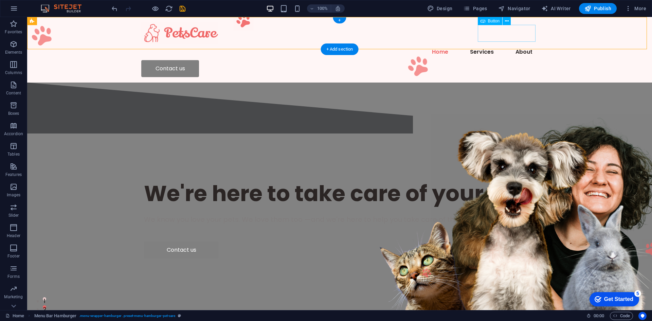
click at [487, 60] on div "Contact us" at bounding box center [339, 68] width 397 height 17
click at [0, 0] on icon at bounding box center [0, 0] width 0 height 0
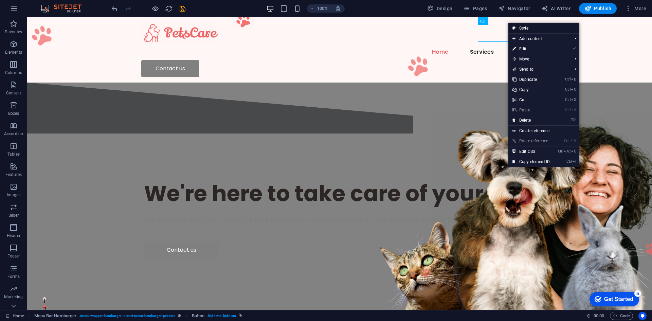
click at [520, 28] on link "Style" at bounding box center [544, 28] width 71 height 10
select select "rem"
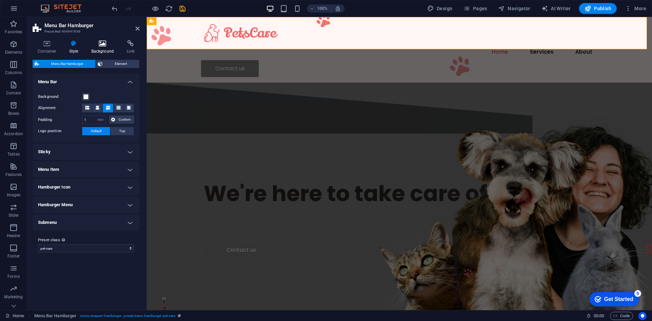
click at [106, 44] on icon at bounding box center [102, 43] width 33 height 7
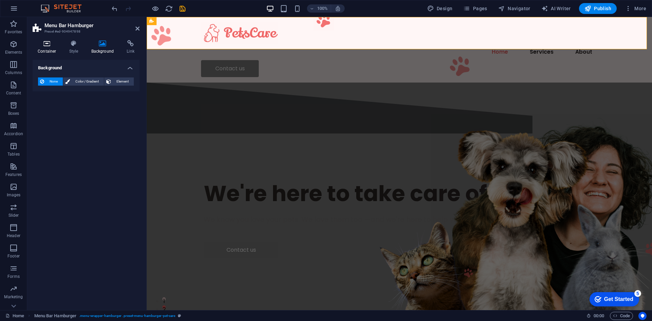
click at [42, 46] on icon at bounding box center [47, 43] width 29 height 7
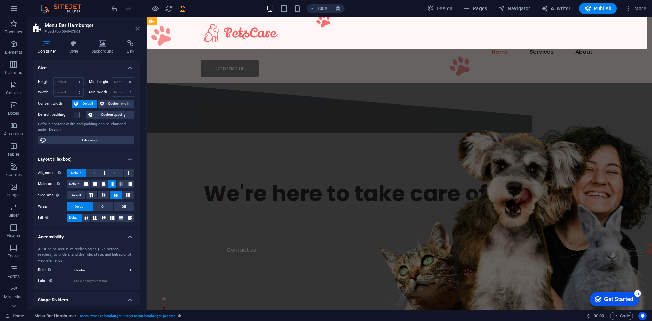
click at [136, 28] on icon at bounding box center [138, 28] width 4 height 5
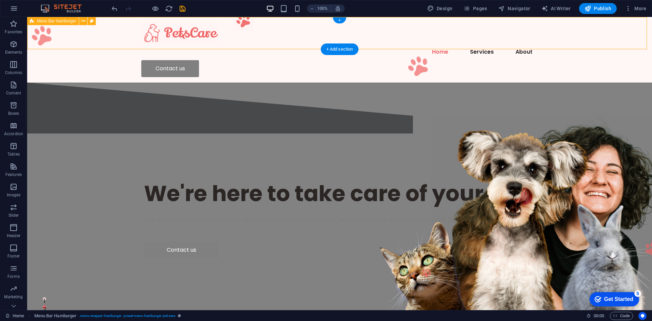
click at [408, 37] on div "Home Services About Contact us" at bounding box center [339, 50] width 625 height 66
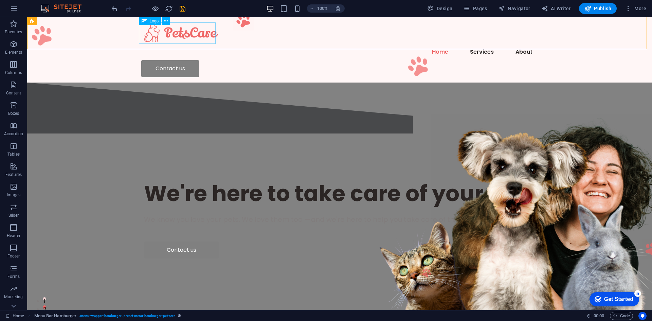
click at [152, 20] on span "Logo" at bounding box center [154, 21] width 9 height 4
click at [0, 0] on icon at bounding box center [0, 0] width 0 height 0
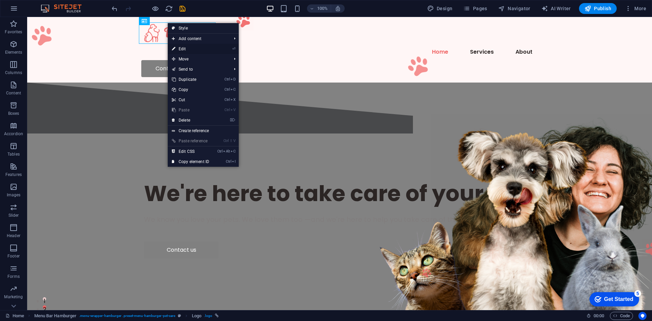
click at [189, 50] on link "⏎ Edit" at bounding box center [191, 49] width 46 height 10
select select "px"
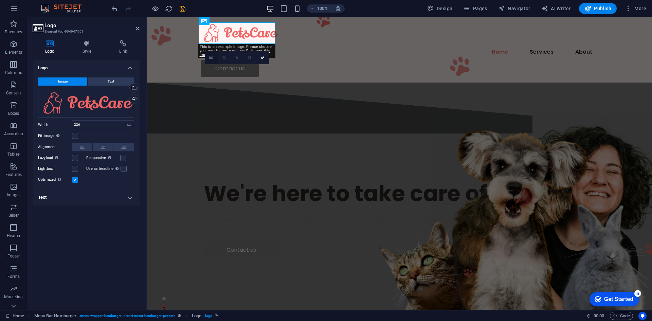
click at [214, 58] on link at bounding box center [211, 57] width 13 height 13
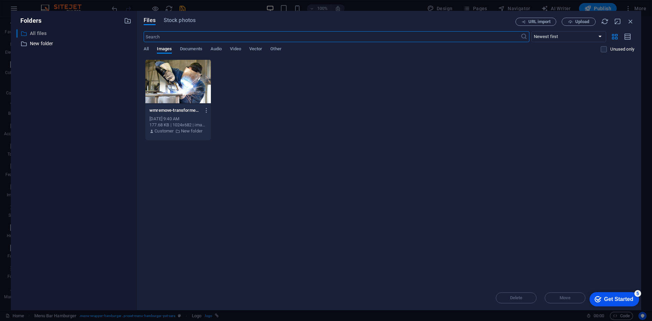
click at [34, 34] on p "All files" at bounding box center [74, 34] width 89 height 8
click at [250, 134] on div "wmremove-transformed-vIMe9OVub2zerxe5ydsXfQ.jpeg wmremove-transformed-vIMe9OVub…" at bounding box center [389, 100] width 491 height 82
click at [147, 51] on span "All" at bounding box center [146, 50] width 5 height 10
click at [576, 22] on span "Upload" at bounding box center [583, 22] width 14 height 4
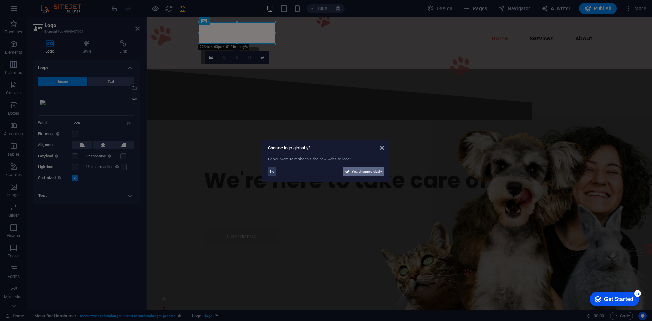
click at [349, 171] on icon at bounding box center [347, 172] width 5 height 8
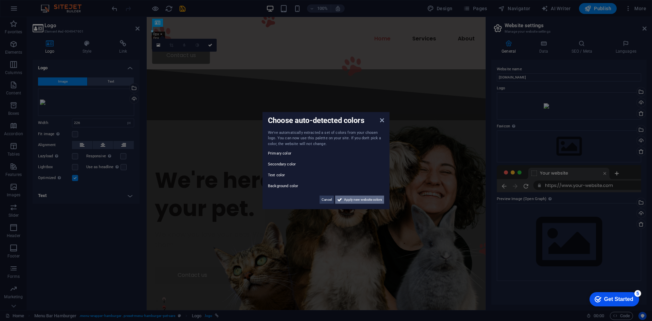
click at [359, 199] on span "Apply new website colors" at bounding box center [363, 200] width 38 height 8
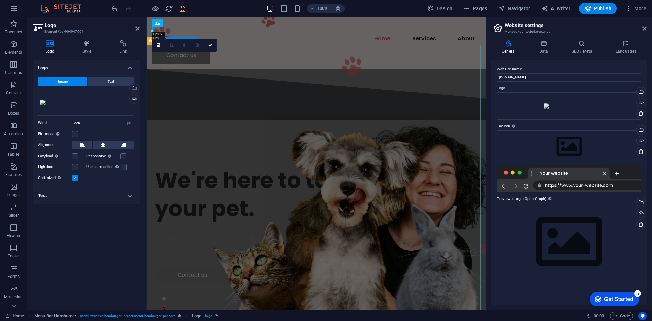
drag, startPoint x: 251, startPoint y: 63, endPoint x: 261, endPoint y: 73, distance: 13.5
click at [251, 123] on div "We're here to take care of your pet. We know you love your pets. We love them t…" at bounding box center [316, 225] width 339 height 205
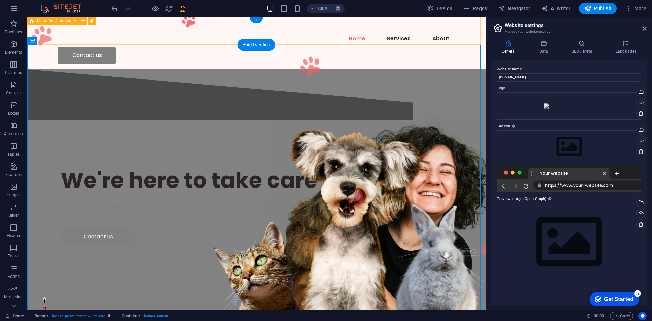
click at [101, 24] on div "Home Services About Contact us" at bounding box center [256, 43] width 459 height 52
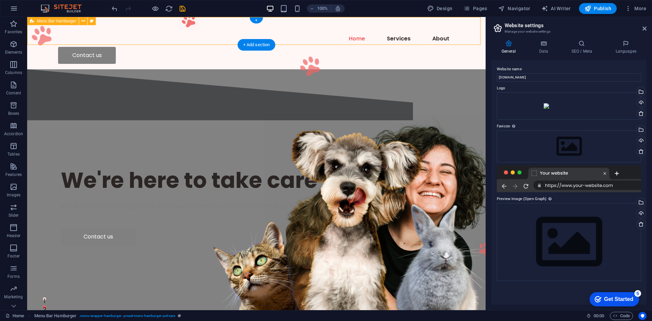
click at [77, 38] on div "Home Services About Contact us" at bounding box center [256, 43] width 459 height 52
click at [128, 24] on div "Home Services About Contact us" at bounding box center [256, 43] width 459 height 52
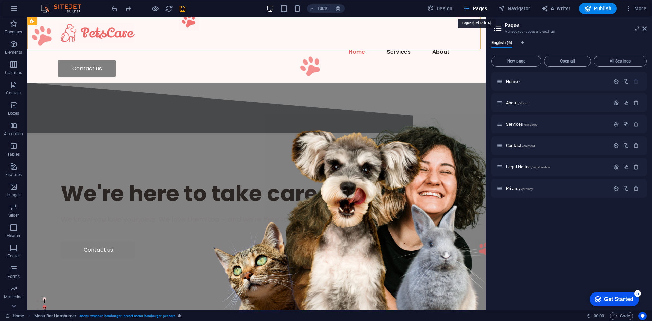
click at [67, 21] on span "Logo" at bounding box center [71, 21] width 9 height 4
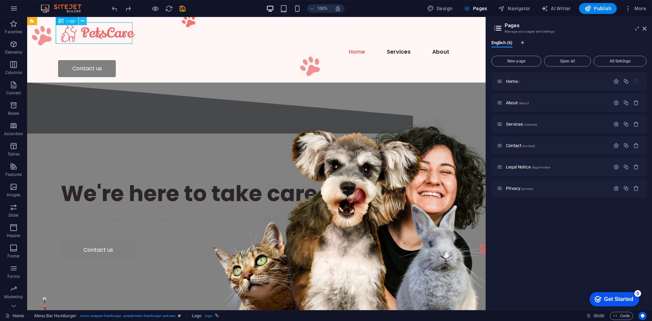
click at [0, 0] on icon at bounding box center [0, 0] width 0 height 0
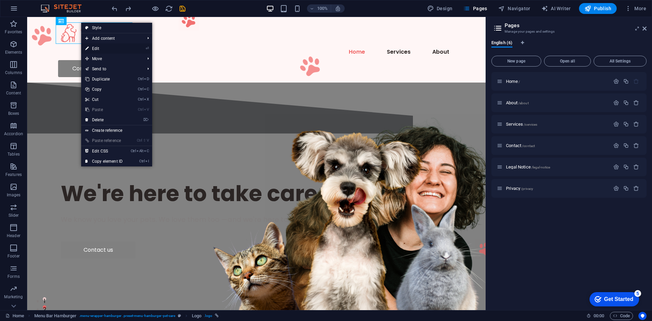
click at [95, 47] on link "⏎ Edit" at bounding box center [104, 48] width 46 height 10
select select "px"
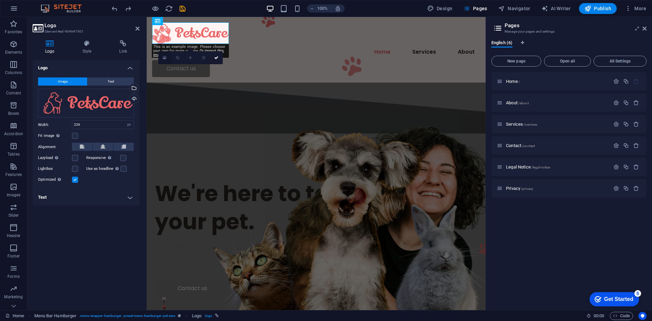
click at [165, 55] on link at bounding box center [164, 57] width 13 height 13
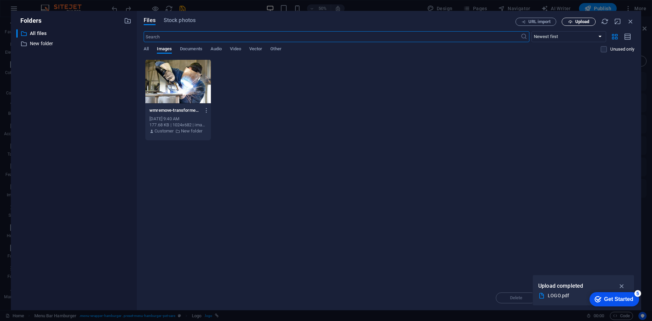
click at [581, 24] on span "Upload" at bounding box center [583, 22] width 14 height 4
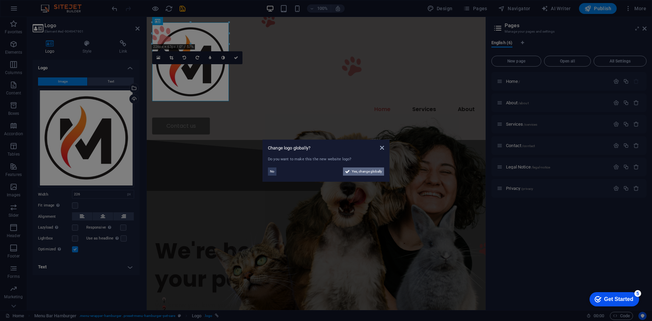
click at [370, 170] on span "Yes, change globally" at bounding box center [367, 172] width 30 height 8
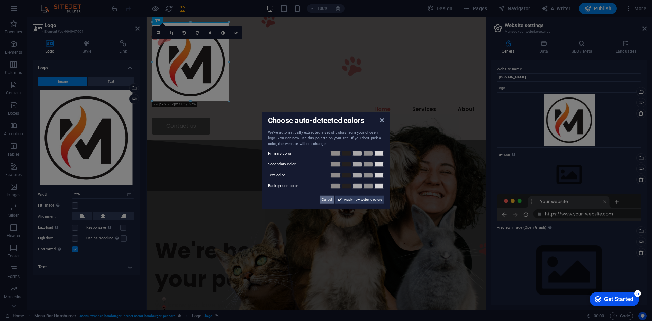
click at [322, 199] on span "Cancel" at bounding box center [327, 200] width 10 height 8
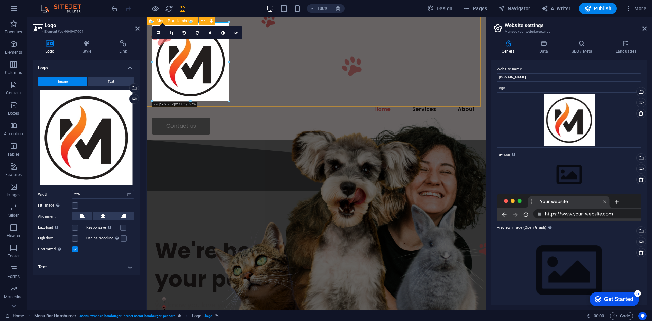
click at [263, 81] on div "Home Services About Contact us" at bounding box center [316, 78] width 339 height 123
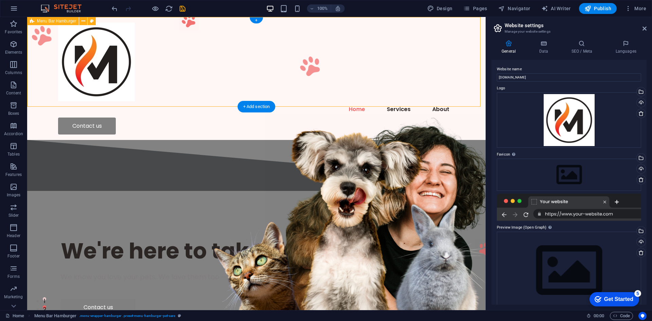
click at [172, 75] on div "Home Services About Contact us" at bounding box center [256, 78] width 459 height 123
click at [123, 93] on div at bounding box center [256, 61] width 397 height 79
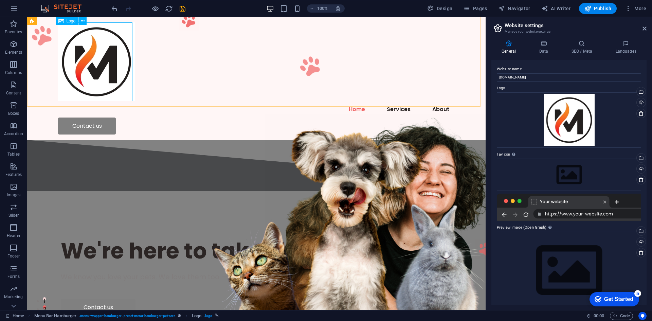
click at [71, 20] on span "Logo" at bounding box center [71, 21] width 9 height 4
click at [15, 199] on span "Images" at bounding box center [13, 191] width 27 height 16
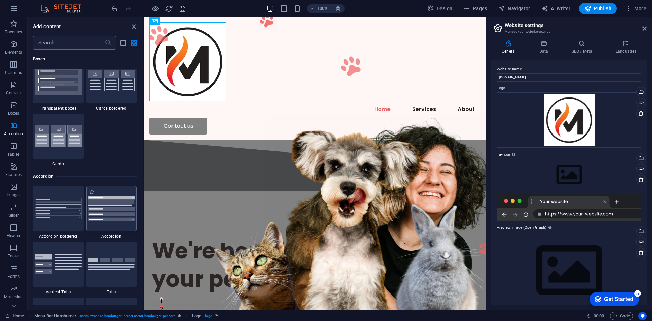
scroll to position [1780, 0]
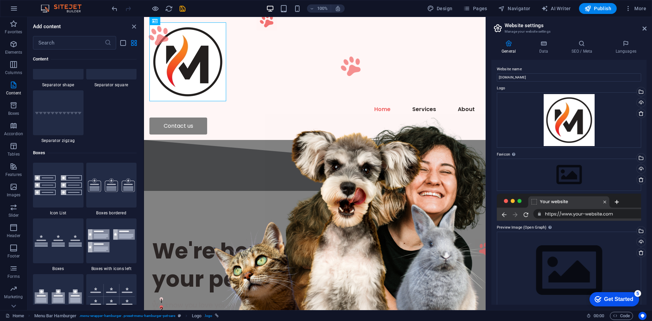
drag, startPoint x: 141, startPoint y: 121, endPoint x: 143, endPoint y: 114, distance: 7.1
click at [143, 114] on div "Favorites 1 Star Headline 1 Star Container Elements 1 Star Headline 1 Star Text…" at bounding box center [86, 177] width 116 height 255
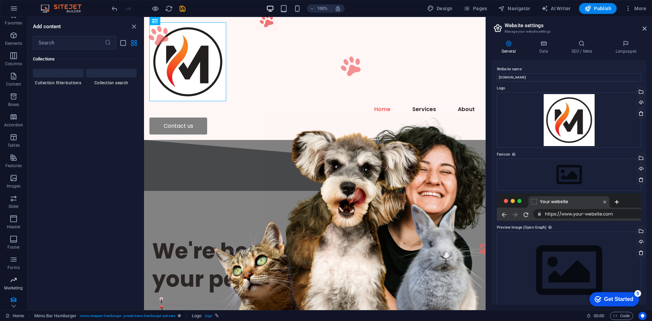
scroll to position [13, 0]
click at [15, 298] on icon "button" at bounding box center [14, 297] width 8 height 8
click at [179, 59] on div at bounding box center [315, 61] width 331 height 79
click at [177, 20] on span "Logo" at bounding box center [176, 21] width 9 height 4
click at [0, 0] on icon at bounding box center [0, 0] width 0 height 0
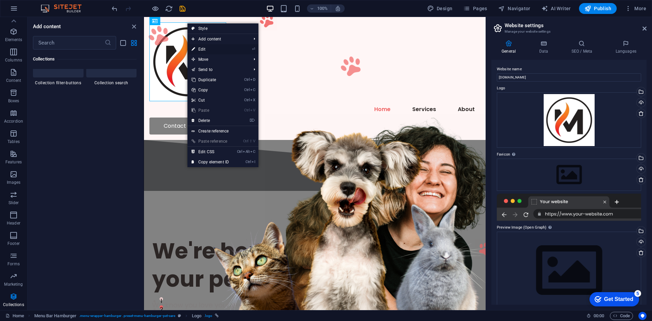
click at [214, 49] on link "⏎ Edit" at bounding box center [211, 49] width 46 height 10
select select "px"
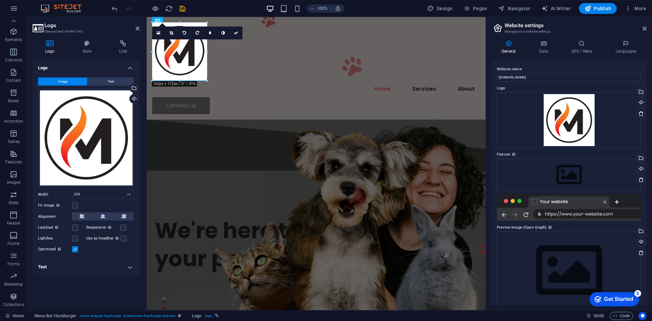
drag, startPoint x: 228, startPoint y: 101, endPoint x: 59, endPoint y: 42, distance: 179.1
type input "162"
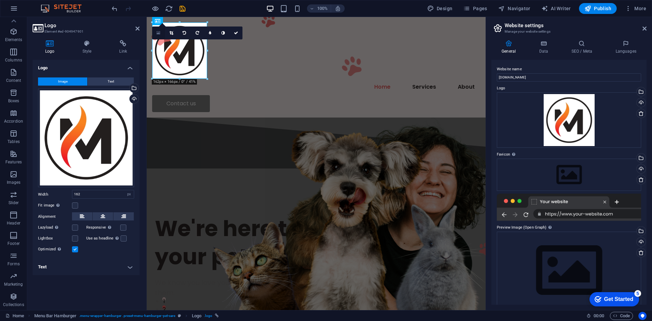
click at [157, 30] on link at bounding box center [158, 33] width 13 height 13
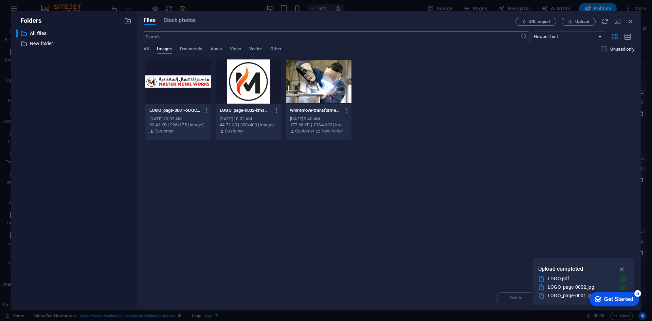
click at [200, 181] on div "Drop files here to upload them instantly LOGO_page-0001-oOQC4uaIwJX1YlwiHPTC-w.…" at bounding box center [389, 172] width 491 height 227
click at [188, 88] on div at bounding box center [178, 81] width 66 height 44
click at [626, 269] on button "button" at bounding box center [622, 269] width 13 height 11
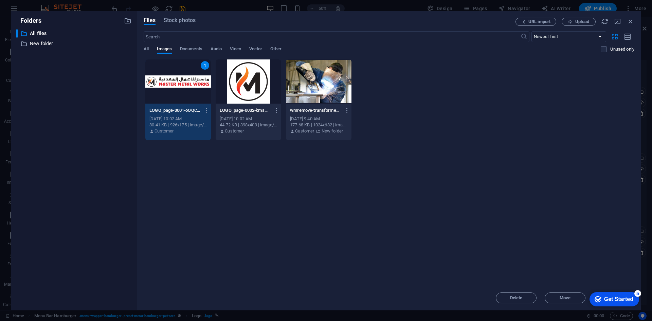
click at [167, 91] on div "1" at bounding box center [178, 81] width 66 height 44
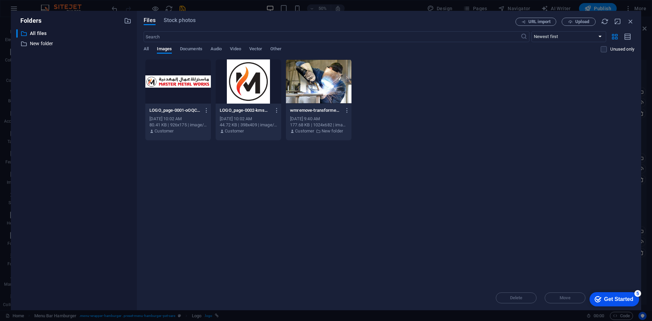
click at [170, 91] on div at bounding box center [178, 81] width 66 height 44
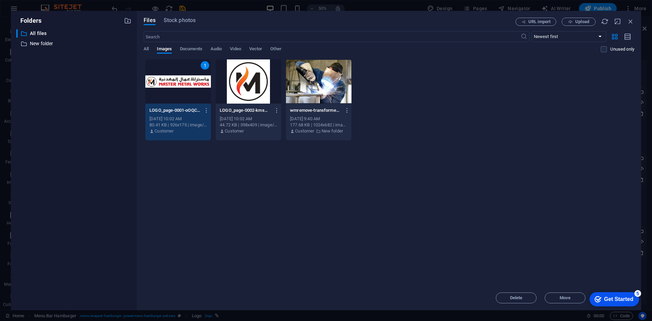
drag, startPoint x: 596, startPoint y: 300, endPoint x: 663, endPoint y: 401, distance: 121.3
click at [597, 300] on icon "Get Started 5 items remaining, 0% complete" at bounding box center [598, 299] width 7 height 6
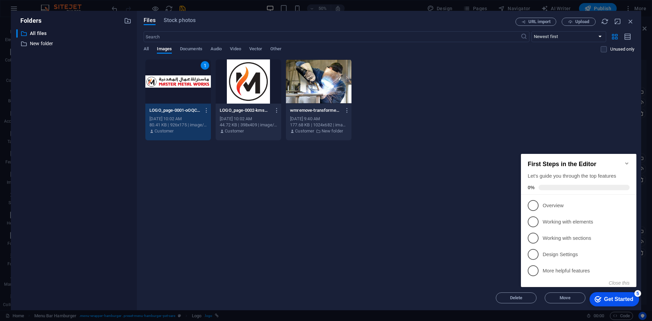
click at [627, 162] on icon "Minimize checklist" at bounding box center [627, 163] width 5 height 5
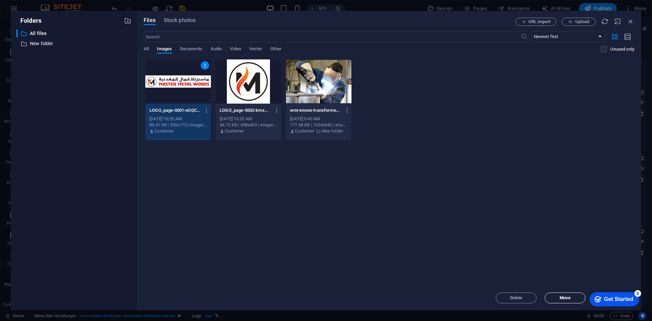
click at [552, 298] on span "Move" at bounding box center [565, 298] width 35 height 4
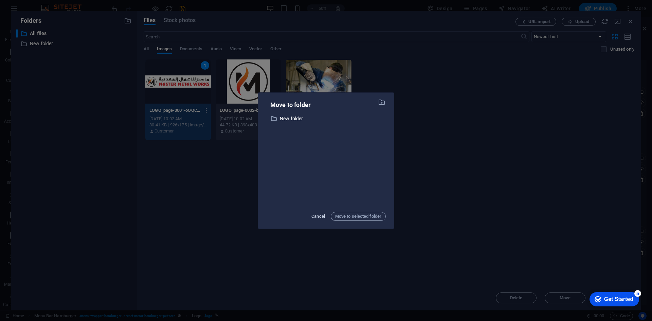
click at [321, 216] on span "Cancel" at bounding box center [319, 216] width 14 height 8
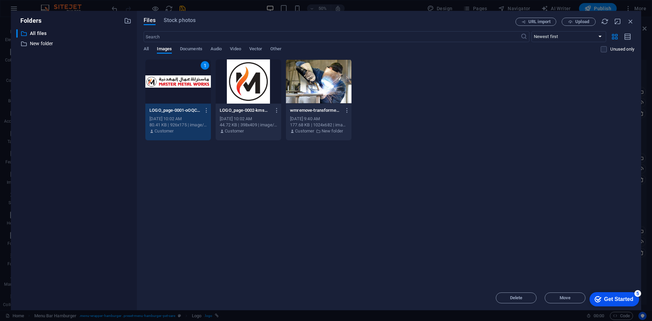
click at [188, 196] on div "Drop files here to upload them instantly 1 LOGO_page-0001-oOQC4uaIwJX1YlwiHPTC-…" at bounding box center [389, 172] width 491 height 227
click at [203, 65] on div "1" at bounding box center [205, 65] width 8 height 8
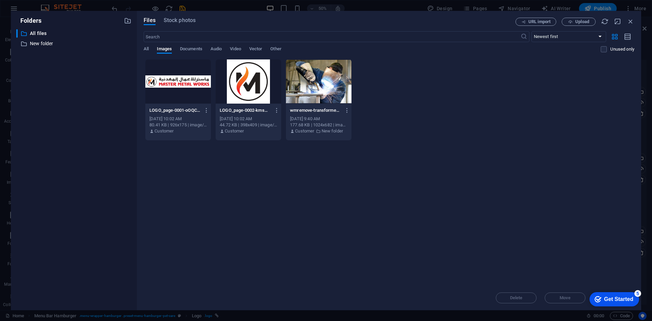
click at [204, 67] on div at bounding box center [178, 81] width 66 height 44
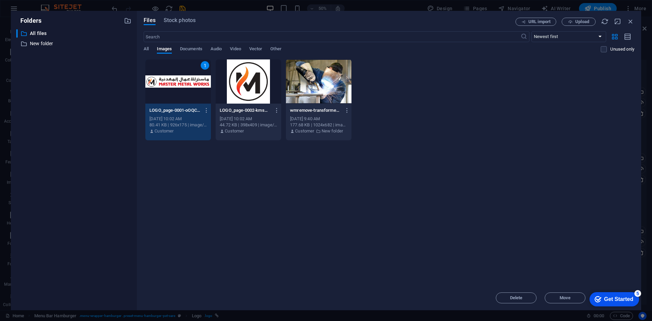
click at [205, 67] on div "1" at bounding box center [205, 65] width 8 height 8
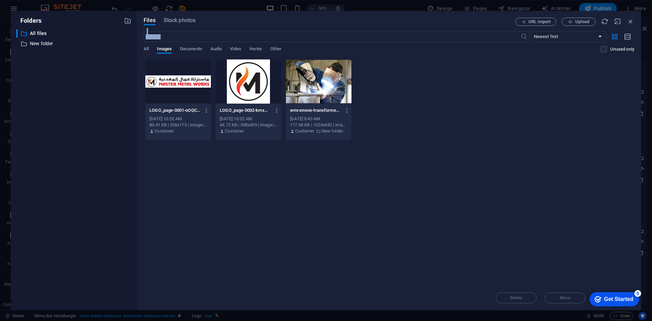
drag, startPoint x: 228, startPoint y: 25, endPoint x: 250, endPoint y: 57, distance: 39.2
click at [250, 57] on div "Files Stock photos URL import Upload ​ Newest first Oldest first Name (A-Z) Nam…" at bounding box center [389, 161] width 491 height 286
click at [630, 22] on icon "button" at bounding box center [630, 21] width 7 height 7
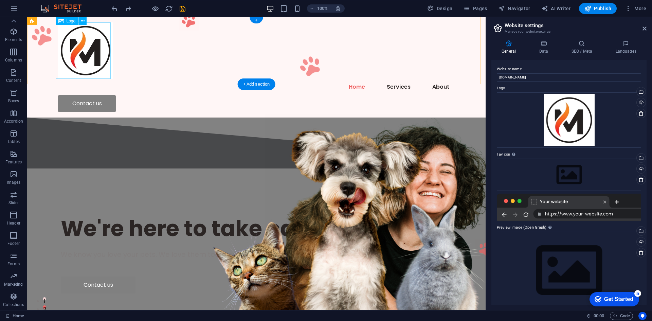
click at [102, 68] on div at bounding box center [256, 50] width 397 height 56
click at [69, 21] on span "Logo" at bounding box center [71, 21] width 9 height 4
click at [0, 0] on icon at bounding box center [0, 0] width 0 height 0
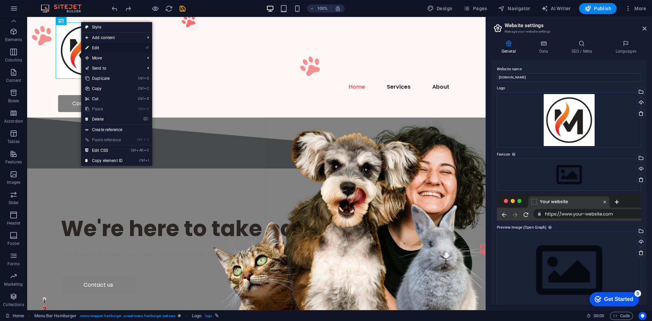
click at [98, 48] on link "⏎ Edit" at bounding box center [104, 48] width 46 height 10
select select "px"
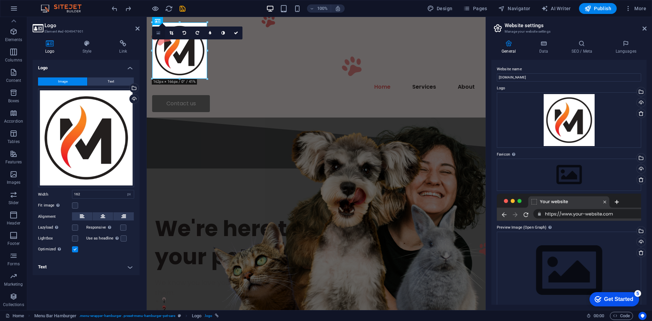
click at [161, 32] on link at bounding box center [158, 33] width 13 height 13
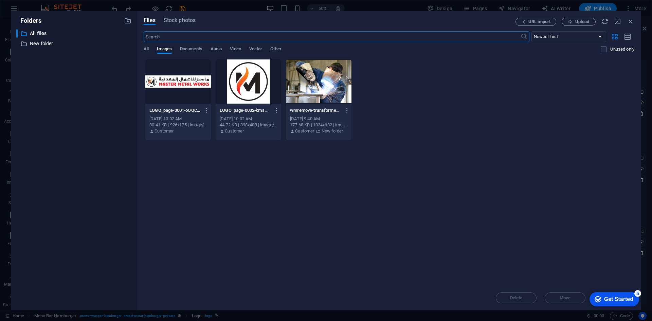
click at [175, 78] on div at bounding box center [178, 81] width 66 height 44
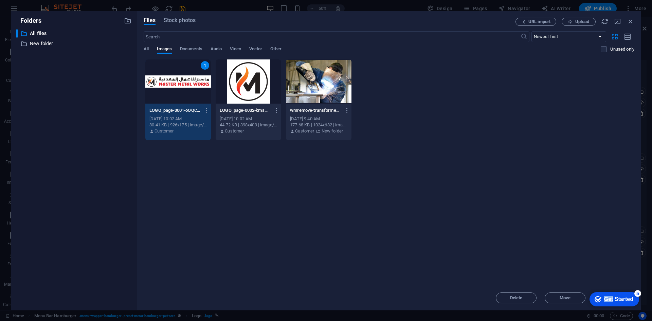
drag, startPoint x: 612, startPoint y: 298, endPoint x: 611, endPoint y: 263, distance: 35.0
click at [611, 289] on html "checkmark Get Started 5 First Steps in the Editor Let's guide you through the t…" at bounding box center [613, 299] width 58 height 20
drag, startPoint x: 468, startPoint y: 19, endPoint x: 421, endPoint y: 21, distance: 46.6
click at [421, 21] on div "Files Stock photos" at bounding box center [330, 21] width 372 height 7
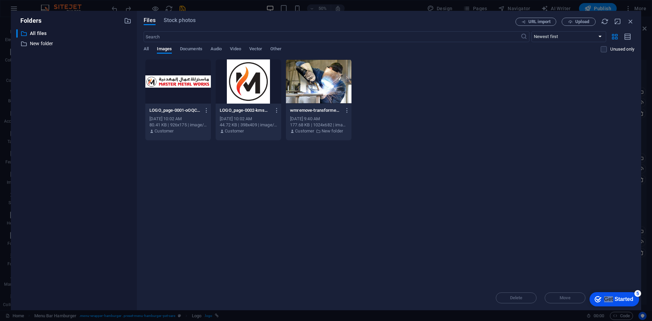
click at [177, 91] on div at bounding box center [178, 81] width 66 height 44
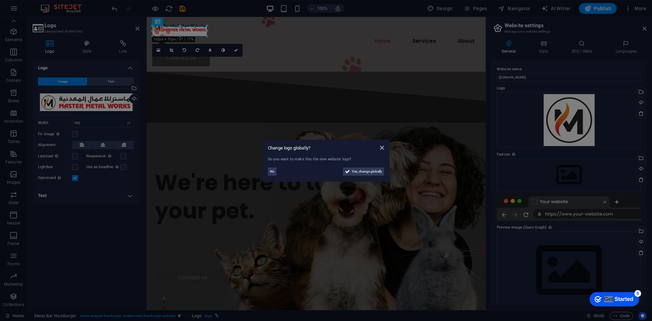
click at [228, 33] on aside "Change logo globally? Do you want to make this the new website logo? No Yes, ch…" at bounding box center [326, 160] width 652 height 321
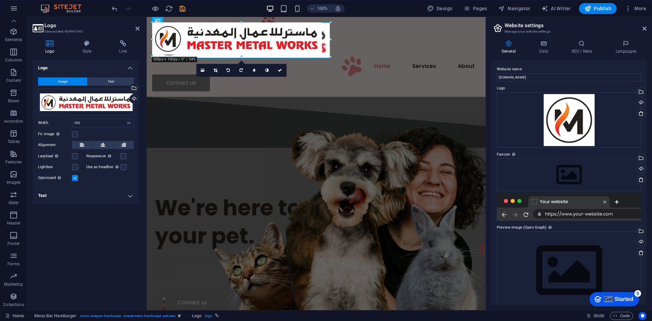
drag, startPoint x: 206, startPoint y: 36, endPoint x: 123, endPoint y: 45, distance: 83.7
type input "525"
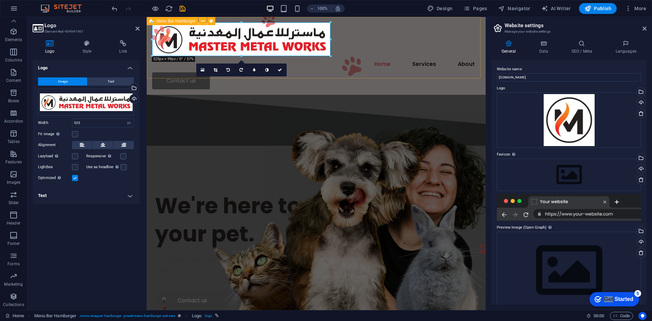
click at [392, 59] on div "Home Services About Contact us" at bounding box center [316, 56] width 339 height 78
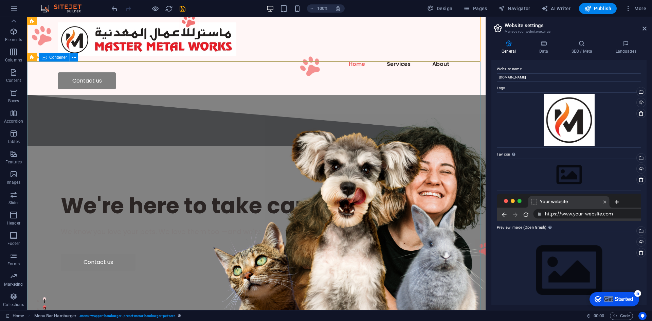
click at [345, 148] on div "We're here to take care of your pet. We know you love your pets. We love them t…" at bounding box center [256, 231] width 459 height 166
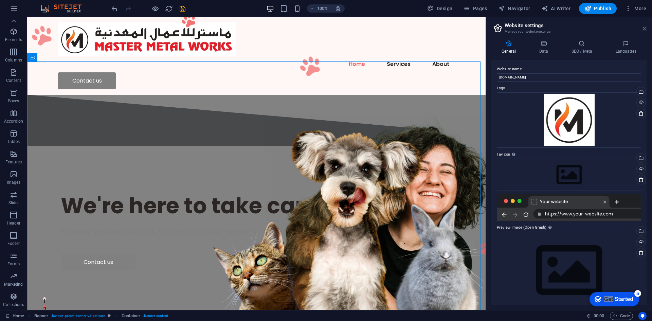
click at [643, 28] on icon at bounding box center [645, 28] width 4 height 5
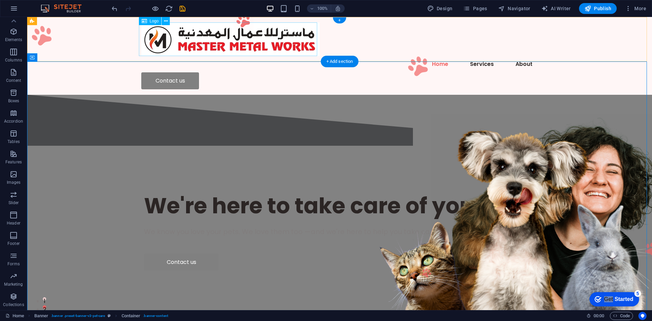
click at [142, 50] on div at bounding box center [339, 39] width 397 height 34
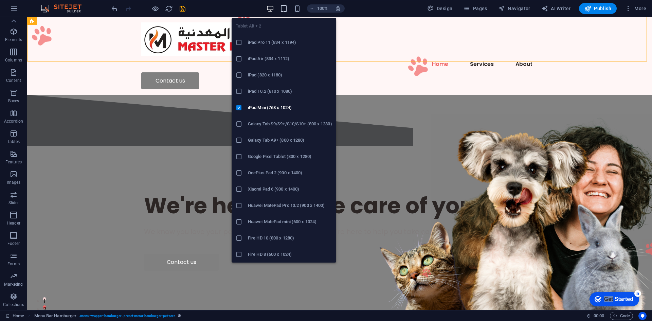
click at [0, 0] on icon "button" at bounding box center [0, 0] width 0 height 0
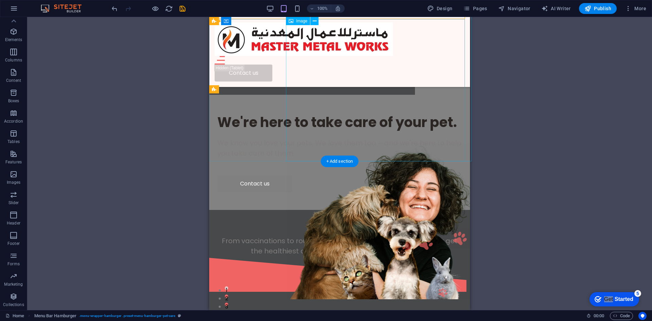
scroll to position [0, 0]
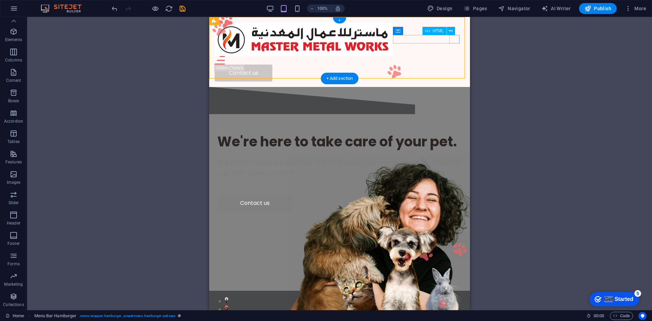
click at [455, 56] on div at bounding box center [340, 60] width 250 height 8
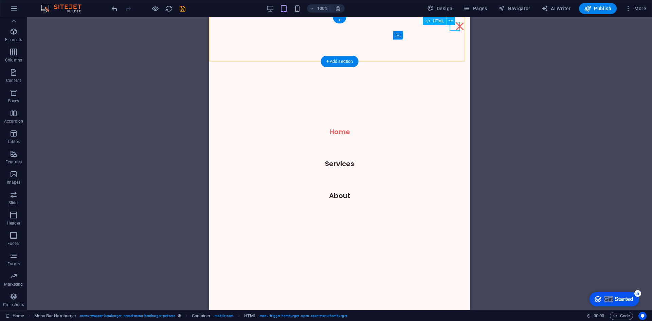
click at [458, 25] on div at bounding box center [460, 26] width 10 height 8
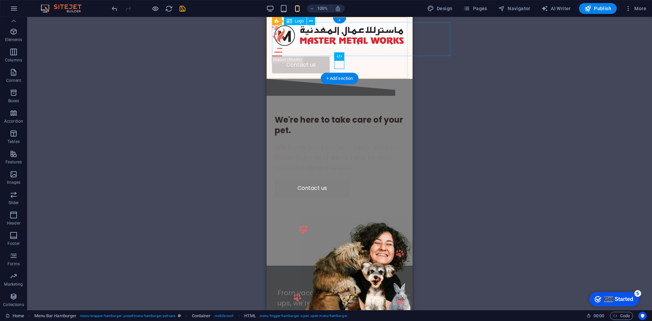
click at [362, 43] on div at bounding box center [339, 34] width 135 height 25
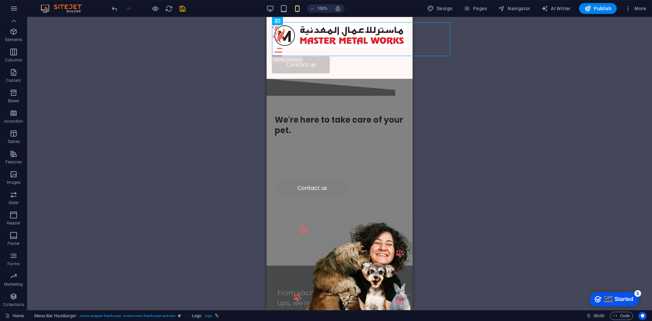
click at [431, 46] on div "H1 Banner Banner Container Button Spacer Text Spacer Image Menu Bar Hamburger B…" at bounding box center [339, 163] width 625 height 293
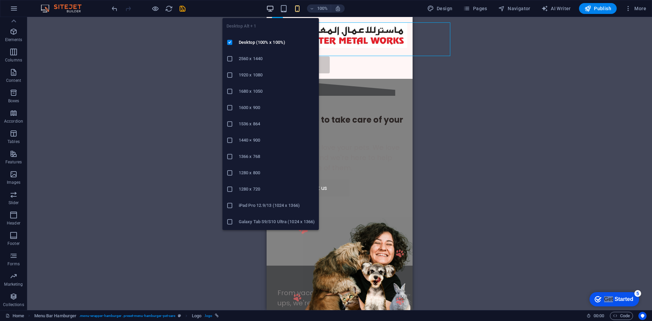
click at [269, 9] on icon "button" at bounding box center [270, 9] width 8 height 8
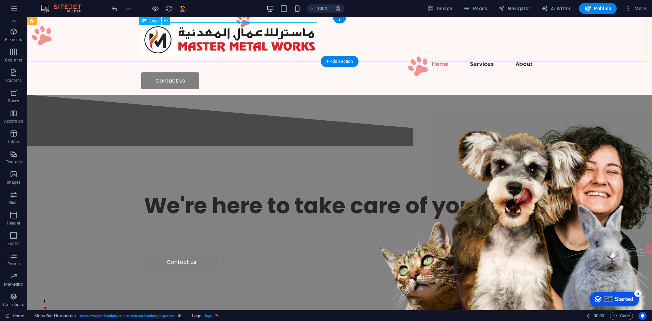
click at [297, 48] on div at bounding box center [339, 39] width 397 height 34
click at [313, 53] on div at bounding box center [339, 39] width 397 height 34
select select "px"
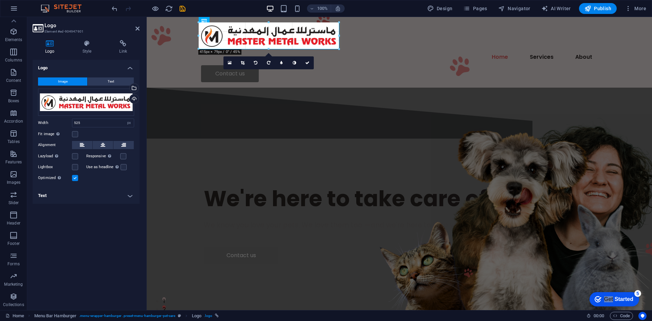
drag, startPoint x: 377, startPoint y: 56, endPoint x: 326, endPoint y: 48, distance: 52.2
type input "413"
click at [353, 43] on div "Home Services About Contact us" at bounding box center [400, 52] width 506 height 71
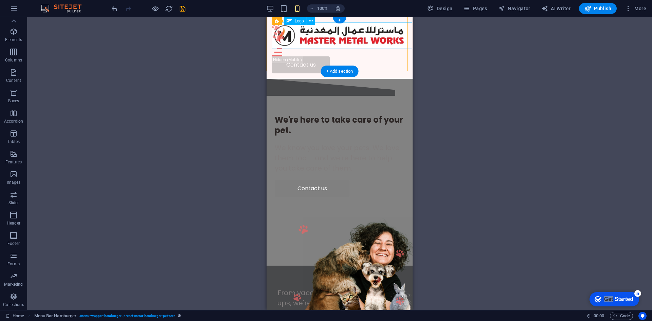
click at [332, 33] on div at bounding box center [339, 34] width 135 height 25
click at [359, 38] on div at bounding box center [339, 34] width 135 height 25
select select "px"
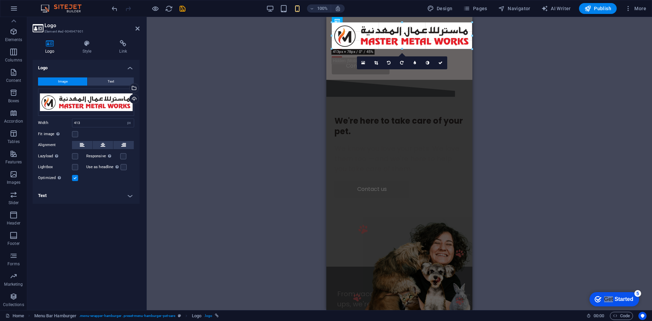
drag, startPoint x: 472, startPoint y: 49, endPoint x: 460, endPoint y: 48, distance: 12.6
click at [460, 48] on div "180 170 160 150 140 130 120 110 100 90 80 70 60 50 40 30 20 10 0 -10 -20 -30 -4…" at bounding box center [402, 35] width 140 height 27
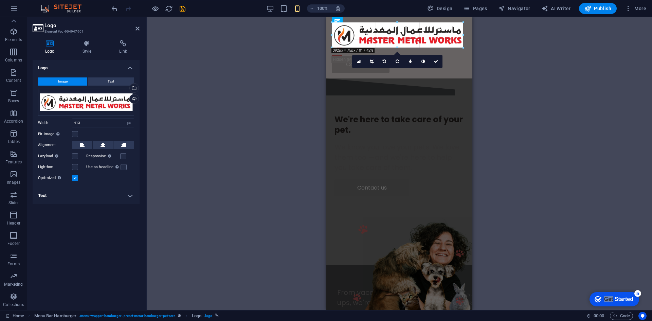
drag, startPoint x: 472, startPoint y: 48, endPoint x: 125, endPoint y: 28, distance: 347.5
click at [487, 83] on div "H1 Banner Banner Container Button Spacer Text Spacer Image Menu Bar Hamburger B…" at bounding box center [400, 163] width 506 height 293
click at [493, 77] on div "H1 Banner Banner Container Button Spacer Text Spacer Image Menu Bar Hamburger B…" at bounding box center [400, 163] width 506 height 293
drag, startPoint x: 479, startPoint y: 81, endPoint x: 134, endPoint y: 46, distance: 347.3
click at [479, 81] on div "H1 Banner Banner Container Button Spacer Text Spacer Image Menu Bar Hamburger B…" at bounding box center [400, 163] width 506 height 293
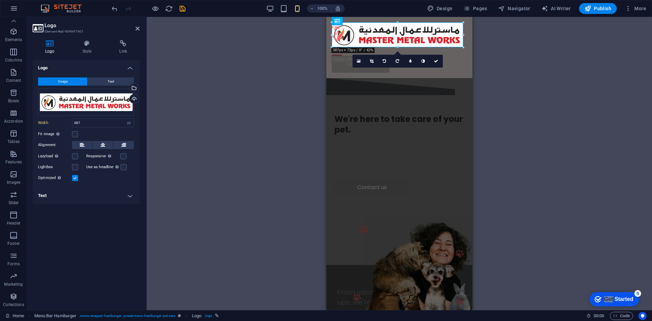
click at [298, 86] on div "H1 Banner Banner Container Button Spacer Text Spacer Image Menu Bar Hamburger B…" at bounding box center [400, 163] width 506 height 293
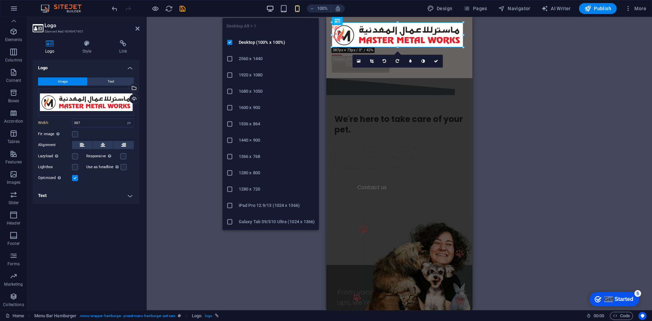
click at [274, 11] on icon "button" at bounding box center [270, 9] width 8 height 8
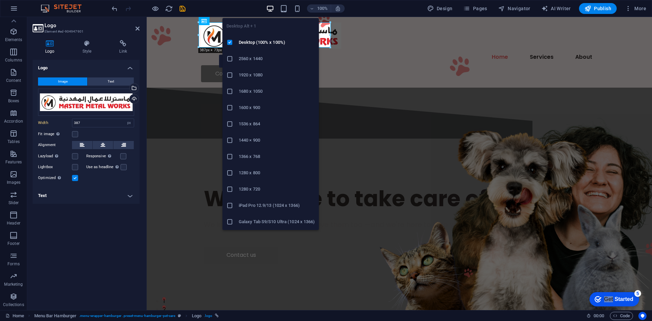
type input "413"
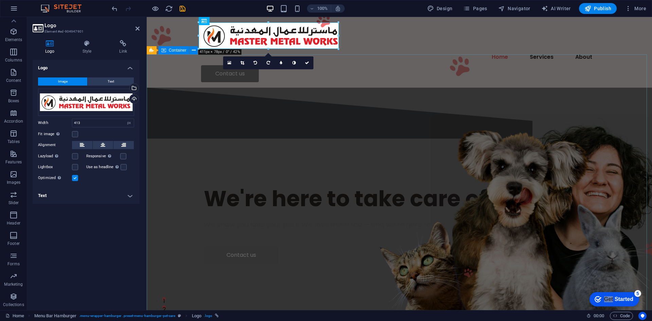
click at [510, 141] on div "We're here to take care of your pet. We know you love your pets. We love them t…" at bounding box center [400, 224] width 506 height 166
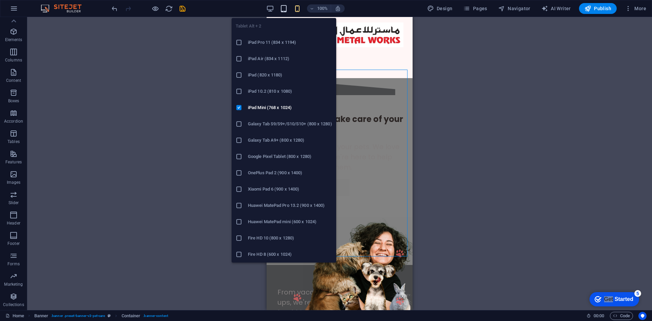
click at [0, 0] on icon "button" at bounding box center [0, 0] width 0 height 0
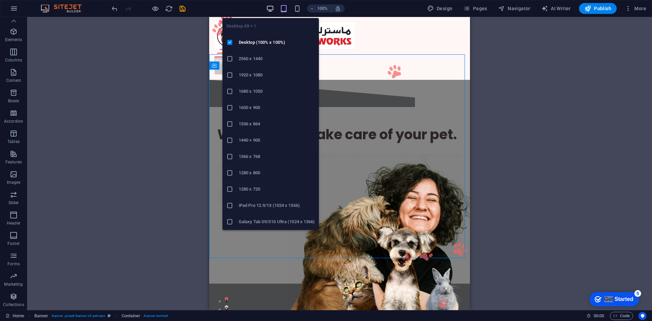
click at [274, 8] on icon "button" at bounding box center [270, 9] width 8 height 8
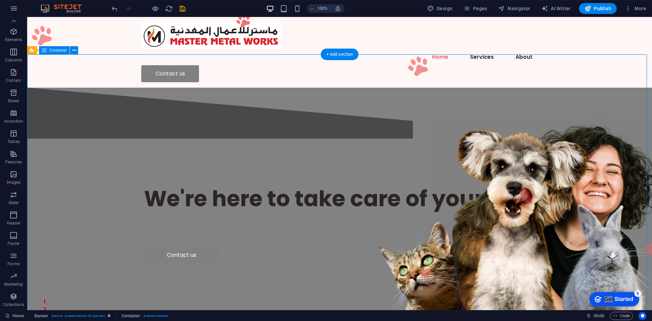
click at [490, 141] on div "We're here to take care of your pet. We know you love your pets. We love them t…" at bounding box center [339, 224] width 625 height 166
click at [245, 185] on div "We're here to take care of your pet." at bounding box center [339, 199] width 391 height 28
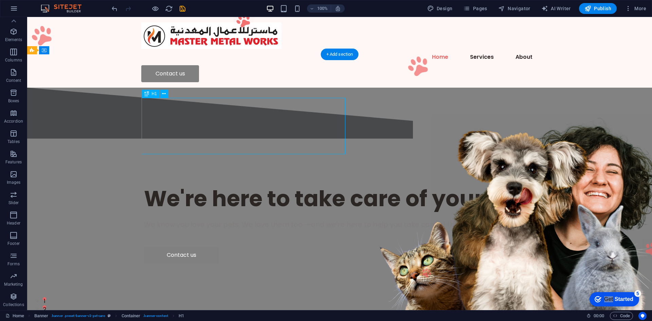
click at [244, 185] on div "We're here to take care of your pet." at bounding box center [339, 199] width 391 height 28
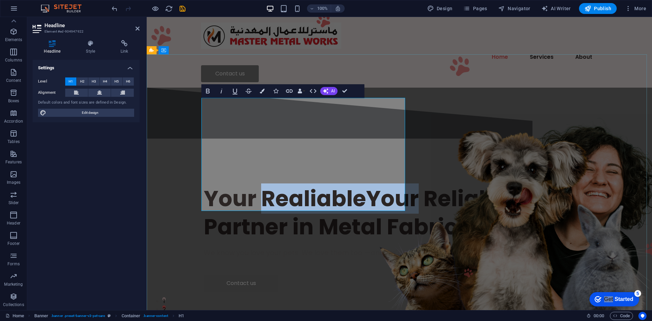
drag, startPoint x: 363, startPoint y: 141, endPoint x: 203, endPoint y: 133, distance: 160.9
click at [204, 185] on h1 "Your RealiableYour Reliable Partner in Metal Fabrication" at bounding box center [399, 213] width 391 height 56
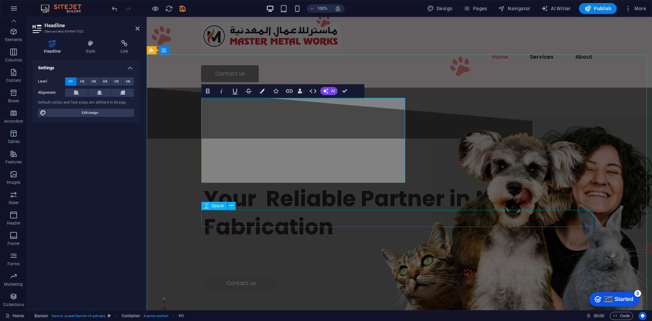
click at [347, 258] on div at bounding box center [399, 266] width 391 height 17
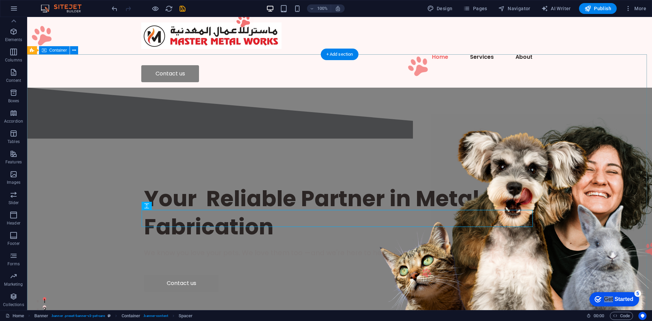
click at [99, 141] on div "Your Reliable Partner in Metal Fabrication We know you love your pets. We love …" at bounding box center [339, 238] width 625 height 194
click at [144, 185] on div "Your Reliable Partner in Metal Fabrication" at bounding box center [339, 213] width 391 height 56
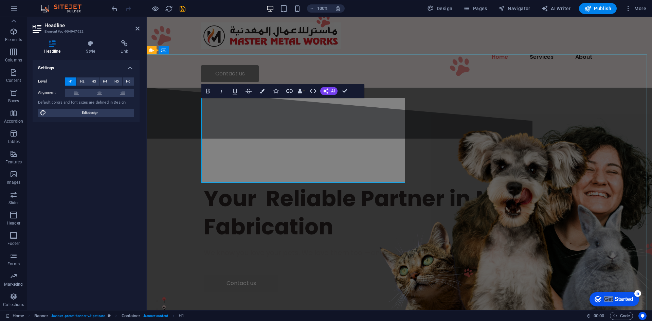
click at [204, 185] on h1 "Your Reliable Partner in Metal Fabrication" at bounding box center [399, 213] width 391 height 56
click at [171, 141] on div ""Your Reliable Partner in Metal Fabrication" We know you love your pets. We lov…" at bounding box center [400, 238] width 506 height 194
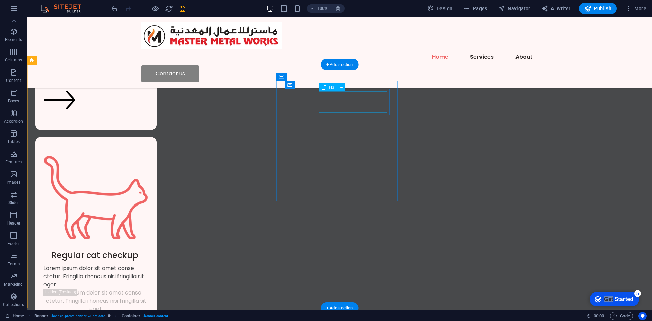
scroll to position [544, 0]
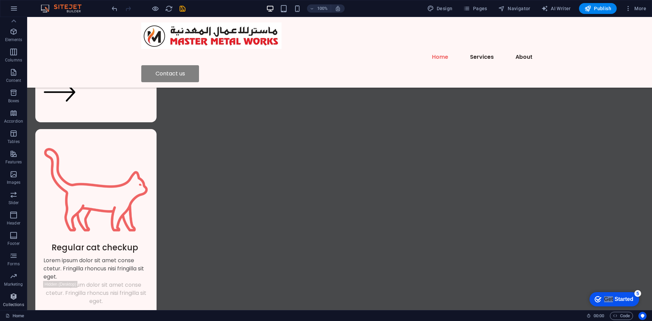
click at [17, 295] on icon "button" at bounding box center [14, 297] width 8 height 8
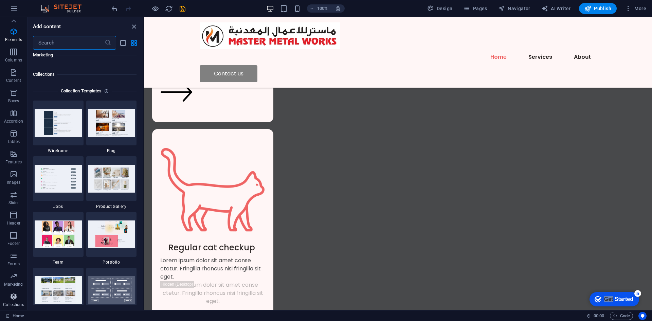
scroll to position [6220, 0]
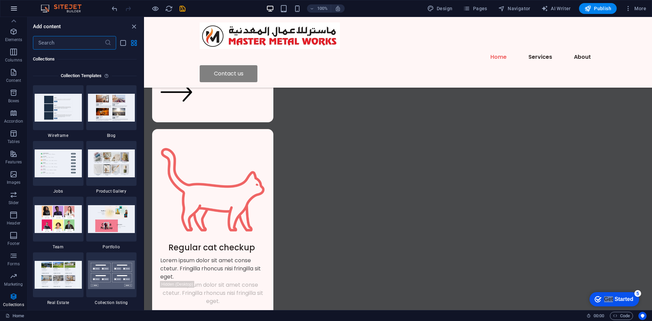
click at [18, 10] on icon "button" at bounding box center [14, 8] width 8 height 8
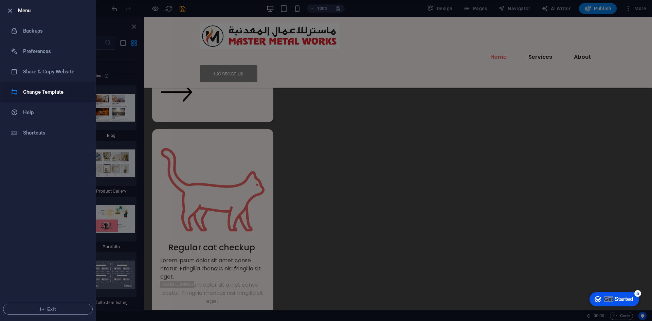
click at [41, 95] on h6 "Change Template" at bounding box center [54, 92] width 63 height 8
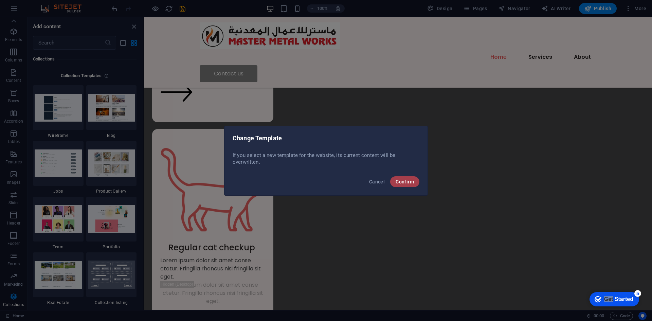
click at [393, 180] on button "Confirm" at bounding box center [404, 181] width 29 height 11
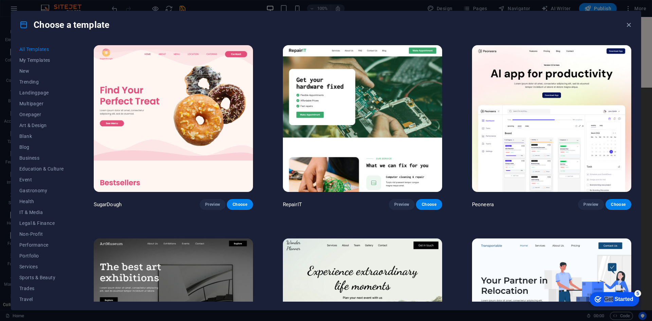
click at [25, 47] on span "All Templates" at bounding box center [41, 49] width 45 height 5
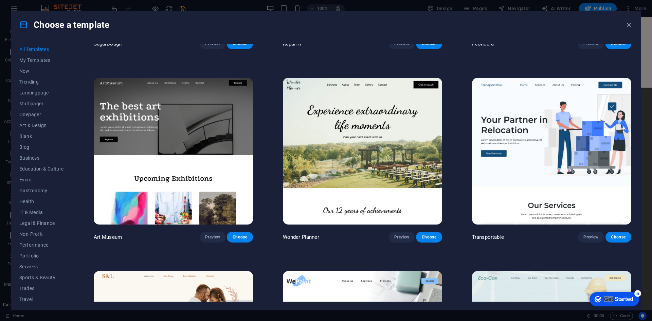
scroll to position [340, 0]
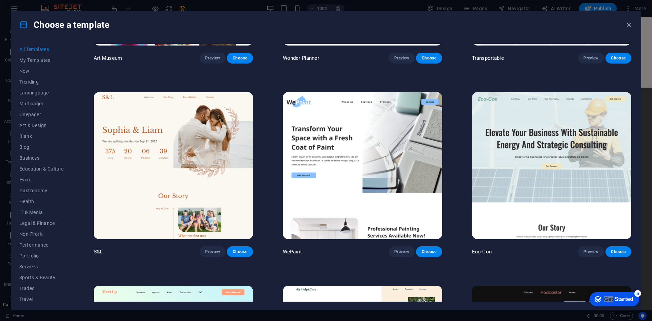
drag, startPoint x: 461, startPoint y: 187, endPoint x: 462, endPoint y: 183, distance: 3.5
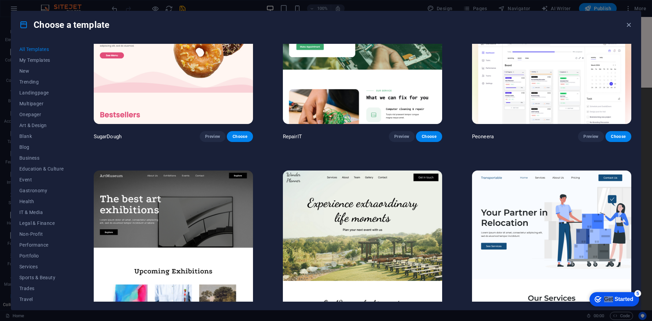
scroll to position [136, 0]
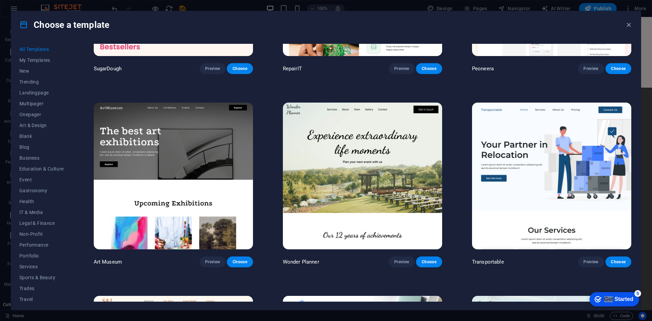
click at [186, 165] on img at bounding box center [173, 176] width 159 height 147
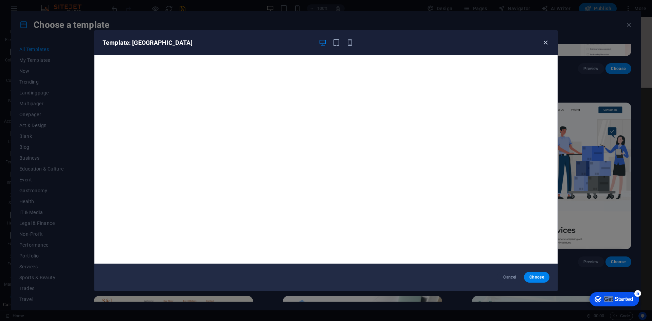
click at [544, 40] on icon "button" at bounding box center [546, 43] width 8 height 8
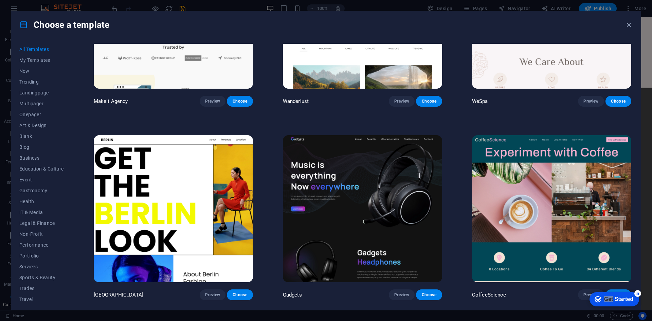
scroll to position [2039, 0]
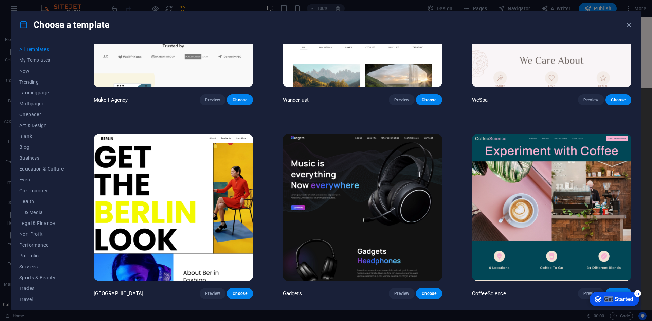
click at [340, 212] on img at bounding box center [362, 207] width 159 height 147
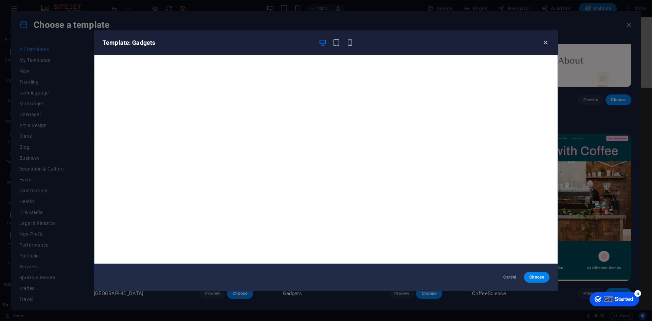
click at [545, 39] on icon "button" at bounding box center [546, 43] width 8 height 8
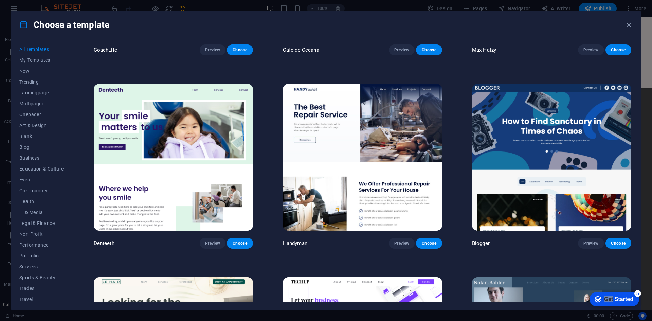
scroll to position [2480, 0]
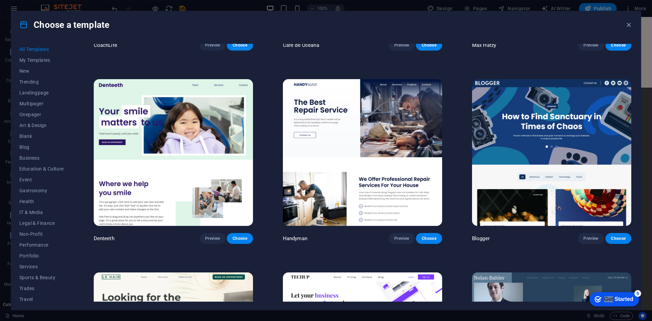
click at [379, 136] on img at bounding box center [362, 152] width 159 height 147
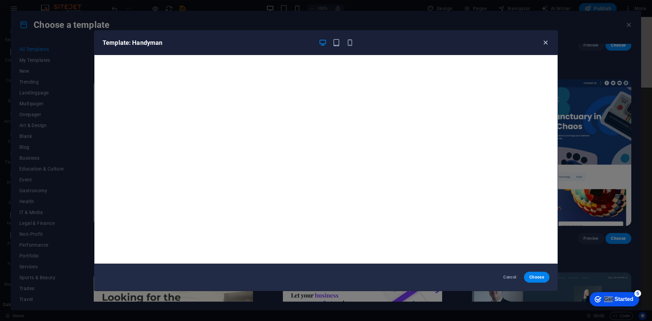
click at [548, 41] on icon "button" at bounding box center [546, 43] width 8 height 8
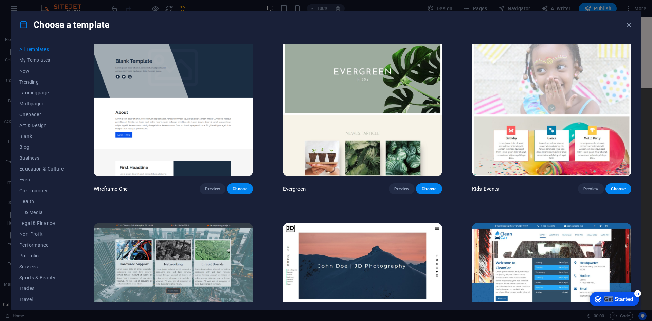
scroll to position [3330, 0]
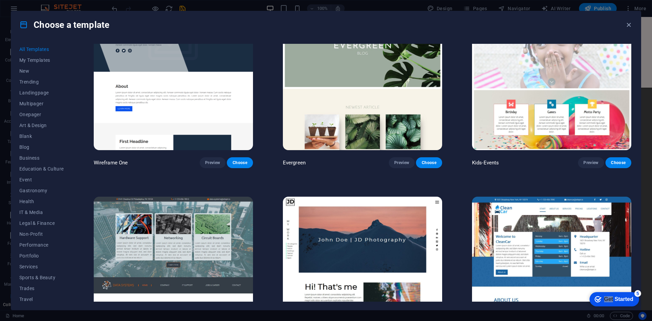
click at [339, 93] on img at bounding box center [362, 76] width 159 height 147
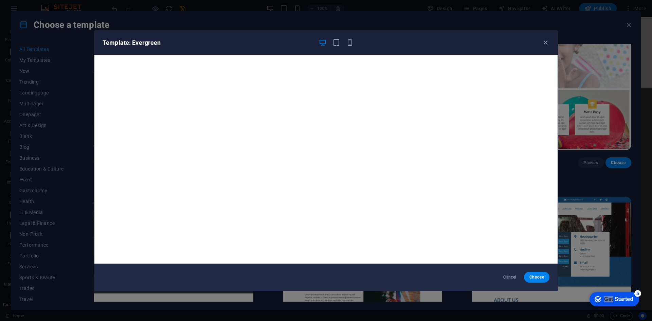
click at [541, 44] on div "Template: Evergreen" at bounding box center [322, 43] width 439 height 8
click at [548, 41] on icon "button" at bounding box center [546, 43] width 8 height 8
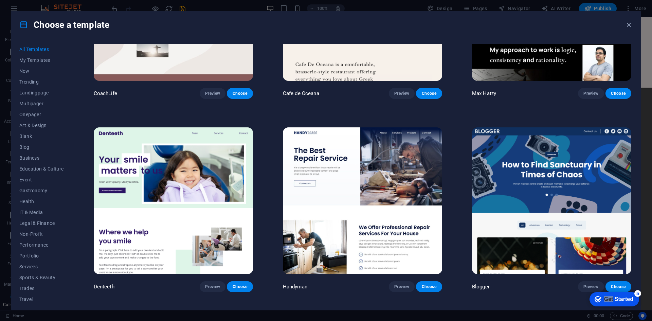
scroll to position [2446, 0]
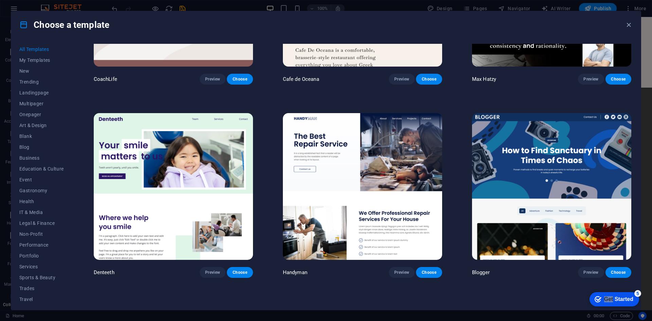
click at [386, 169] on img at bounding box center [362, 186] width 159 height 147
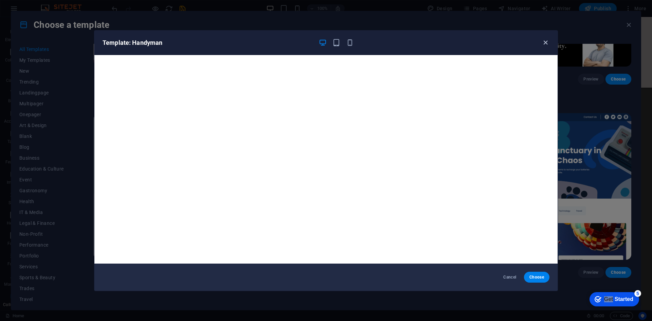
drag, startPoint x: 544, startPoint y: 45, endPoint x: 546, endPoint y: 41, distance: 4.0
click at [545, 43] on icon "button" at bounding box center [546, 43] width 8 height 8
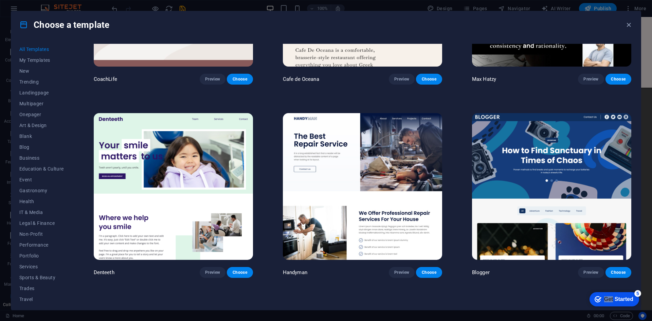
click at [554, 170] on img at bounding box center [551, 186] width 159 height 147
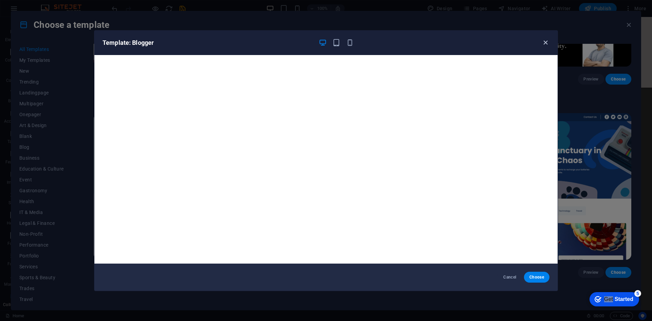
click at [543, 43] on icon "button" at bounding box center [546, 43] width 8 height 8
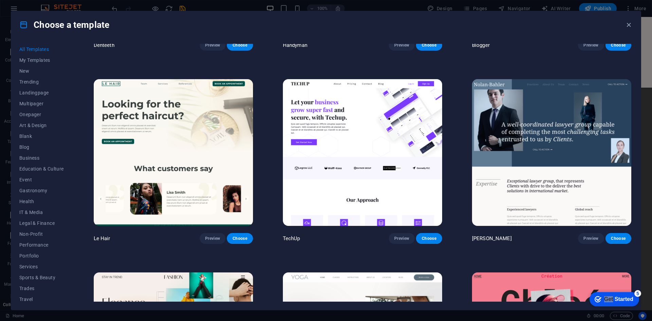
scroll to position [2684, 0]
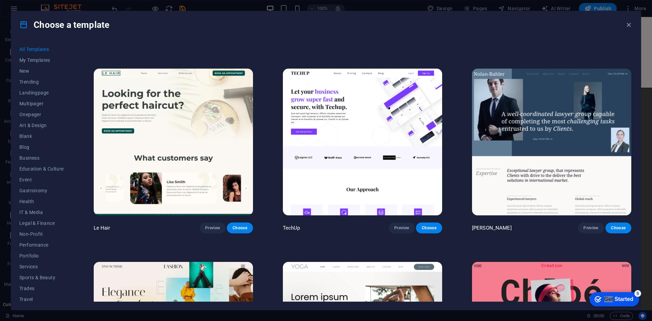
click at [531, 112] on img at bounding box center [551, 142] width 159 height 147
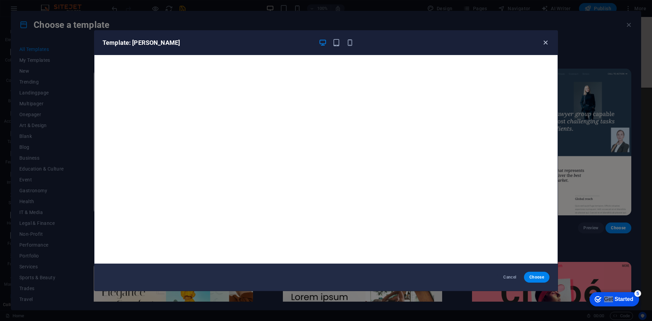
click at [545, 43] on icon "button" at bounding box center [546, 43] width 8 height 8
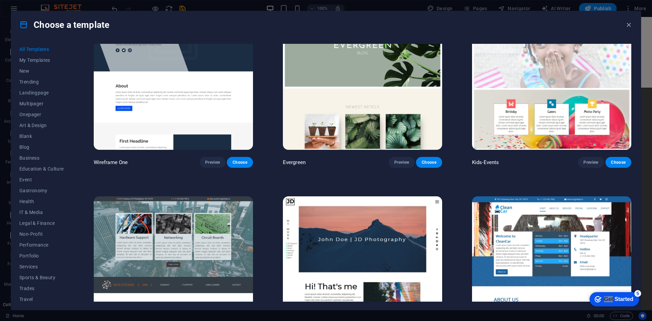
scroll to position [3364, 0]
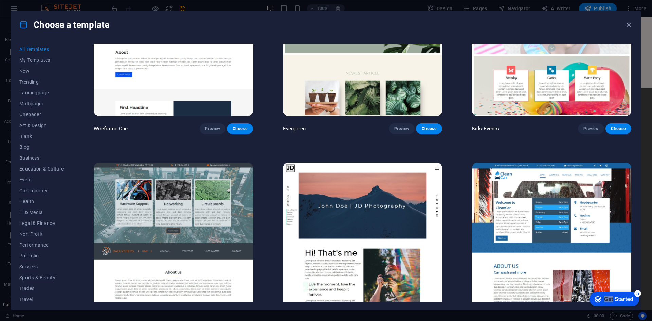
click at [200, 203] on img at bounding box center [173, 236] width 159 height 147
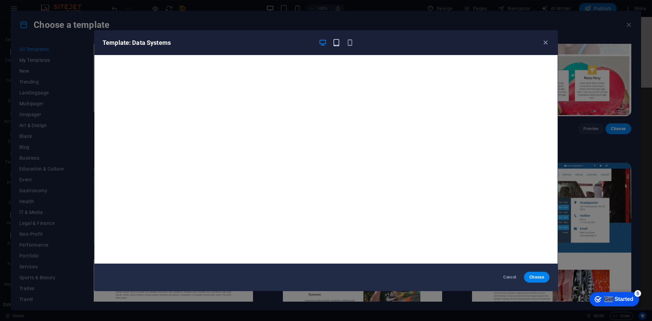
click at [340, 42] on icon "button" at bounding box center [337, 43] width 8 height 8
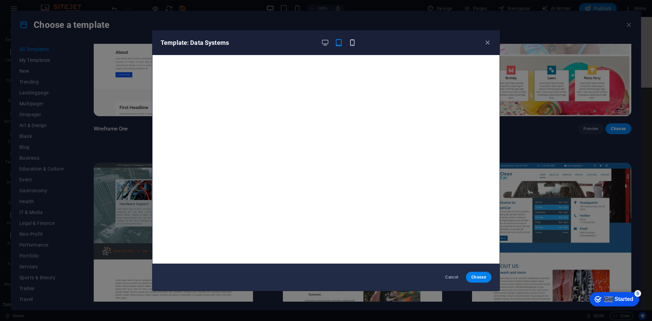
click at [349, 43] on div at bounding box center [338, 43] width 35 height 8
click at [351, 42] on icon "button" at bounding box center [353, 43] width 8 height 8
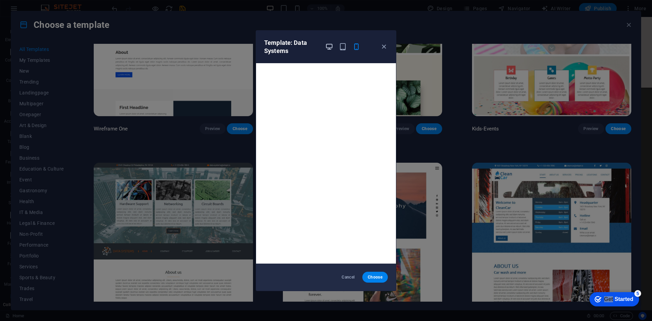
click at [329, 47] on icon "button" at bounding box center [330, 47] width 8 height 8
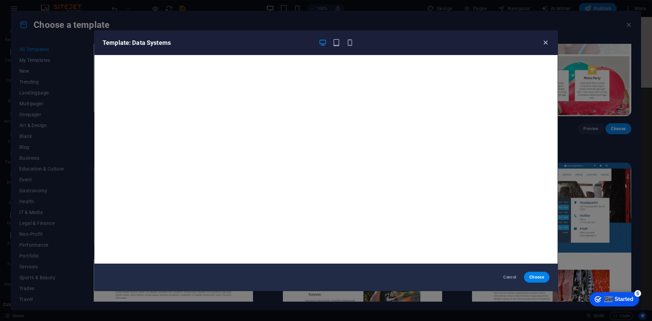
click at [544, 44] on icon "button" at bounding box center [546, 43] width 8 height 8
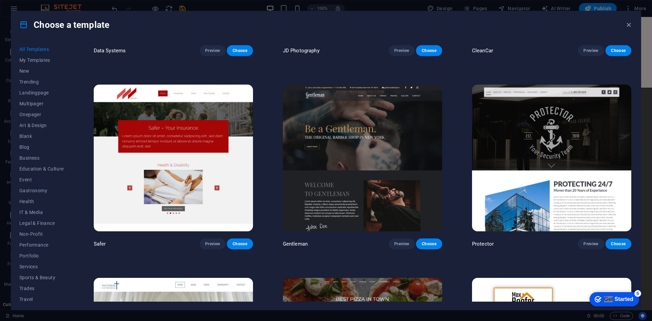
scroll to position [3636, 0]
click at [366, 127] on img at bounding box center [362, 157] width 159 height 147
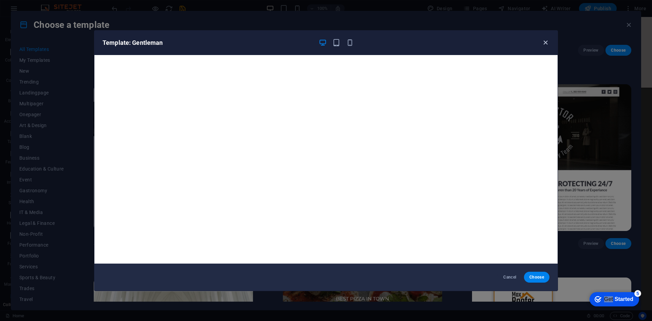
click at [548, 42] on icon "button" at bounding box center [546, 43] width 8 height 8
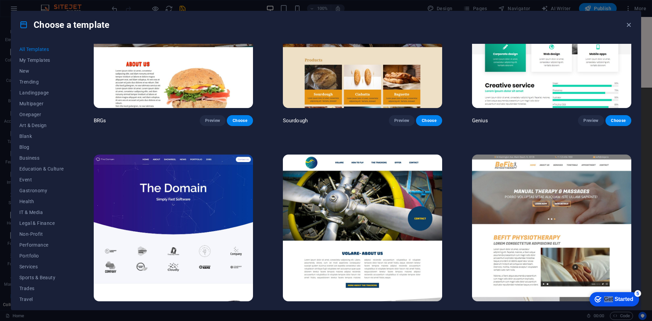
scroll to position [4553, 0]
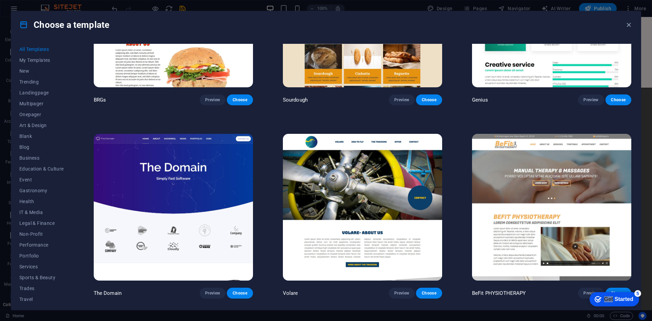
click at [386, 229] on img at bounding box center [362, 207] width 159 height 147
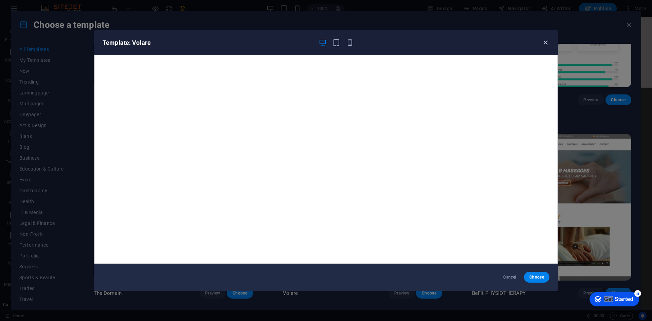
click at [545, 45] on icon "button" at bounding box center [546, 43] width 8 height 8
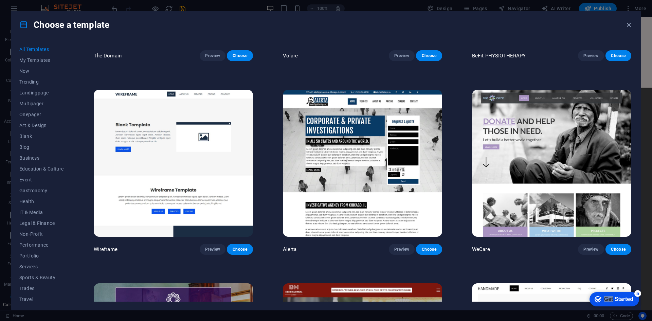
scroll to position [4791, 0]
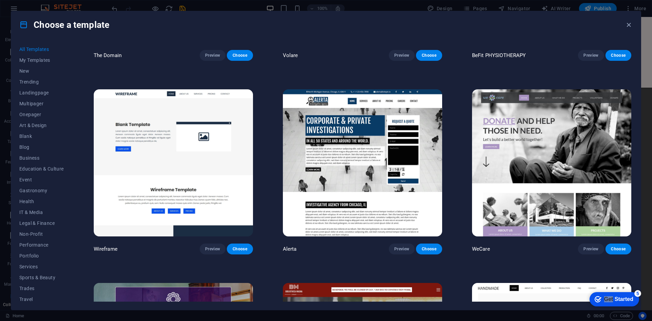
click at [553, 151] on img at bounding box center [551, 162] width 159 height 147
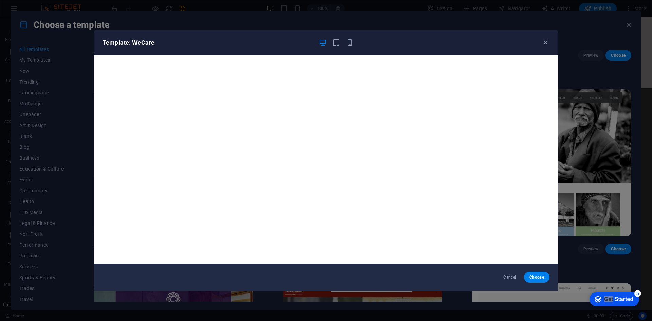
scroll to position [2, 0]
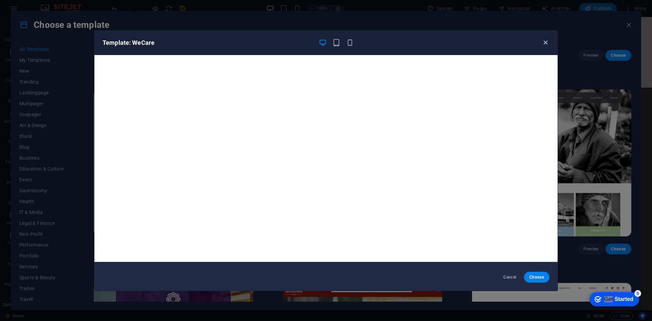
click at [549, 45] on icon "button" at bounding box center [546, 43] width 8 height 8
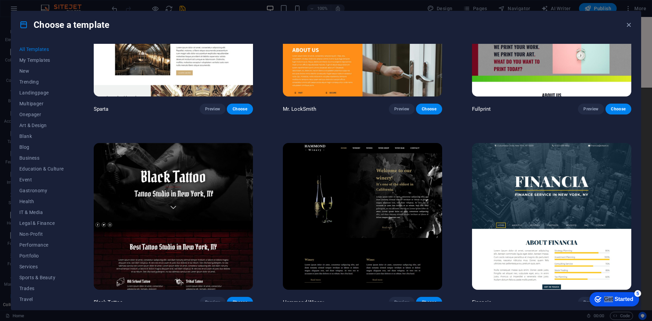
scroll to position [5335, 0]
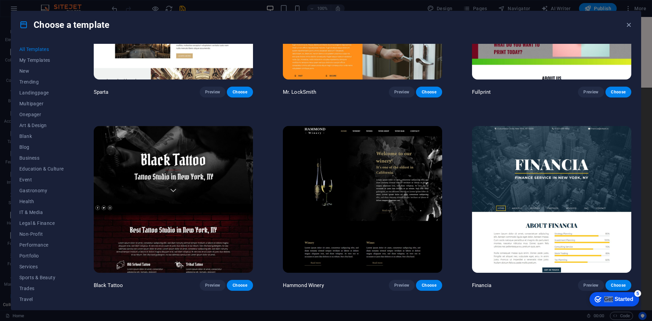
click at [554, 155] on img at bounding box center [551, 199] width 159 height 147
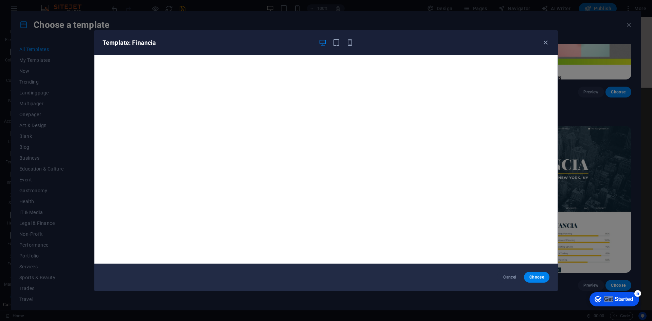
click at [537, 41] on div "Template: Financia" at bounding box center [322, 43] width 439 height 8
click at [549, 42] on icon "button" at bounding box center [546, 43] width 8 height 8
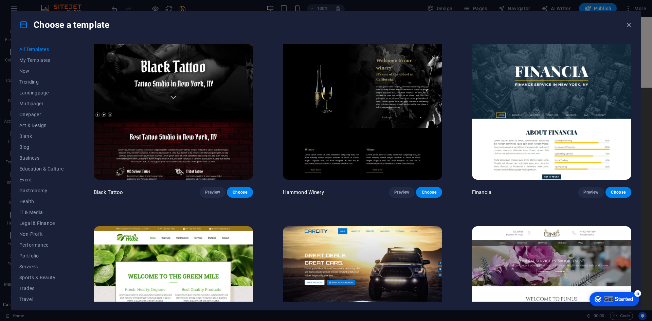
scroll to position [5437, 0]
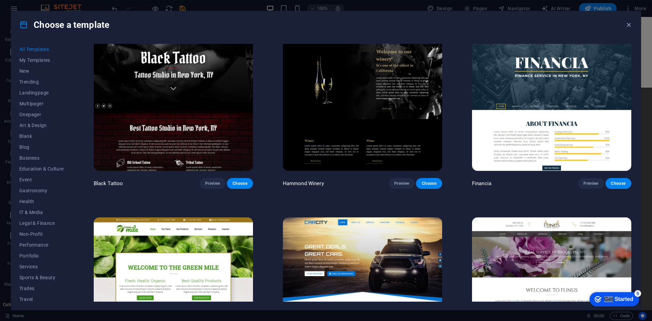
click at [367, 91] on img at bounding box center [362, 97] width 159 height 147
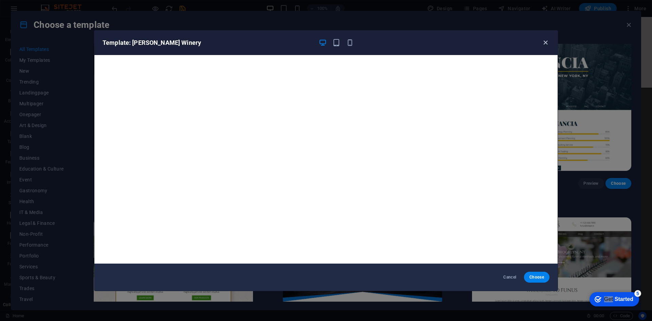
click at [546, 41] on icon "button" at bounding box center [546, 43] width 8 height 8
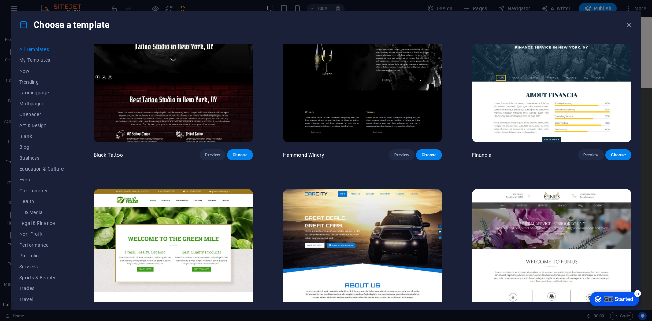
scroll to position [5505, 0]
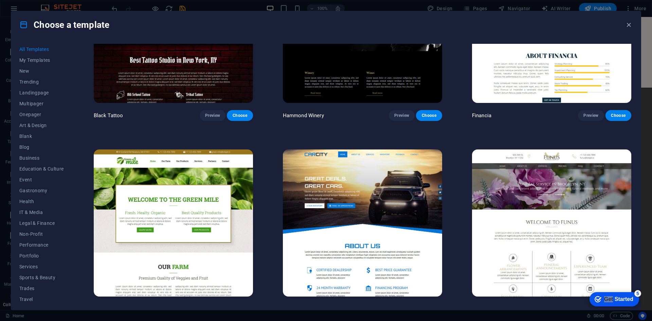
click at [399, 170] on img at bounding box center [362, 223] width 159 height 147
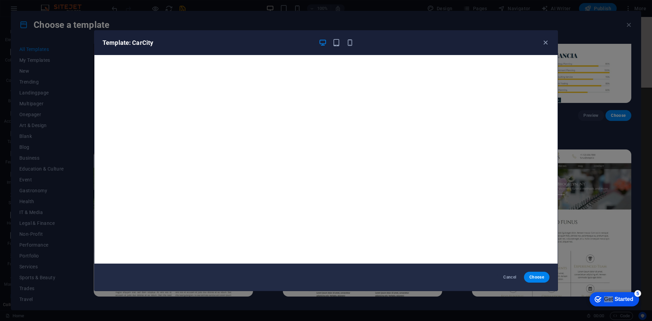
click at [547, 38] on div "Template: CarCity" at bounding box center [325, 43] width 463 height 24
click at [547, 43] on icon "button" at bounding box center [546, 43] width 8 height 8
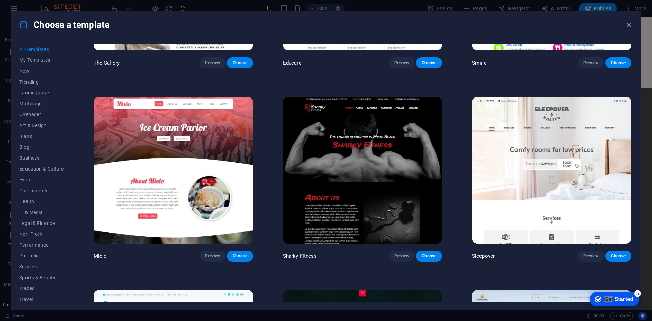
scroll to position [5946, 0]
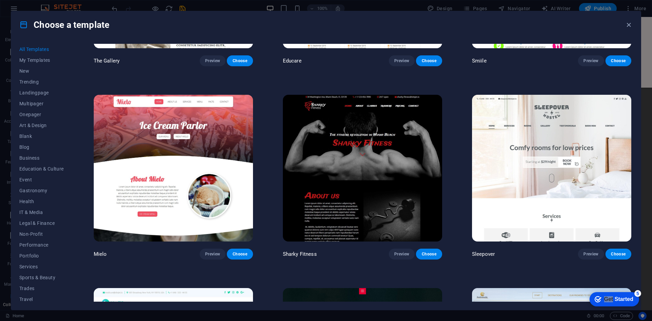
click at [409, 174] on img at bounding box center [362, 168] width 159 height 147
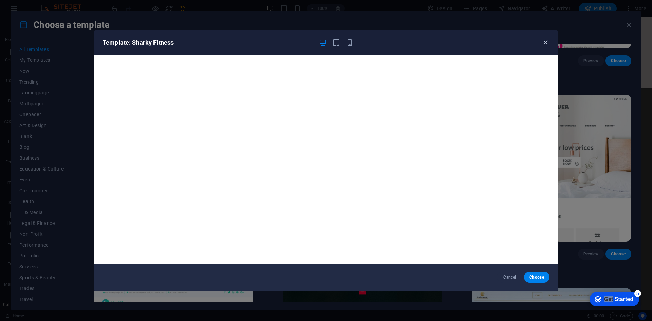
click at [548, 44] on icon "button" at bounding box center [546, 43] width 8 height 8
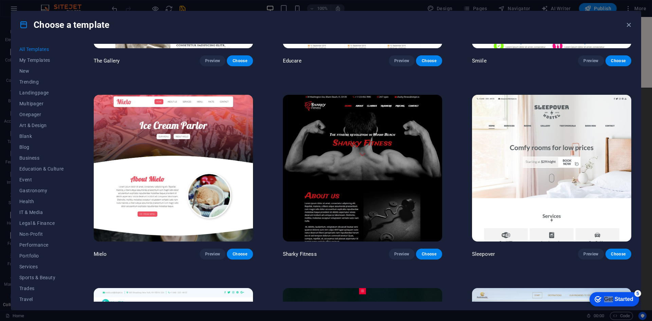
scroll to position [6116, 0]
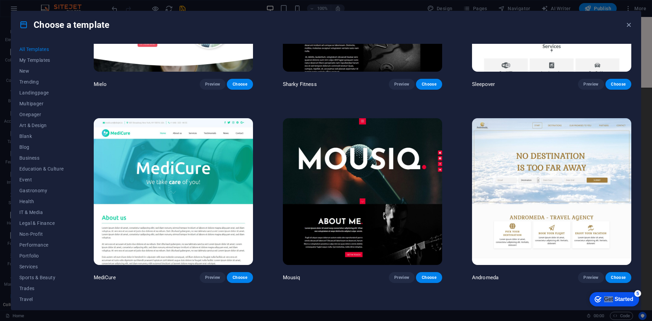
click at [394, 176] on img at bounding box center [362, 191] width 159 height 147
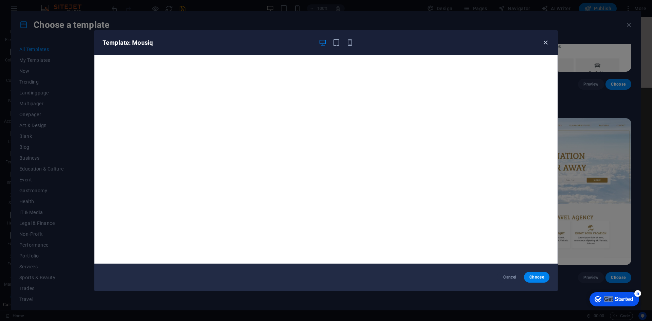
click at [545, 44] on icon "button" at bounding box center [546, 43] width 8 height 8
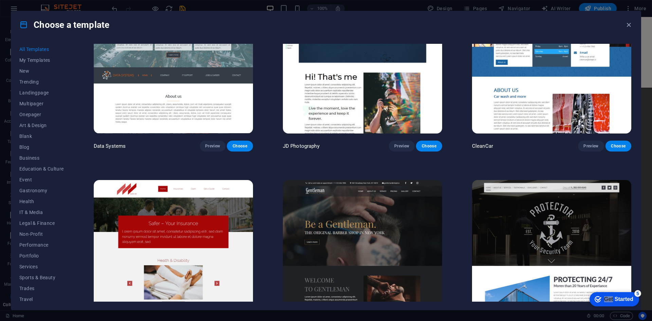
scroll to position [3636, 0]
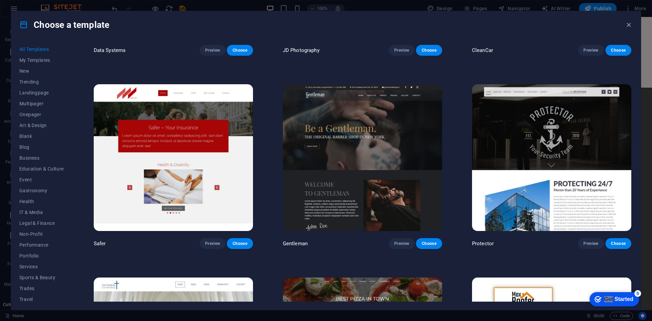
click at [364, 133] on img at bounding box center [362, 157] width 159 height 147
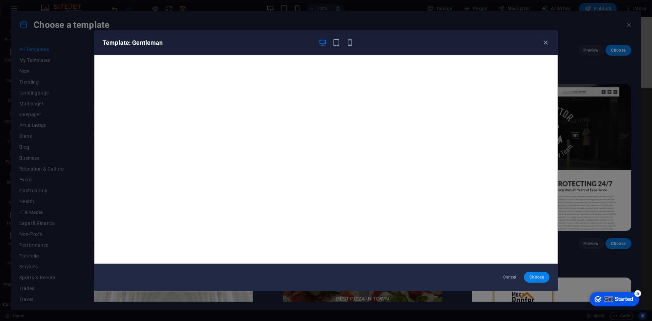
click at [532, 277] on span "Choose" at bounding box center [537, 277] width 15 height 5
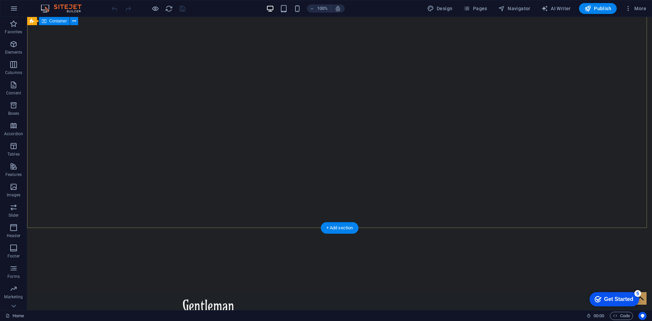
scroll to position [102, 0]
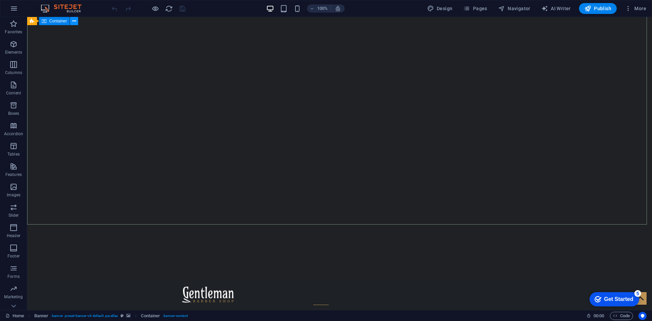
click at [0, 0] on icon at bounding box center [0, 0] width 0 height 0
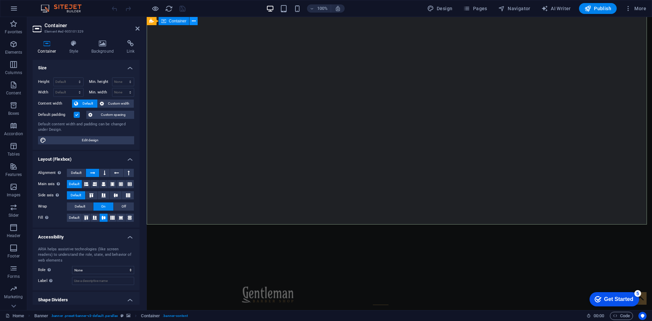
click at [0, 0] on icon at bounding box center [0, 0] width 0 height 0
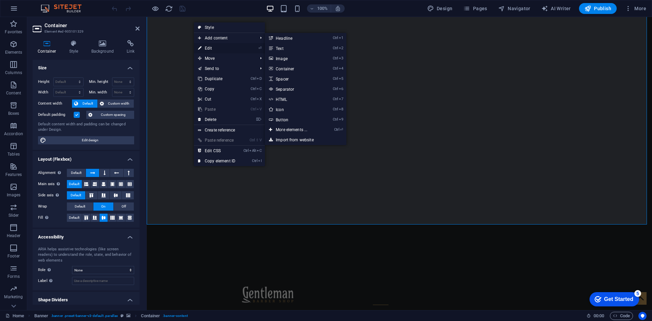
click at [205, 47] on link "⏎ Edit" at bounding box center [217, 48] width 46 height 10
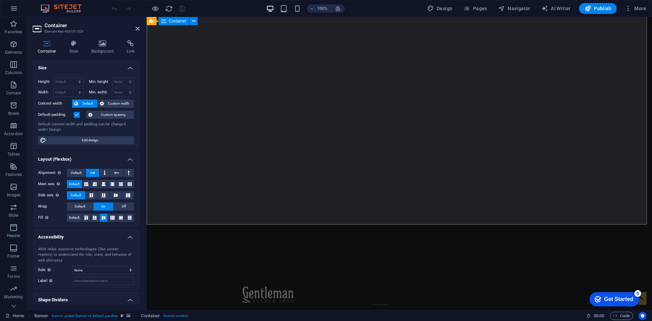
click at [103, 48] on h4 "Background" at bounding box center [104, 47] width 36 height 14
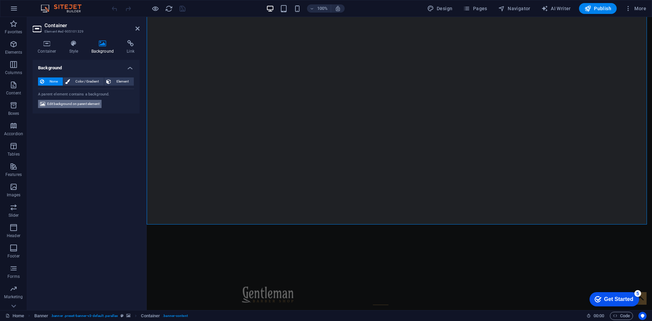
click at [60, 104] on span "Edit background on parent element" at bounding box center [73, 104] width 52 height 8
select select "fade"
select select "s"
select select "ondemand"
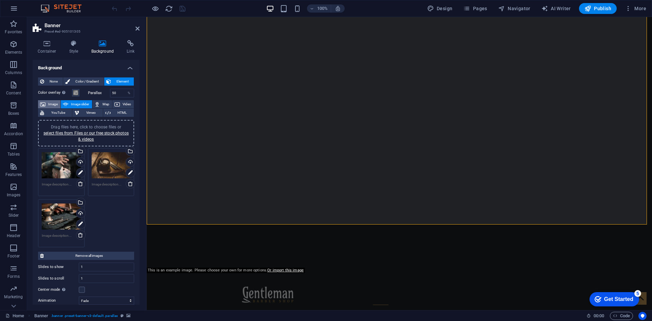
click at [52, 105] on span "Image" at bounding box center [53, 104] width 11 height 8
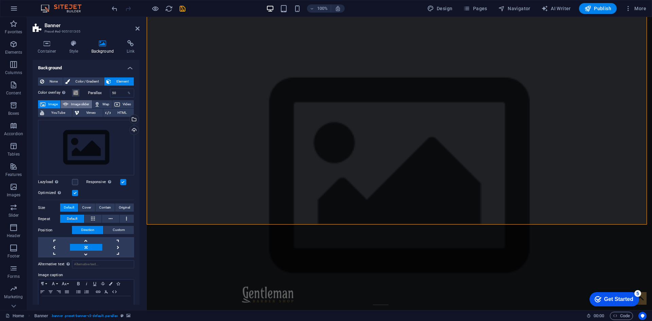
click at [68, 104] on icon at bounding box center [65, 104] width 5 height 8
select select "ms"
select select "s"
select select "progressive"
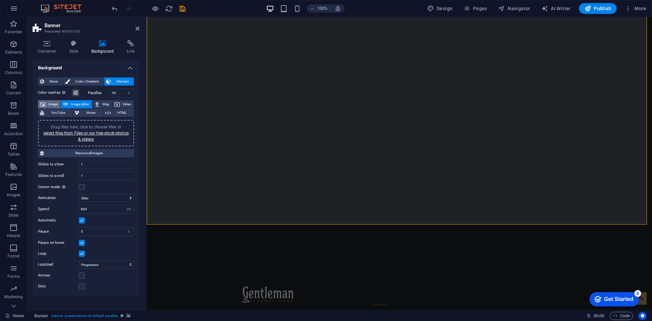
click at [49, 104] on span "Image" at bounding box center [53, 104] width 11 height 8
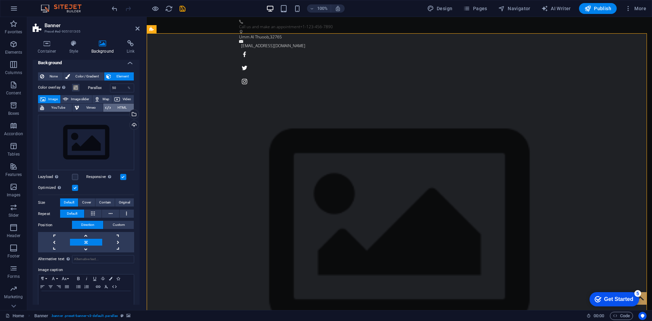
scroll to position [0, 0]
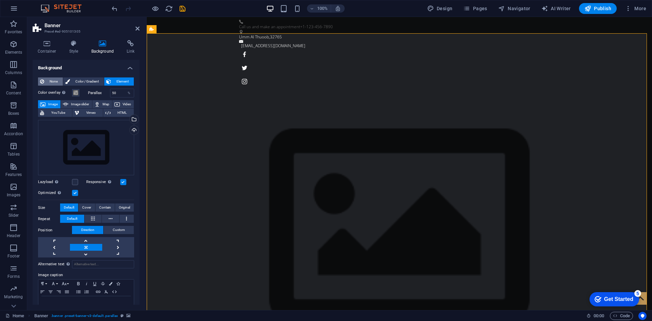
click at [51, 82] on span "None" at bounding box center [53, 81] width 15 height 8
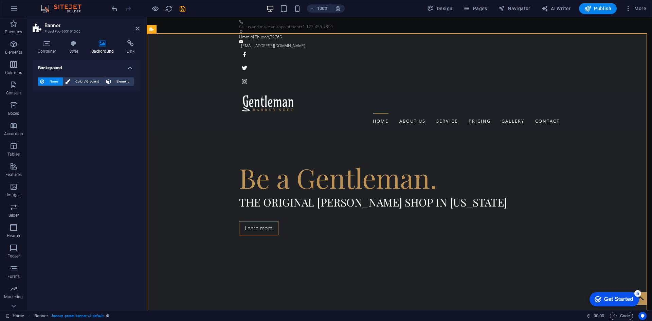
click at [51, 82] on span "None" at bounding box center [53, 81] width 15 height 8
click at [116, 84] on span "Element" at bounding box center [122, 81] width 19 height 8
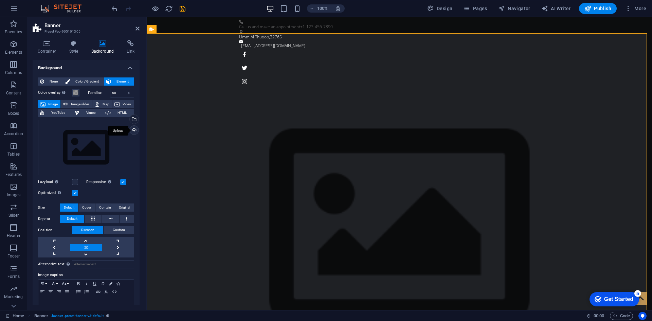
click at [134, 130] on div "Upload" at bounding box center [133, 131] width 10 height 10
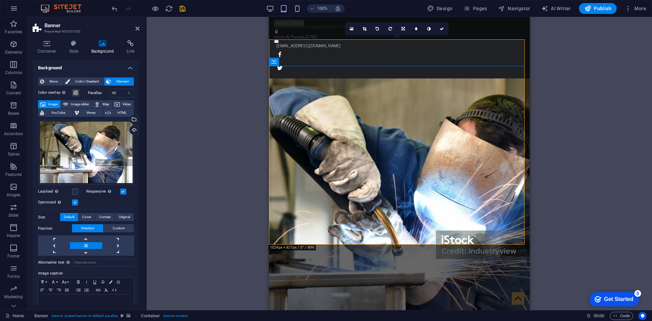
click at [604, 142] on div "Drag here to replace the existing content. Press “Ctrl” if you want to create a…" at bounding box center [400, 163] width 506 height 293
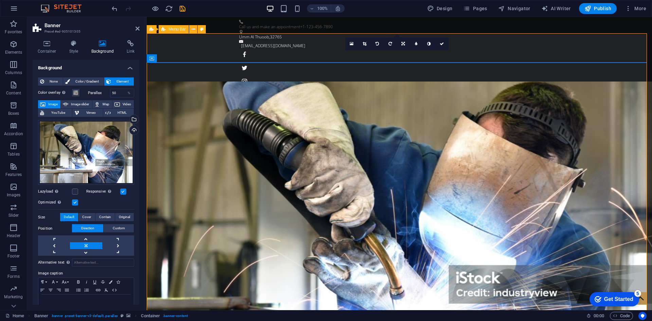
click at [129, 130] on div "Upload" at bounding box center [133, 131] width 10 height 10
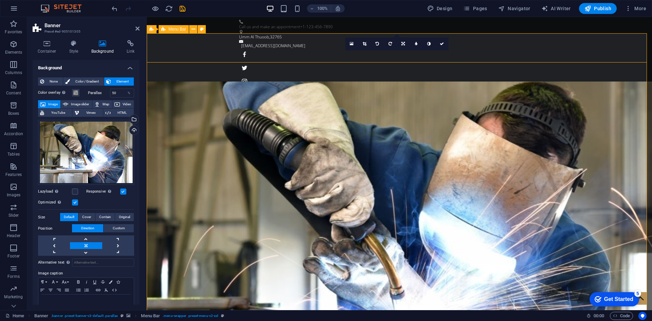
click at [442, 43] on icon at bounding box center [442, 44] width 4 height 4
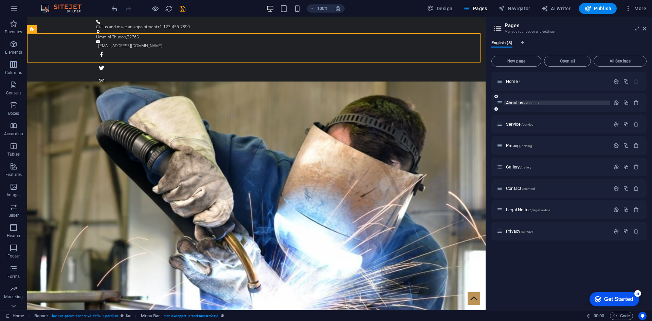
click at [515, 102] on span "About us /about-us" at bounding box center [522, 102] width 33 height 5
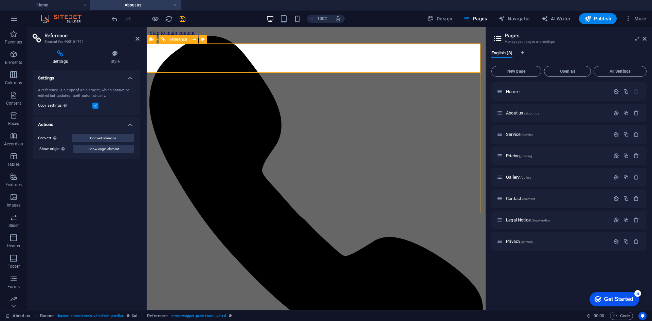
click at [197, 40] on button at bounding box center [194, 39] width 8 height 8
